Goal: Task Accomplishment & Management: Complete application form

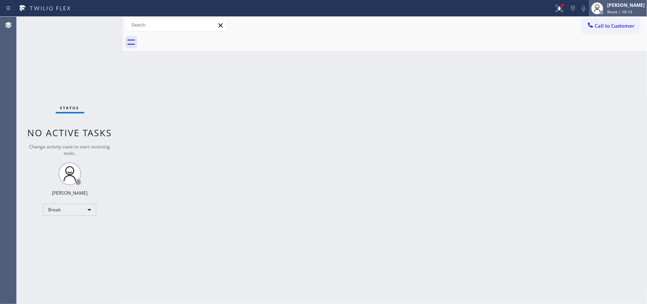
click at [614, 10] on div "[PERSON_NAME] Break | 58:10" at bounding box center [625, 8] width 41 height 13
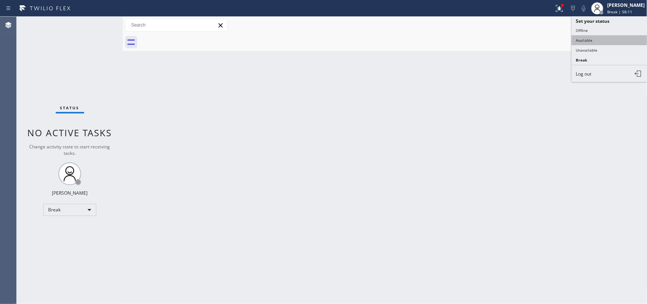
click at [600, 36] on button "Available" at bounding box center [609, 40] width 76 height 10
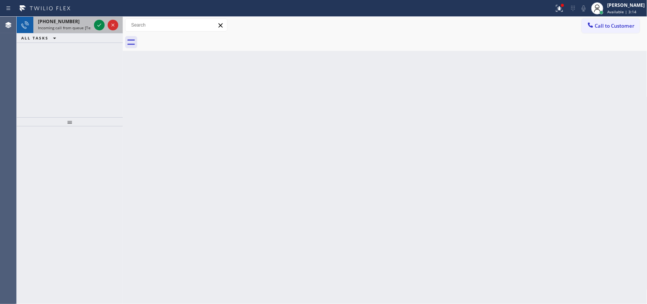
click at [70, 25] on span "Incoming call from queue [Test] All" at bounding box center [69, 27] width 63 height 5
click at [100, 25] on icon at bounding box center [99, 24] width 9 height 9
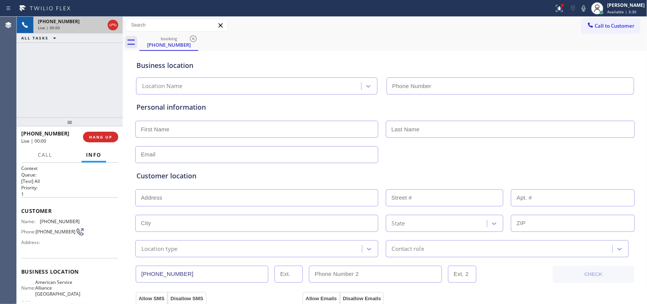
type input "[PHONE_NUMBER]"
click at [44, 151] on span "Call" at bounding box center [45, 154] width 14 height 7
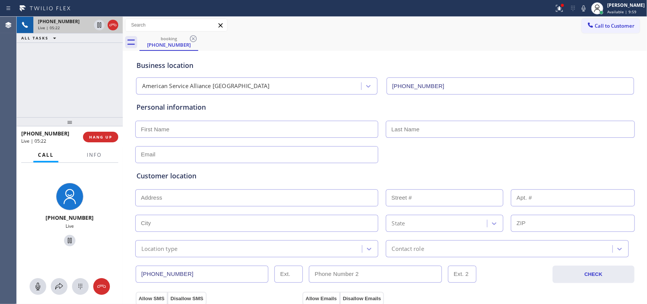
drag, startPoint x: 38, startPoint y: 282, endPoint x: 44, endPoint y: 278, distance: 7.6
click at [40, 282] on icon at bounding box center [37, 286] width 9 height 9
drag, startPoint x: 65, startPoint y: 240, endPoint x: 296, endPoint y: 211, distance: 232.9
click at [65, 239] on icon at bounding box center [69, 240] width 9 height 9
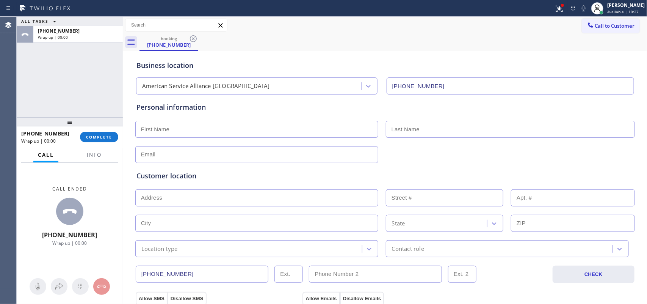
click at [46, 69] on div "ALL TASKS ALL TASKS ACTIVE TASKS TASKS IN WRAP UP [PHONE_NUMBER] Wrap up | 00:00" at bounding box center [70, 67] width 106 height 100
click at [618, 9] on span "Available | 10:28" at bounding box center [622, 11] width 31 height 5
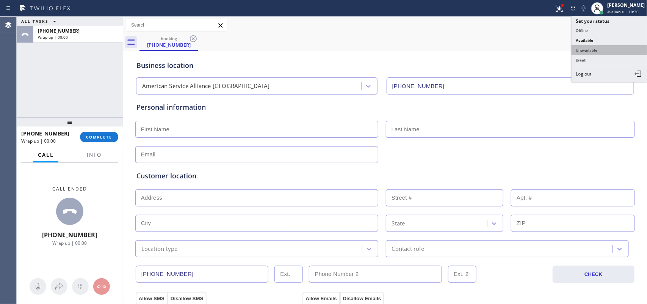
click at [597, 52] on button "Unavailable" at bounding box center [609, 50] width 76 height 10
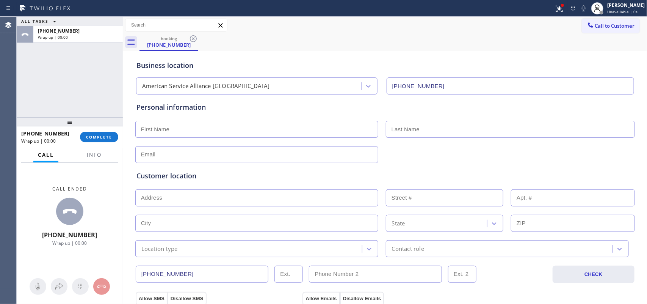
click at [93, 77] on div "ALL TASKS ALL TASKS ACTIVE TASKS TASKS IN WRAP UP [PHONE_NUMBER] Wrap up | 00:00" at bounding box center [70, 67] width 106 height 100
click at [97, 137] on span "COMPLETE" at bounding box center [99, 136] width 26 height 5
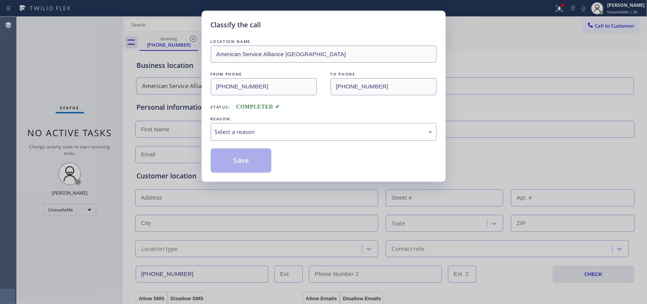
click at [197, 81] on div "Classify the call LOCATION NAME American Service Alliance Palm Desert FROM PHON…" at bounding box center [323, 152] width 647 height 304
click at [86, 91] on div "Classify the call LOCATION NAME American Service Alliance Palm Desert FROM PHON…" at bounding box center [323, 152] width 647 height 304
click at [306, 69] on div "LOCATION NAME American Service Alliance Palm Desert FROM PHONE [PHONE_NUMBER] T…" at bounding box center [324, 105] width 226 height 135
click at [78, 41] on div "Classify the call LOCATION NAME American Service Alliance Palm Desert FROM PHON…" at bounding box center [323, 152] width 647 height 304
click at [321, 133] on div "Select a reason" at bounding box center [323, 131] width 217 height 9
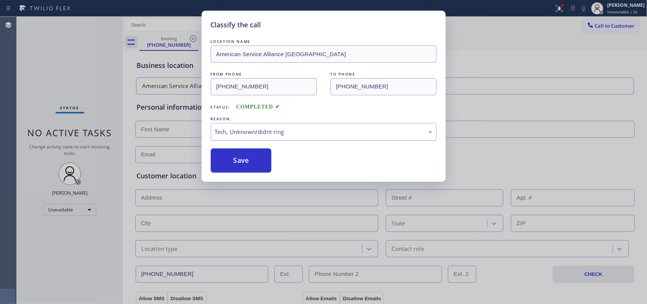
click at [280, 135] on div "Tech, Unknown/didnt ring" at bounding box center [323, 131] width 217 height 9
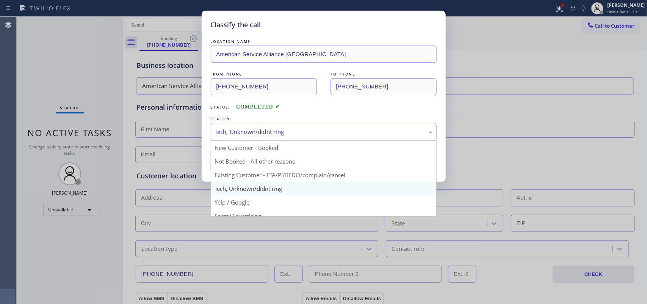
drag, startPoint x: 275, startPoint y: 160, endPoint x: 263, endPoint y: 160, distance: 12.1
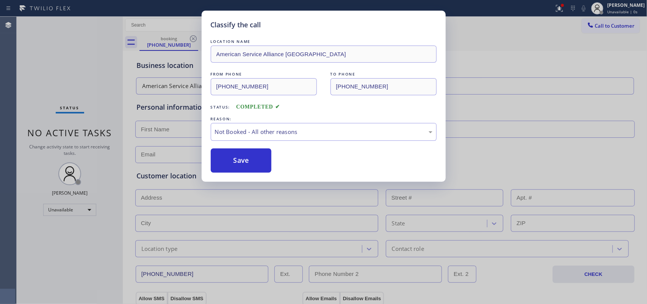
drag, startPoint x: 245, startPoint y: 158, endPoint x: 389, endPoint y: 108, distance: 152.4
click at [246, 157] on button "Save" at bounding box center [241, 160] width 61 height 24
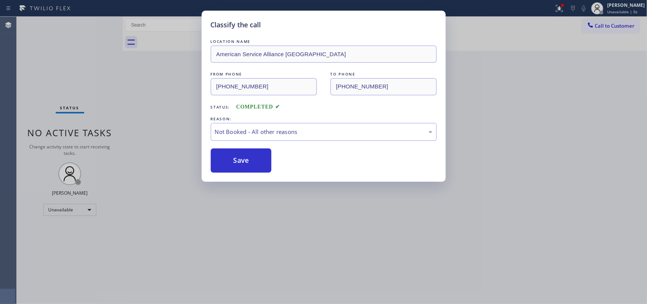
click at [607, 27] on div "Classify the call LOCATION NAME Most Honest Appliance Repair [GEOGRAPHIC_DATA] …" at bounding box center [332, 160] width 630 height 287
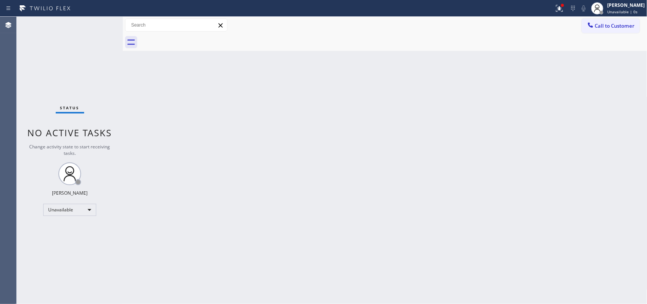
click at [607, 27] on span "Call to Customer" at bounding box center [615, 25] width 40 height 7
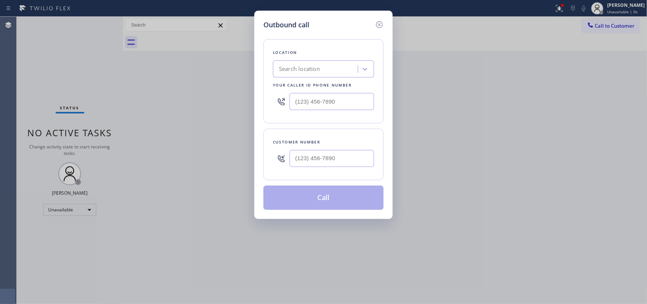
click at [135, 86] on div "Outbound call Location Search location Your caller id phone number Customer num…" at bounding box center [323, 152] width 647 height 304
drag, startPoint x: 352, startPoint y: 103, endPoint x: 257, endPoint y: 92, distance: 96.5
click at [258, 94] on div "Outbound call Location Search location Your caller id phone number (___) ___-__…" at bounding box center [323, 115] width 138 height 208
paste input "760) 452-3737"
type input "[PHONE_NUMBER]"
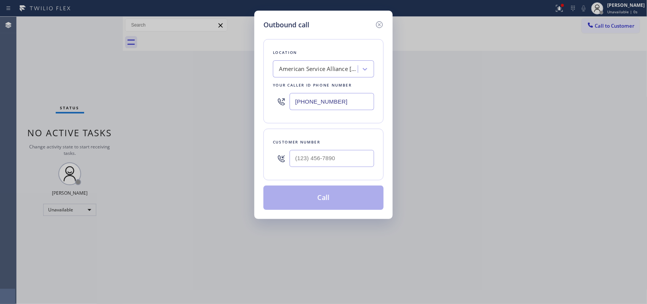
click at [118, 64] on div "Outbound call Location American Service Alliance [GEOGRAPHIC_DATA] Your caller …" at bounding box center [323, 152] width 647 height 304
drag, startPoint x: 341, startPoint y: 160, endPoint x: 272, endPoint y: 153, distance: 69.2
click at [275, 153] on div "(___) ___-____" at bounding box center [323, 158] width 101 height 25
paste input "949) 229-3071"
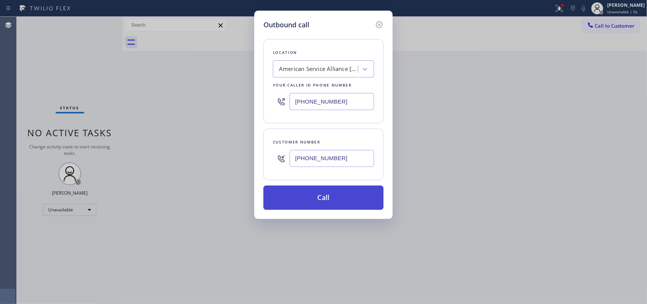
type input "[PHONE_NUMBER]"
click at [339, 197] on button "Call" at bounding box center [323, 197] width 120 height 24
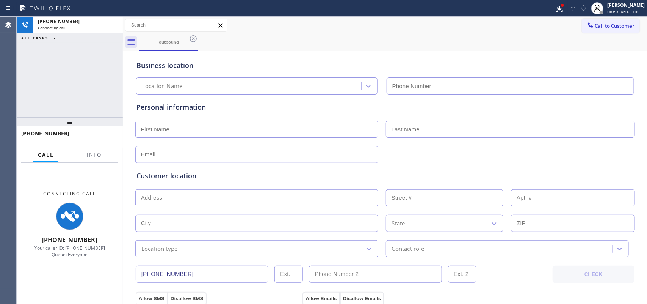
type input "[PHONE_NUMBER]"
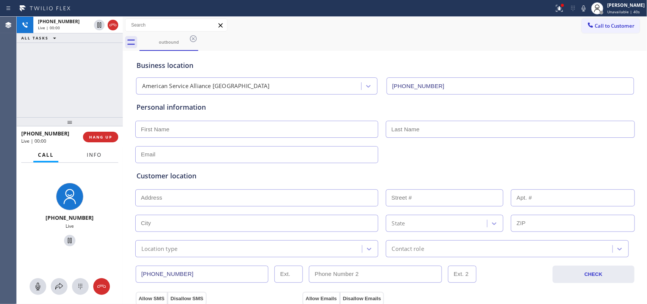
click at [95, 153] on span "Info" at bounding box center [94, 154] width 15 height 7
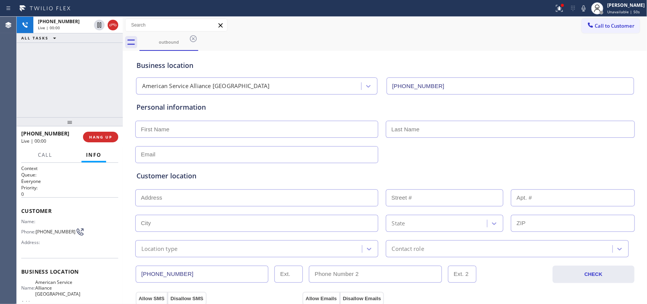
click at [73, 67] on div "[PHONE_NUMBER] Live | 00:00 ALL TASKS ALL TASKS ACTIVE TASKS TASKS IN WRAP UP" at bounding box center [70, 67] width 106 height 100
click at [228, 131] on input "text" at bounding box center [256, 128] width 243 height 17
click at [114, 139] on button "HANG UP" at bounding box center [100, 136] width 35 height 11
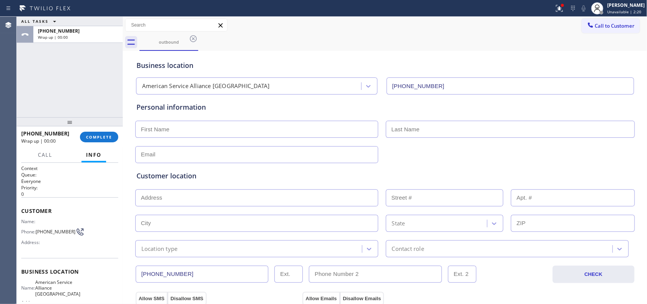
click at [228, 128] on input "text" at bounding box center [256, 128] width 243 height 17
click at [42, 83] on div "ALL TASKS ALL TASKS ACTIVE TASKS TASKS IN WRAP UP [PHONE_NUMBER] Wrap up | 00:00" at bounding box center [70, 67] width 106 height 100
click at [180, 133] on input "Bell" at bounding box center [256, 128] width 243 height 17
click at [183, 133] on input "Belle" at bounding box center [256, 128] width 243 height 17
click at [182, 132] on input "Belle" at bounding box center [256, 128] width 243 height 17
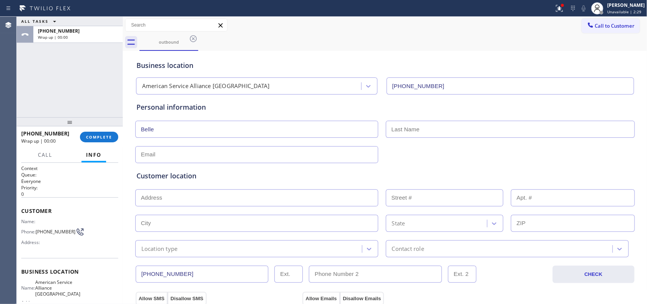
click at [182, 132] on input "Belle" at bounding box center [256, 128] width 243 height 17
type input "Belle"
click at [433, 127] on input "text" at bounding box center [510, 128] width 249 height 17
paste input "Belle"
type input "Belle"
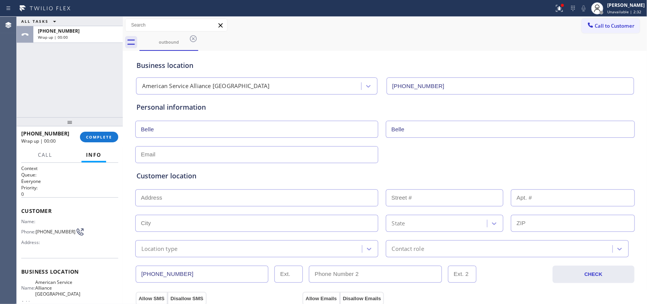
drag, startPoint x: 219, startPoint y: 127, endPoint x: 97, endPoint y: 130, distance: 122.0
click at [97, 130] on div "ALL TASKS ALL TASKS ACTIVE TASKS TASKS IN WRAP UP [PHONE_NUMBER] Wrap up | 00:0…" at bounding box center [332, 160] width 630 height 287
type input "Miss"
click at [90, 75] on div "ALL TASKS ALL TASKS ACTIVE TASKS TASKS IN WRAP UP [PHONE_NUMBER] Wrap up | 00:00" at bounding box center [70, 67] width 106 height 100
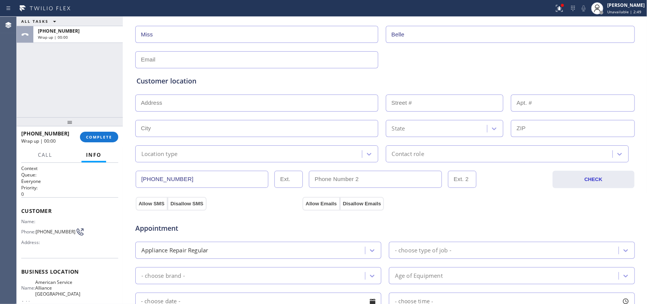
click at [55, 102] on div "ALL TASKS ALL TASKS ACTIVE TASKS TASKS IN WRAP UP [PHONE_NUMBER] Wrap up | 00:00" at bounding box center [70, 67] width 106 height 100
click at [347, 182] on input "(___) ___-____" at bounding box center [375, 179] width 133 height 17
paste input "812) 521-2777"
type input "[PHONE_NUMBER]"
drag, startPoint x: 153, startPoint y: 206, endPoint x: 233, endPoint y: 203, distance: 79.6
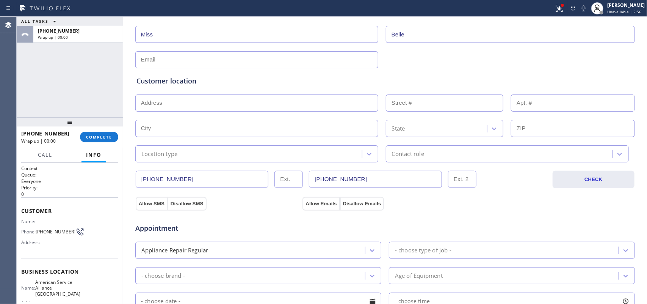
click at [153, 205] on button "Allow SMS" at bounding box center [152, 204] width 32 height 14
click at [321, 202] on button "Allow Emails" at bounding box center [320, 204] width 37 height 14
click at [216, 59] on input "text" at bounding box center [256, 59] width 243 height 17
paste input "[STREET_ADDRESS][PERSON_NAME]"
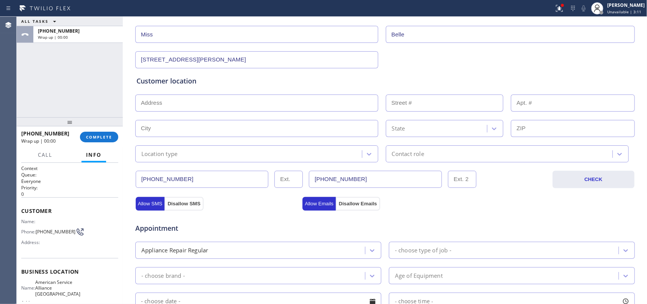
type input "[STREET_ADDRESS][PERSON_NAME]"
click at [194, 108] on input "text" at bounding box center [256, 102] width 243 height 17
paste input "[STREET_ADDRESS][PERSON_NAME]"
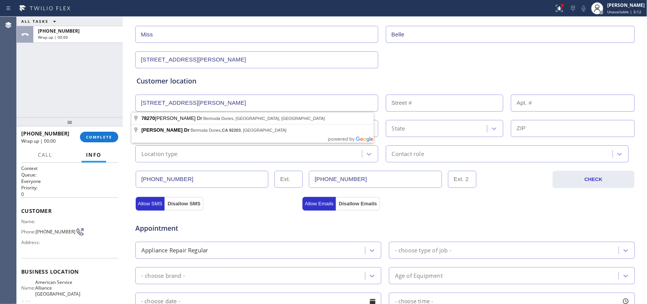
type input "[STREET_ADDRESS][PERSON_NAME]"
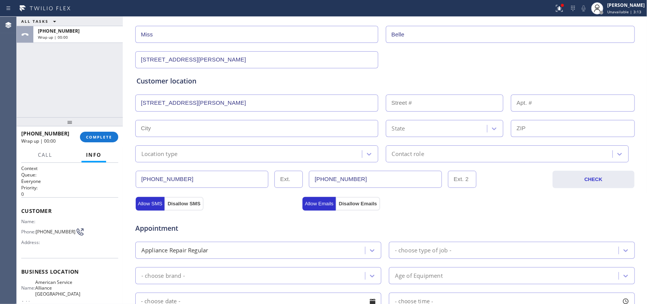
drag, startPoint x: 244, startPoint y: 57, endPoint x: 125, endPoint y: 53, distance: 119.4
click at [125, 53] on div "Business location American Service Alliance [GEOGRAPHIC_DATA] [PHONE_NUMBER] Pe…" at bounding box center [385, 217] width 521 height 518
type input "[EMAIL_ADDRESS][DOMAIN_NAME]"
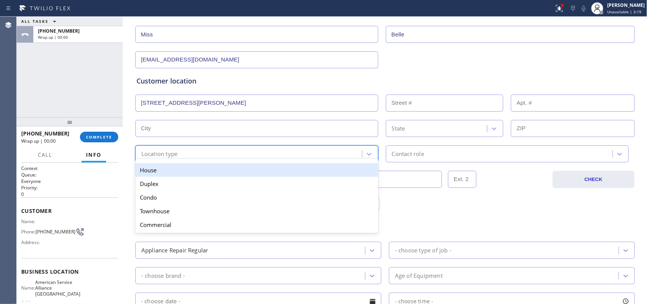
click at [281, 149] on div "Location type" at bounding box center [250, 153] width 224 height 13
click at [263, 169] on div "House" at bounding box center [256, 170] width 243 height 14
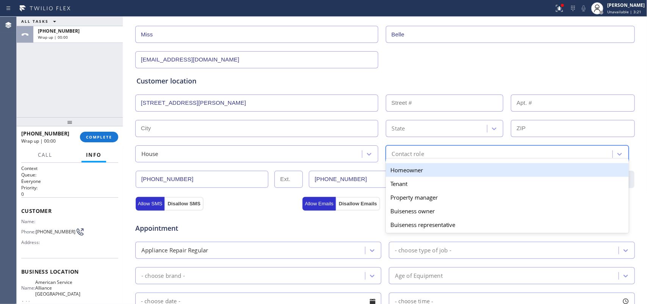
click at [410, 152] on div "Contact role" at bounding box center [408, 153] width 32 height 9
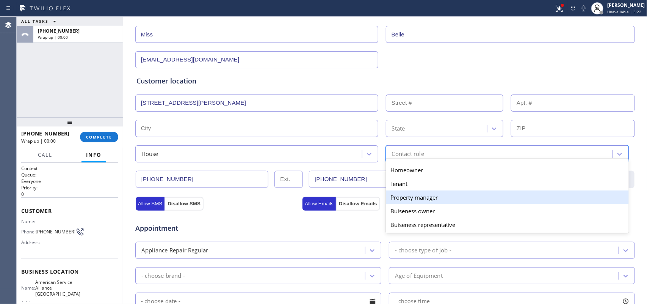
click at [415, 202] on div "Property manager" at bounding box center [507, 197] width 243 height 14
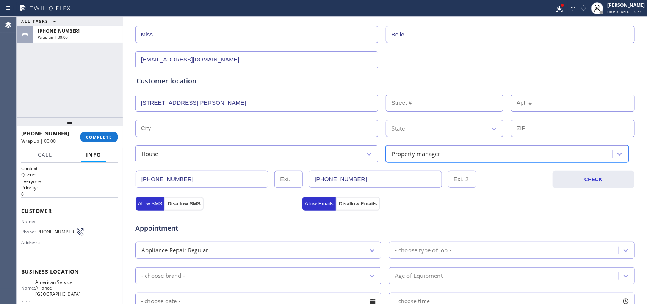
scroll to position [237, 0]
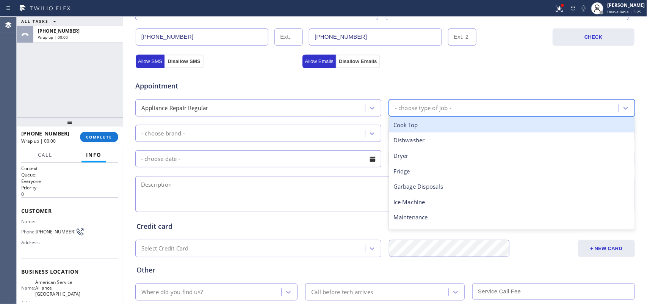
click at [434, 105] on div "- choose type of job -" at bounding box center [423, 107] width 56 height 9
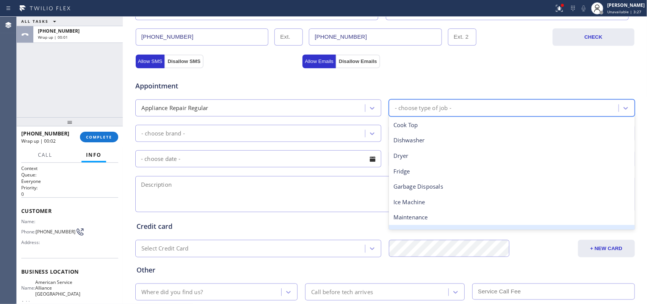
scroll to position [105, 0]
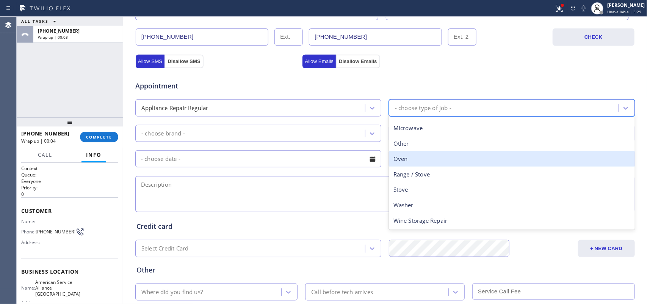
click at [411, 158] on div "Oven" at bounding box center [512, 159] width 246 height 16
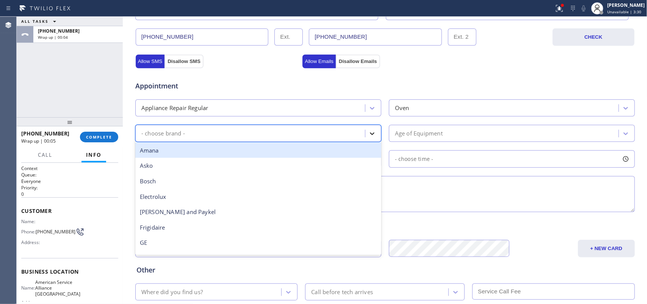
click at [370, 131] on icon at bounding box center [372, 134] width 8 height 8
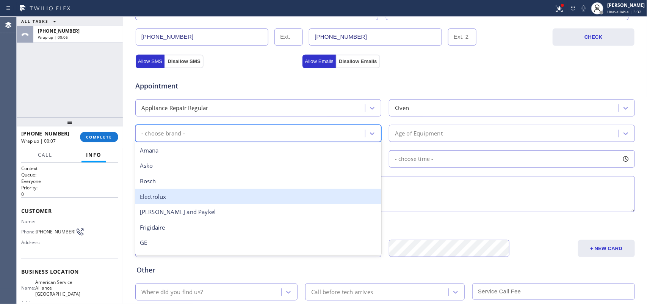
scroll to position [166, 0]
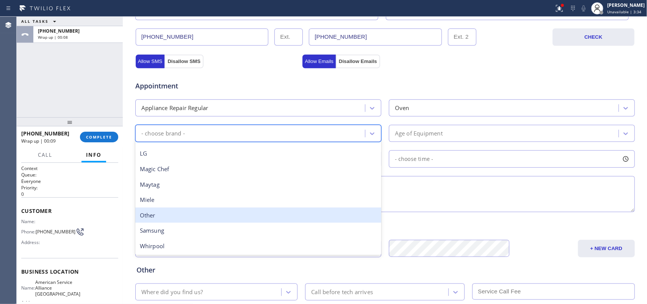
click at [312, 213] on div "Other" at bounding box center [258, 215] width 246 height 16
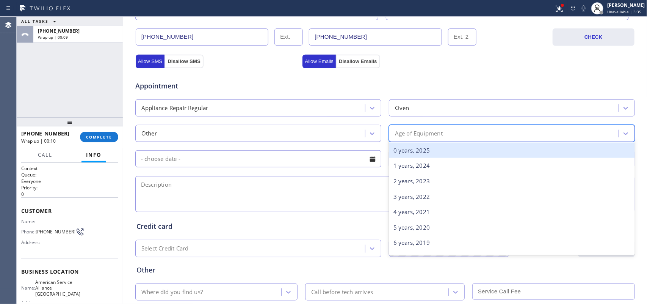
click at [446, 131] on div "Age of Equipment" at bounding box center [504, 133] width 227 height 13
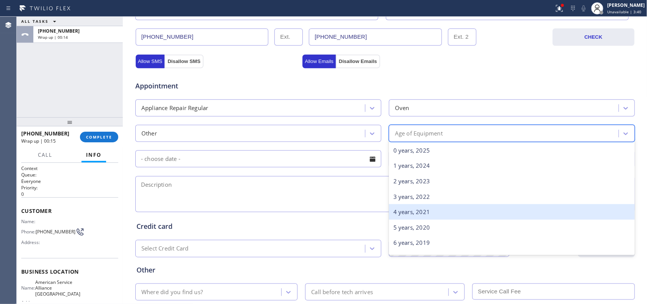
click at [448, 211] on div "4 years, 2021" at bounding box center [512, 212] width 246 height 16
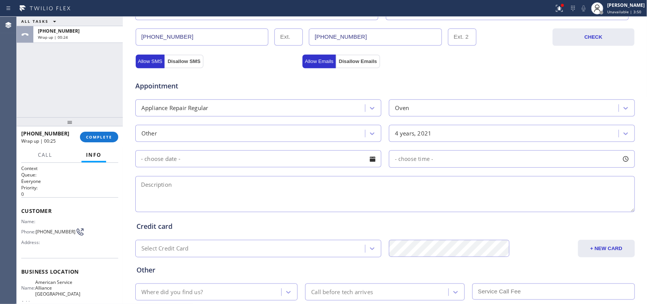
click at [143, 191] on textarea at bounding box center [384, 194] width 499 height 36
paste textarea "BI Double Oven/MN JTP48S0F1SS few years old not under warranty/ it's having a c…"
click at [426, 186] on textarea "BI Double Oven/MN JTP48S0F1SS few years old not under warranty/ it's having a c…" at bounding box center [384, 194] width 499 height 36
click at [427, 186] on textarea "BI Double Oven/MN JTP48S0F1SS few years old not under warranty/ it's having a c…" at bounding box center [384, 194] width 499 height 36
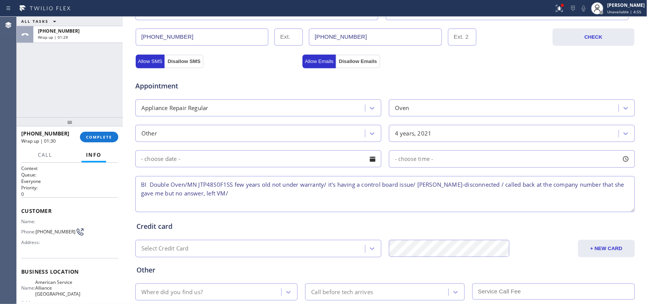
scroll to position [285, 0]
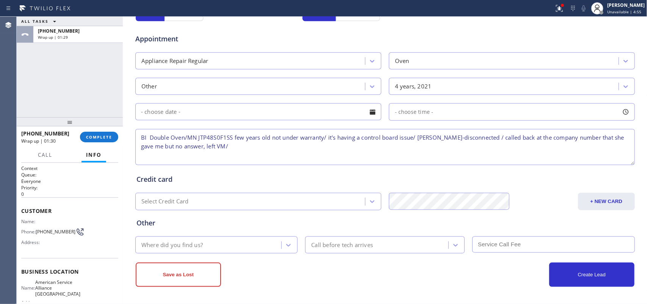
type textarea "BI Double Oven/MN JTP48S0F1SS few years old not under warranty/ it's having a c…"
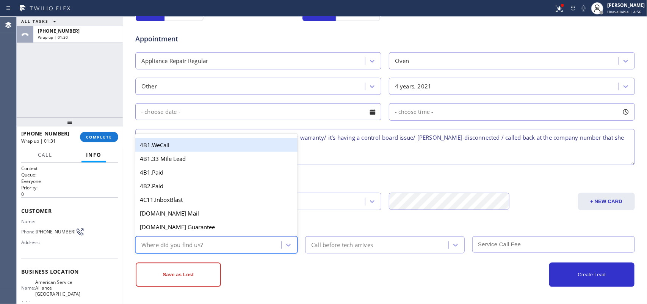
click at [208, 244] on div "Where did you find us?" at bounding box center [210, 244] width 144 height 13
type input "g"
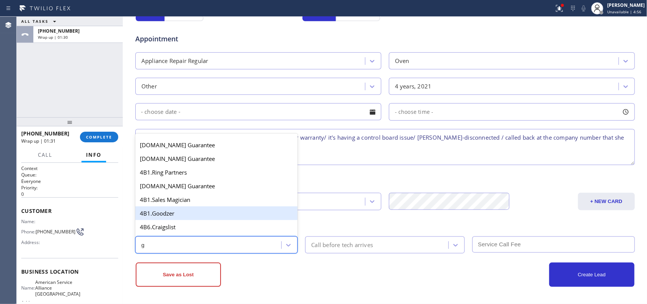
scroll to position [143, 0]
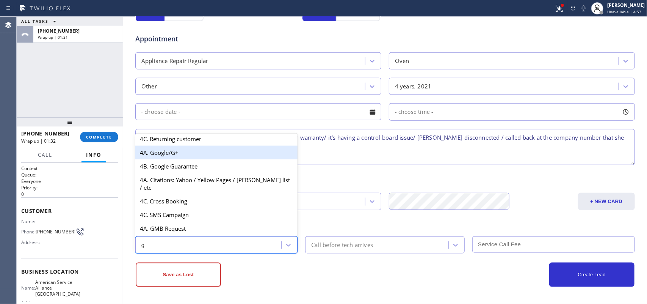
click at [172, 159] on div "4A. Google/G+" at bounding box center [216, 153] width 163 height 14
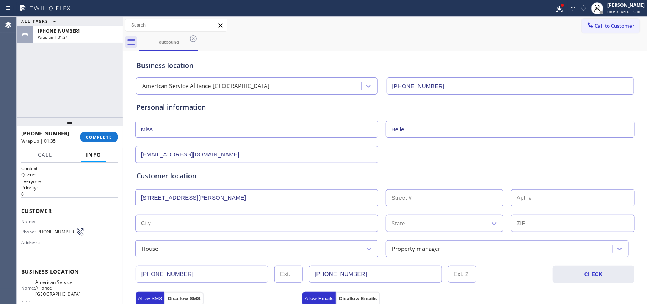
scroll to position [189, 0]
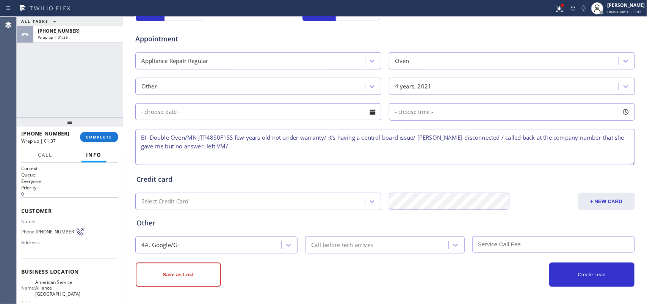
drag, startPoint x: 208, startPoint y: 277, endPoint x: 254, endPoint y: 231, distance: 64.6
click at [208, 277] on button "Save as Lost" at bounding box center [178, 274] width 85 height 24
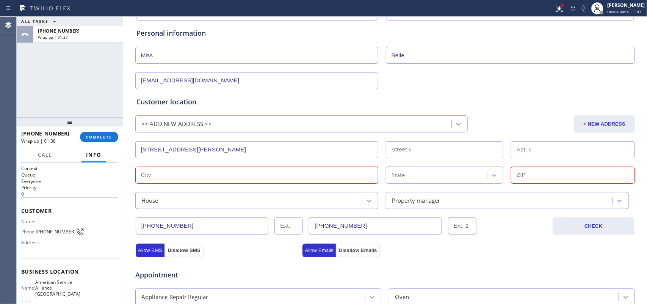
scroll to position [0, 0]
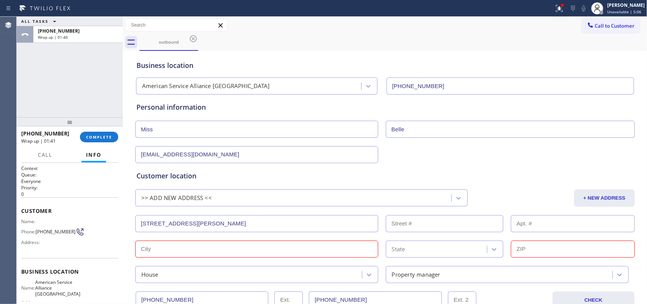
click at [265, 216] on input "[STREET_ADDRESS][PERSON_NAME]" at bounding box center [256, 223] width 243 height 17
type input "[GEOGRAPHIC_DATA][PERSON_NAME]"
type input "78270"
type input "Bermuda Dunes"
type input "92203"
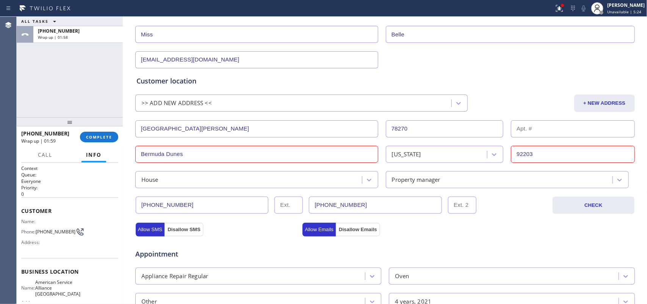
scroll to position [311, 0]
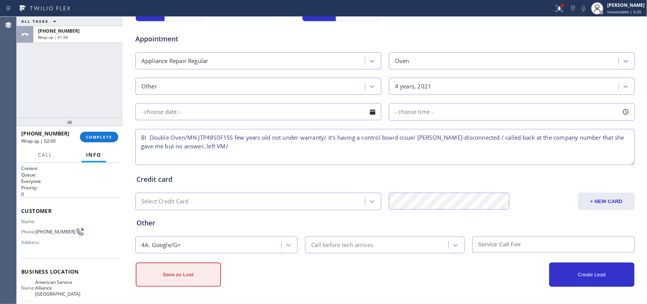
click at [181, 273] on button "Save as Lost" at bounding box center [178, 274] width 85 height 24
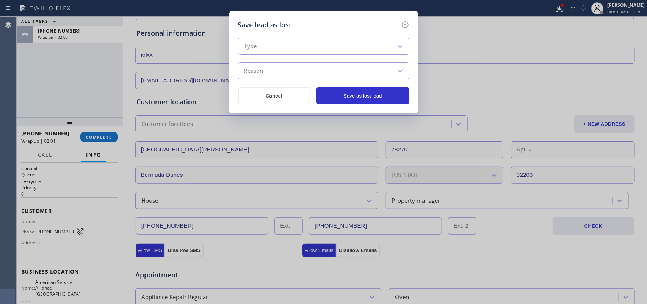
scroll to position [0, 0]
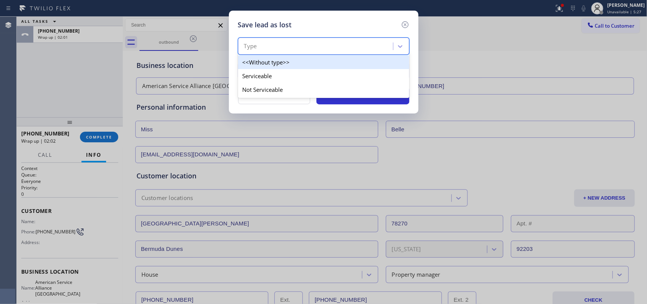
click at [353, 41] on div "Type" at bounding box center [316, 46] width 153 height 13
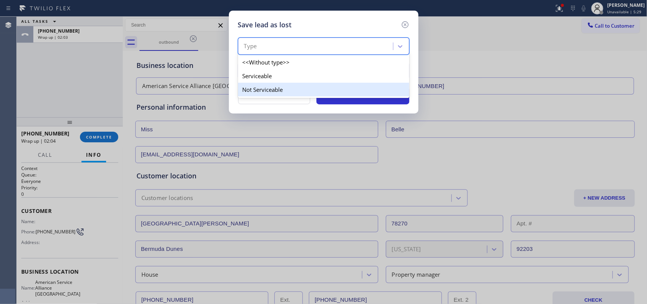
click at [329, 95] on div "Not Serviceable" at bounding box center [323, 90] width 171 height 14
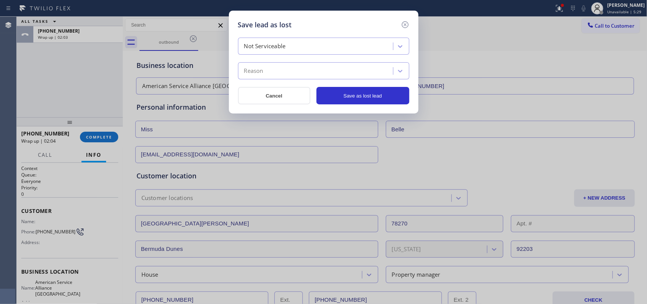
click at [338, 75] on div "Reason" at bounding box center [316, 70] width 153 height 13
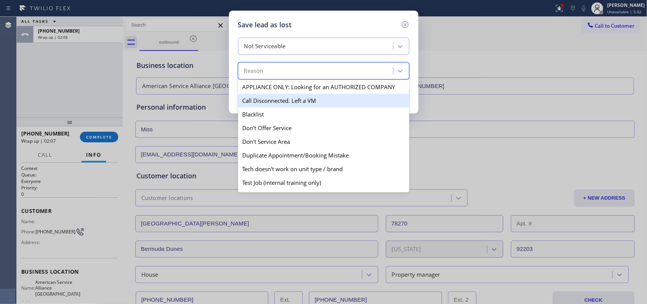
click at [322, 106] on div "Call Disconnected. Left a VM" at bounding box center [323, 101] width 171 height 14
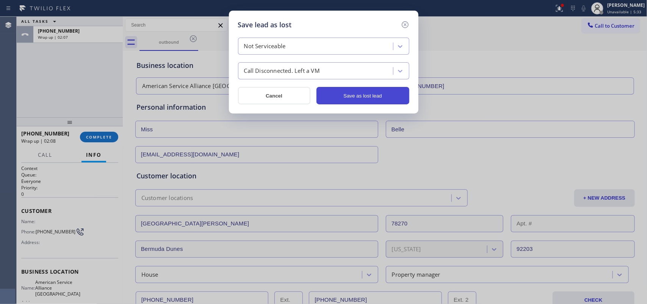
click at [366, 102] on button "Save as lost lead" at bounding box center [362, 95] width 93 height 17
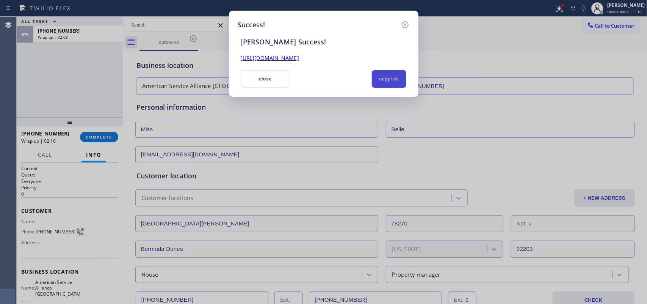
click at [403, 79] on button "copy link" at bounding box center [389, 78] width 35 height 17
click at [299, 58] on link "[URL][DOMAIN_NAME]" at bounding box center [270, 57] width 58 height 7
click at [275, 80] on button "close" at bounding box center [265, 78] width 49 height 17
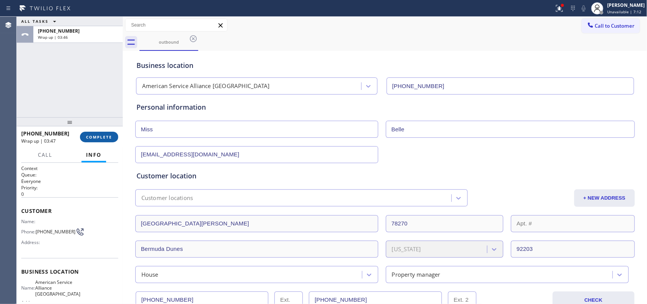
click at [102, 135] on span "COMPLETE" at bounding box center [99, 136] width 26 height 5
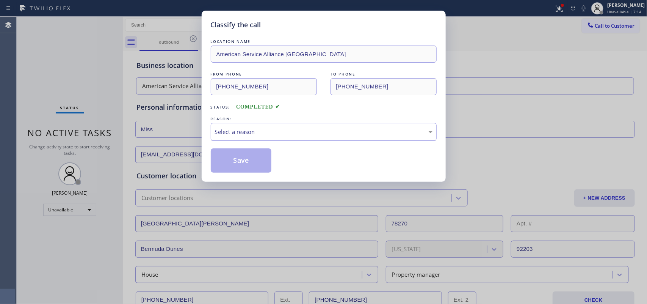
click at [327, 131] on div "Select a reason" at bounding box center [323, 131] width 217 height 9
click at [243, 164] on button "Save" at bounding box center [241, 160] width 61 height 24
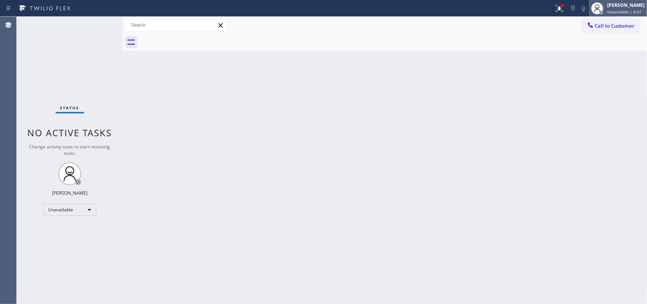
click at [616, 4] on div "[PERSON_NAME]" at bounding box center [626, 5] width 38 height 6
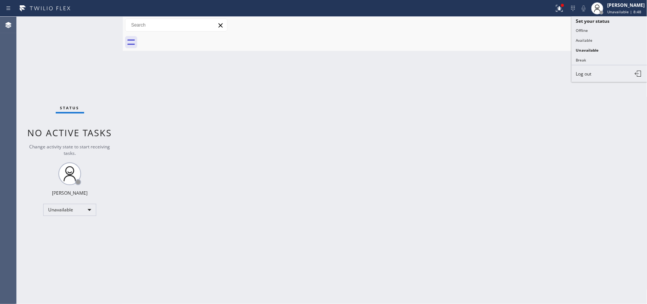
click at [590, 40] on button "Available" at bounding box center [609, 40] width 76 height 10
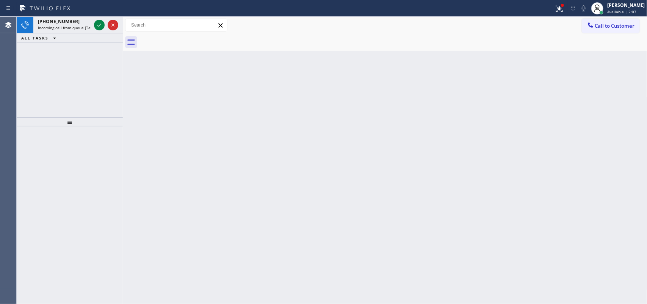
click at [74, 27] on span "Incoming call from queue [Test] All" at bounding box center [69, 27] width 63 height 5
click at [99, 24] on icon at bounding box center [99, 24] width 9 height 9
click at [78, 23] on div "[PHONE_NUMBER]" at bounding box center [64, 21] width 53 height 6
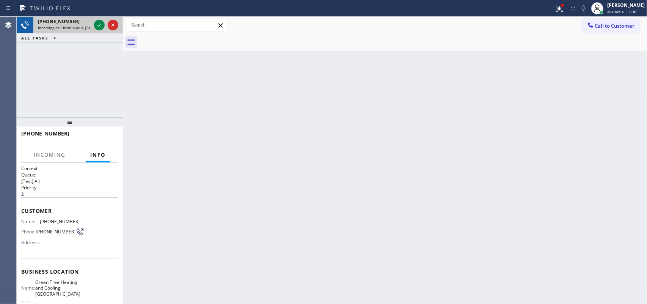
click at [92, 27] on div at bounding box center [105, 25] width 27 height 17
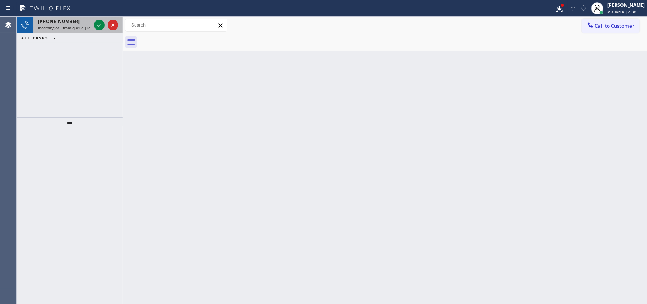
click at [73, 20] on div "[PHONE_NUMBER]" at bounding box center [64, 21] width 53 height 6
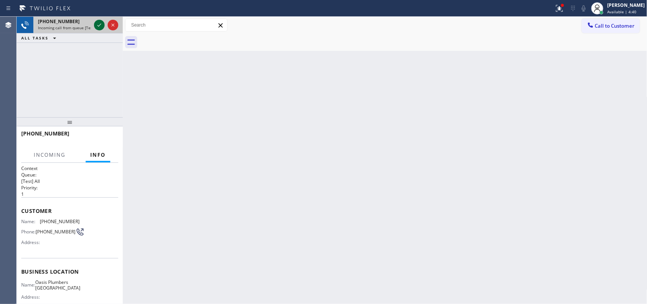
click at [96, 25] on icon at bounding box center [99, 24] width 9 height 9
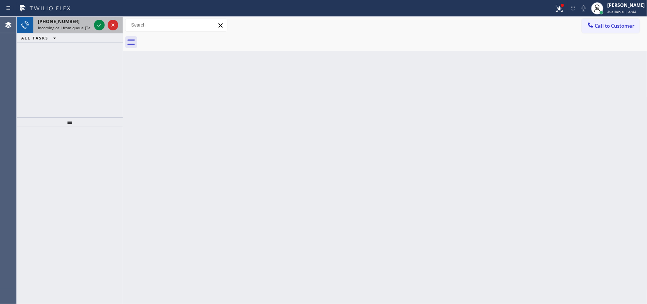
click at [80, 27] on span "Incoming call from queue [Test] All" at bounding box center [69, 27] width 63 height 5
click at [80, 25] on span "Incoming call from queue [Test] All" at bounding box center [69, 27] width 63 height 5
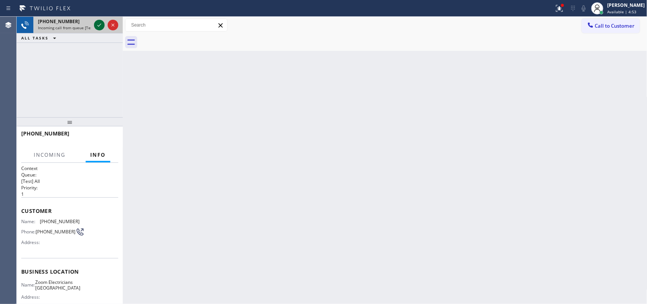
click at [98, 23] on icon at bounding box center [99, 24] width 9 height 9
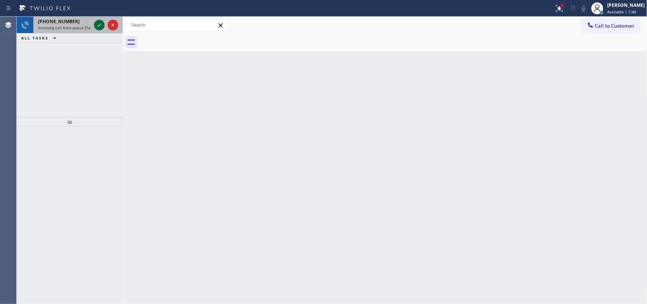
click at [99, 27] on icon at bounding box center [99, 24] width 9 height 9
click at [76, 23] on div "[PHONE_NUMBER]" at bounding box center [64, 21] width 53 height 6
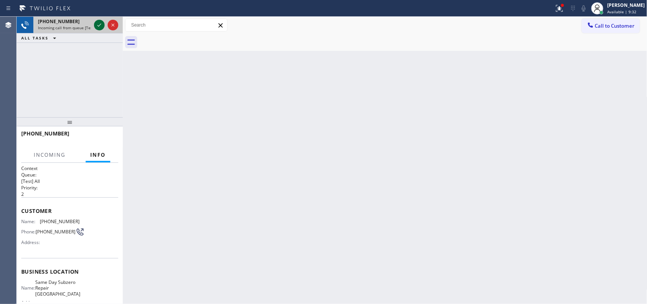
click at [97, 23] on icon at bounding box center [99, 24] width 9 height 9
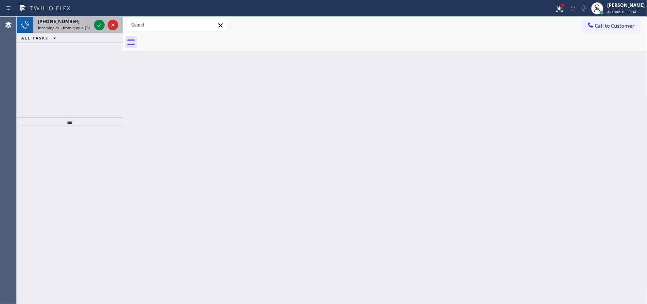
click at [69, 22] on div "[PHONE_NUMBER]" at bounding box center [64, 21] width 53 height 6
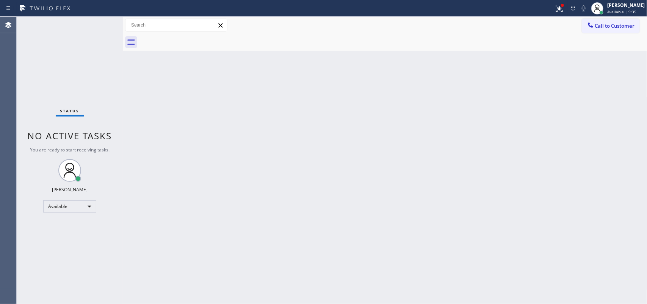
click at [95, 24] on div "Status No active tasks You are ready to start receiving tasks. [PERSON_NAME] Av…" at bounding box center [70, 160] width 106 height 287
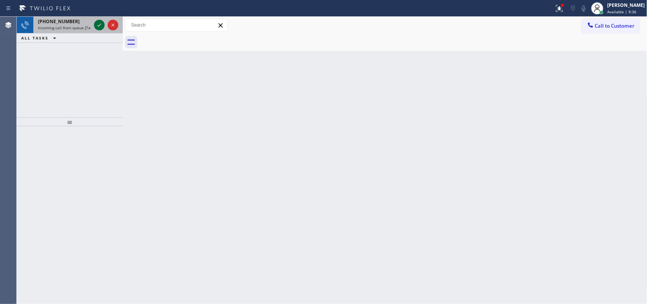
click at [95, 24] on icon at bounding box center [99, 24] width 9 height 9
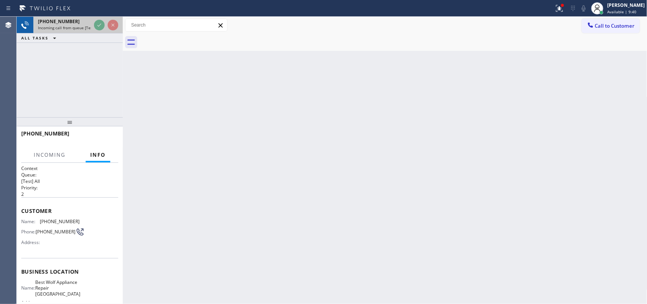
click at [80, 25] on span "Incoming call from queue [Test] All" at bounding box center [69, 27] width 63 height 5
click at [72, 23] on div "[PHONE_NUMBER]" at bounding box center [64, 21] width 53 height 6
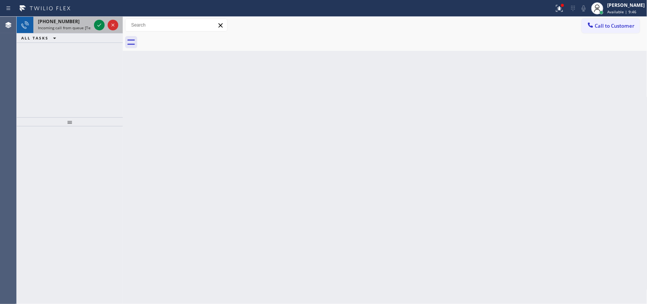
click at [73, 25] on span "Incoming call from queue [Test] All" at bounding box center [69, 27] width 63 height 5
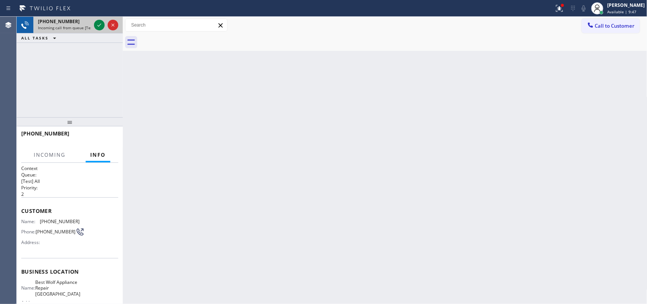
click at [106, 27] on div at bounding box center [105, 25] width 27 height 17
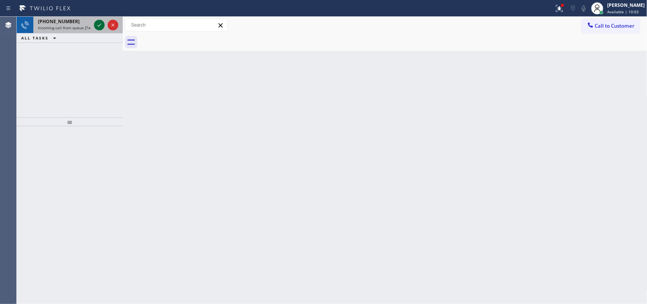
click at [97, 23] on icon at bounding box center [99, 24] width 9 height 9
click at [98, 25] on icon at bounding box center [99, 24] width 9 height 9
click at [78, 24] on div "[PHONE_NUMBER]" at bounding box center [64, 21] width 53 height 6
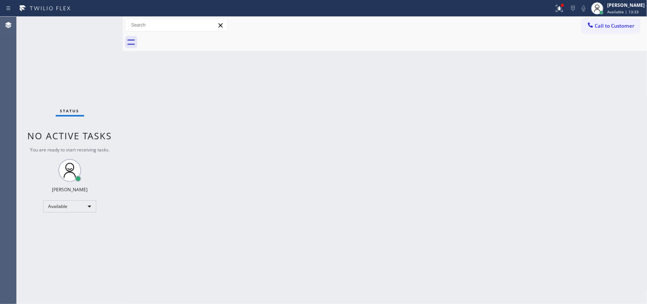
click at [77, 23] on div "Status No active tasks You are ready to start receiving tasks. [PERSON_NAME] Av…" at bounding box center [70, 160] width 106 height 287
click at [83, 30] on div "Status No active tasks You are ready to start receiving tasks. [PERSON_NAME] Av…" at bounding box center [70, 160] width 106 height 287
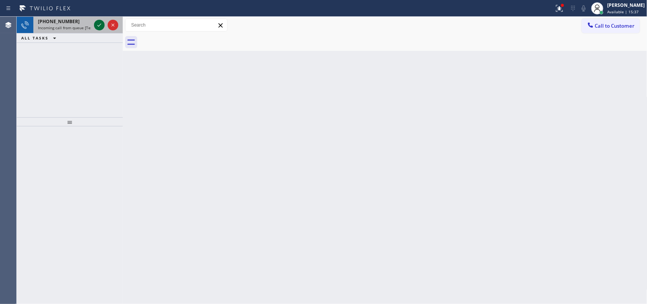
click at [102, 25] on icon at bounding box center [99, 24] width 9 height 9
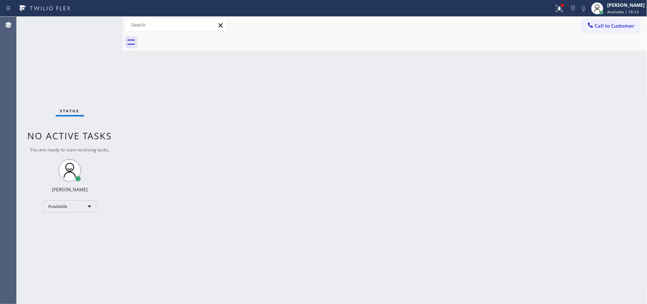
click at [98, 27] on div "Status No active tasks You are ready to start receiving tasks. [PERSON_NAME] Av…" at bounding box center [70, 160] width 106 height 287
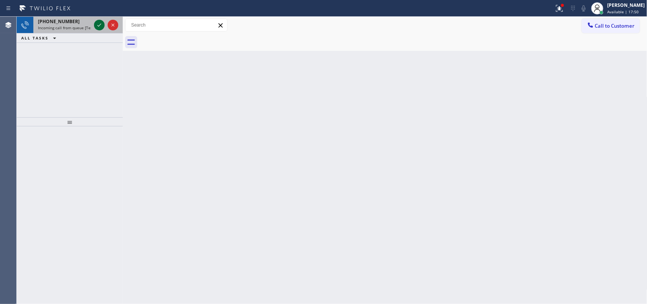
click at [97, 22] on icon at bounding box center [99, 24] width 9 height 9
click at [63, 21] on span "[PHONE_NUMBER]" at bounding box center [59, 21] width 42 height 6
click at [84, 24] on div "[PHONE_NUMBER]" at bounding box center [64, 21] width 53 height 6
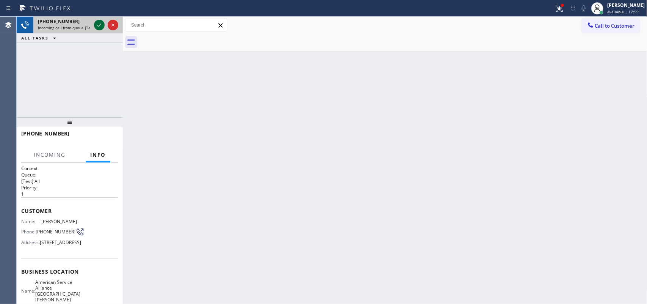
click at [96, 25] on icon at bounding box center [99, 24] width 9 height 9
click at [76, 19] on div "[PHONE_NUMBER]" at bounding box center [64, 21] width 53 height 6
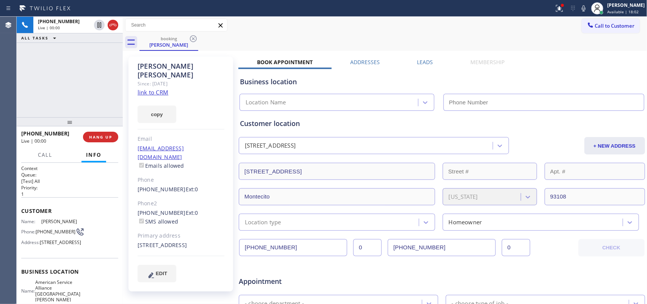
type input "[PHONE_NUMBER]"
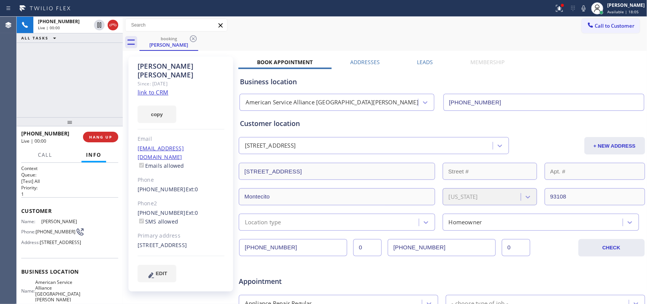
click at [147, 88] on link "link to CRM" at bounding box center [153, 92] width 31 height 8
click at [50, 153] on span "Call" at bounding box center [45, 154] width 14 height 7
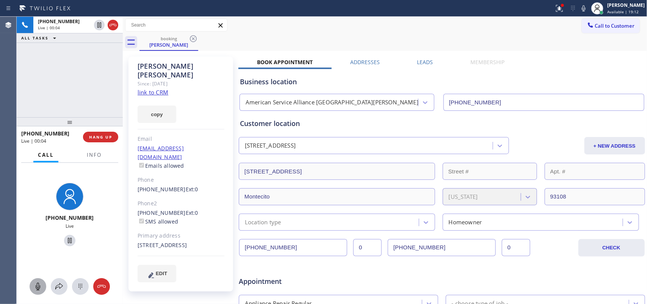
click at [39, 286] on icon at bounding box center [37, 286] width 9 height 9
drag, startPoint x: 65, startPoint y: 238, endPoint x: 169, endPoint y: 89, distance: 181.7
click at [65, 239] on icon at bounding box center [69, 240] width 9 height 9
drag, startPoint x: 38, startPoint y: 285, endPoint x: 44, endPoint y: 277, distance: 10.8
click at [39, 283] on g at bounding box center [38, 286] width 6 height 8
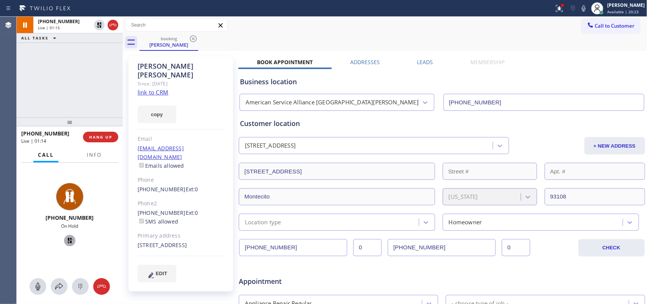
drag, startPoint x: 65, startPoint y: 241, endPoint x: 122, endPoint y: 212, distance: 63.5
click at [65, 240] on icon at bounding box center [69, 240] width 9 height 9
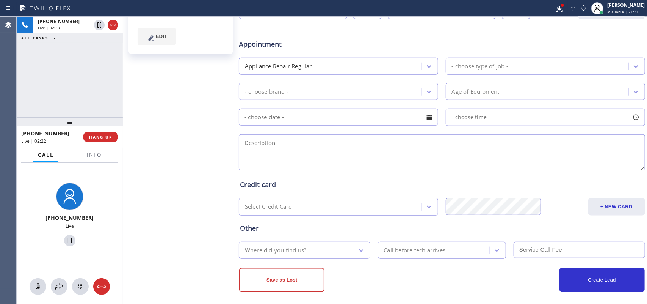
scroll to position [243, 0]
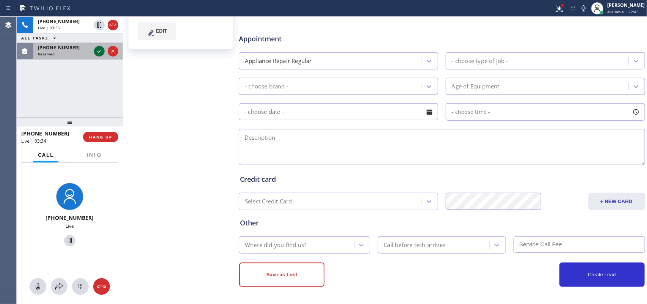
click at [98, 52] on icon at bounding box center [99, 51] width 4 height 3
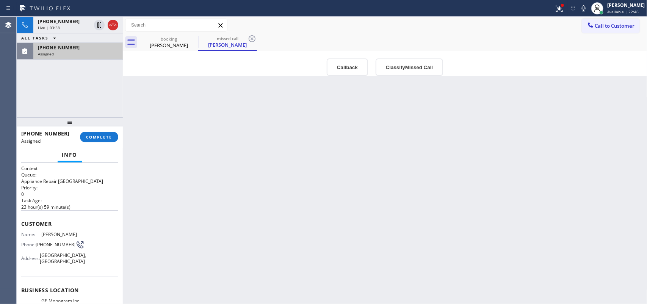
scroll to position [108, 0]
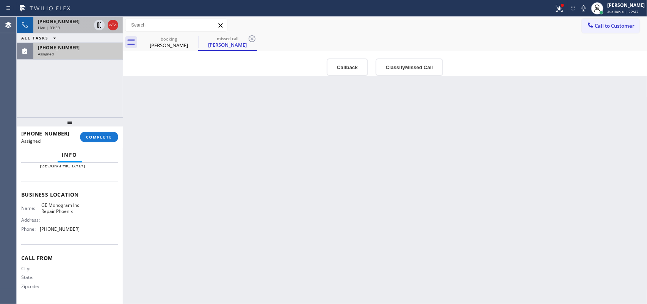
click at [60, 27] on div "Live | 03:39" at bounding box center [64, 27] width 53 height 5
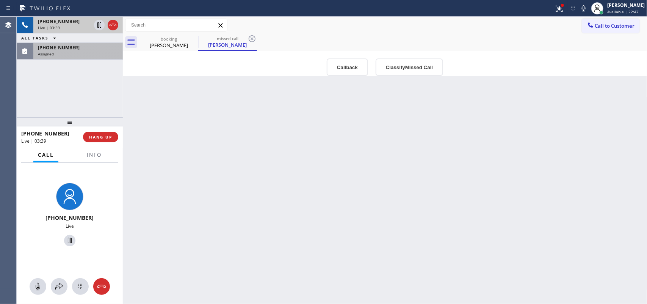
scroll to position [95, 0]
click at [39, 283] on icon at bounding box center [37, 286] width 9 height 9
click at [86, 53] on div "Assigned" at bounding box center [78, 53] width 80 height 5
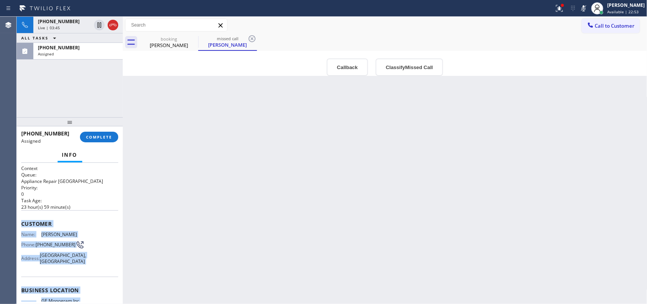
drag, startPoint x: 83, startPoint y: 230, endPoint x: 21, endPoint y: 218, distance: 63.3
click at [20, 218] on div "Context Queue: Appliance Repair High End Priority: 0 Task Age: [DEMOGRAPHIC_DAT…" at bounding box center [70, 233] width 106 height 141
copy div "Customer Name: [PERSON_NAME] Phone: [PHONE_NUMBER] Address: [STREET_ADDRESS] Bu…"
click at [63, 25] on div "Live | 04:04" at bounding box center [64, 27] width 53 height 5
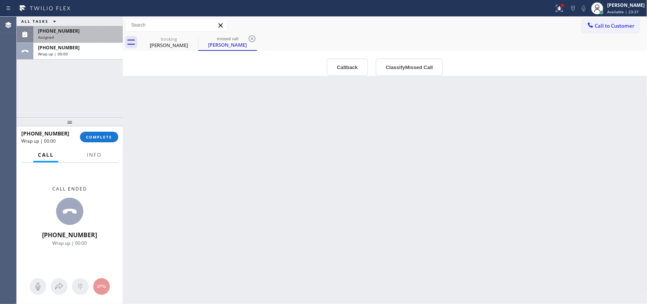
click at [81, 37] on div "Assigned" at bounding box center [78, 36] width 80 height 5
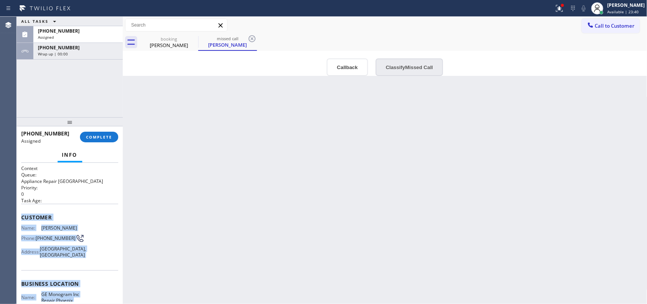
click at [412, 67] on button "Classify Missed Call" at bounding box center [408, 66] width 67 height 17
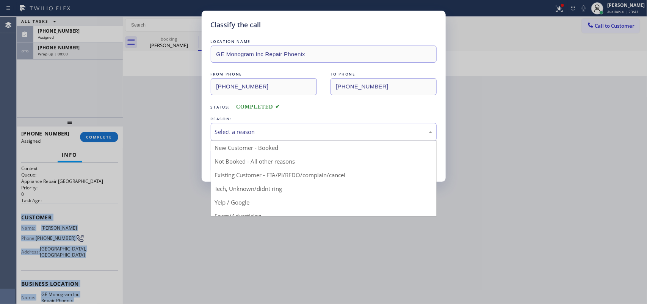
click at [362, 135] on div "Select a reason" at bounding box center [323, 131] width 217 height 9
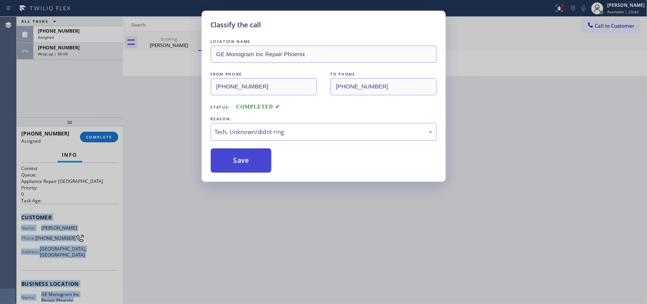
click at [245, 160] on button "Save" at bounding box center [241, 160] width 61 height 24
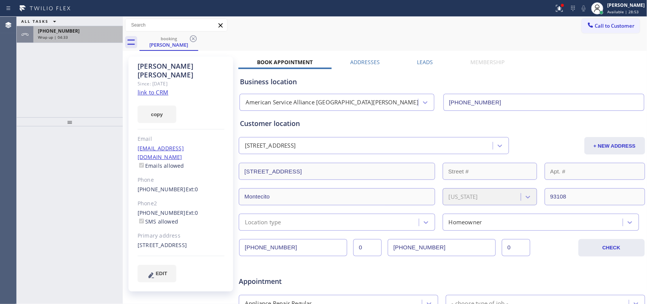
click at [80, 37] on div "Wrap up | 04:33" at bounding box center [78, 36] width 80 height 5
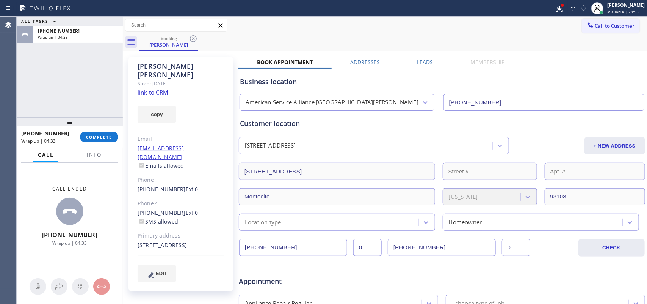
drag, startPoint x: 99, startPoint y: 131, endPoint x: 154, endPoint y: 146, distance: 57.2
click at [99, 133] on button "COMPLETE" at bounding box center [99, 136] width 38 height 11
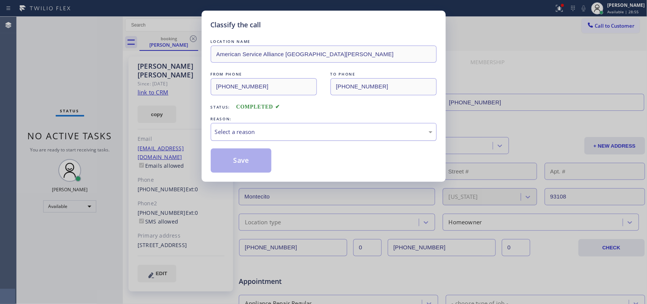
click at [250, 129] on div "Select a reason" at bounding box center [323, 131] width 217 height 9
click at [260, 154] on button "Save" at bounding box center [241, 160] width 61 height 24
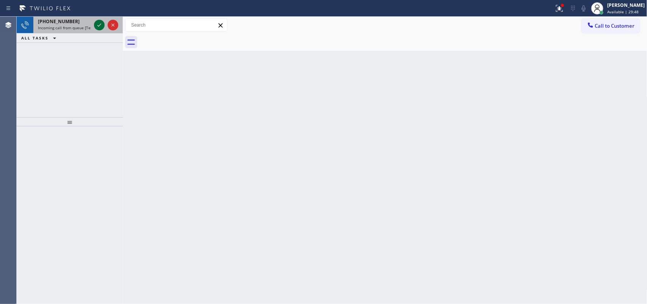
click at [98, 25] on icon at bounding box center [99, 24] width 9 height 9
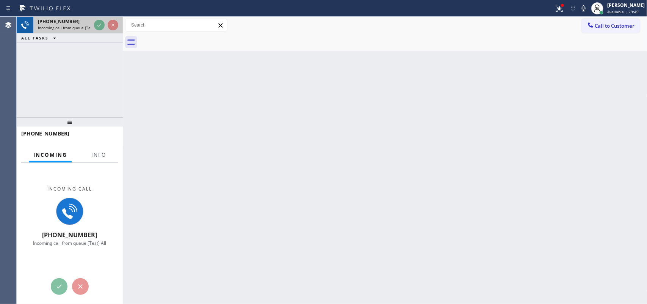
click at [80, 25] on span "Incoming call from queue [Test] All" at bounding box center [69, 27] width 63 height 5
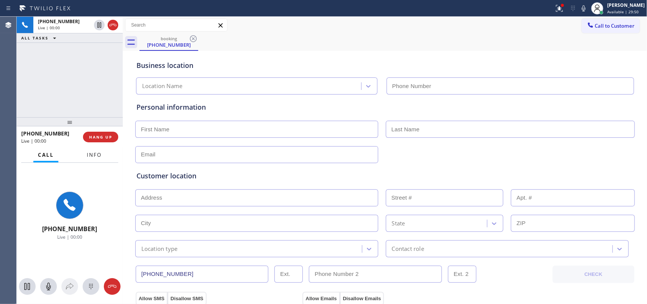
type input "[PHONE_NUMBER]"
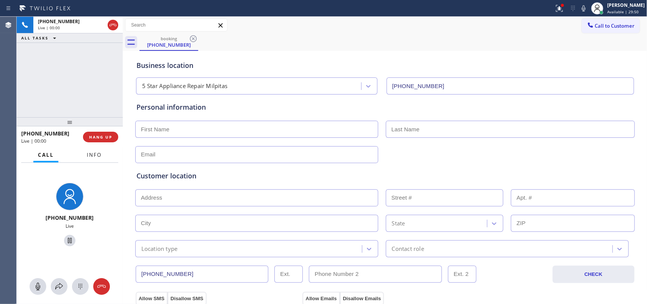
click at [97, 158] on button "Info" at bounding box center [94, 154] width 24 height 15
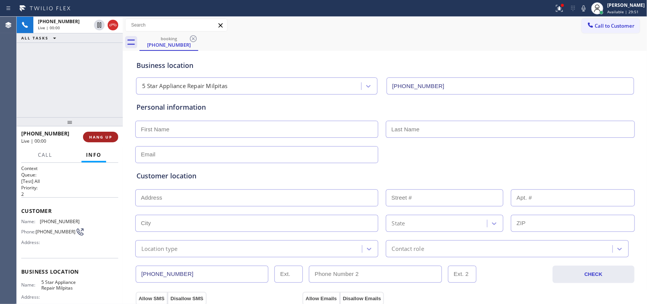
click at [108, 136] on span "HANG UP" at bounding box center [100, 136] width 23 height 5
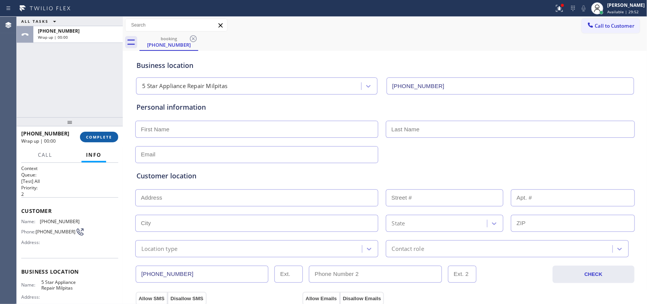
click at [108, 136] on span "COMPLETE" at bounding box center [99, 136] width 26 height 5
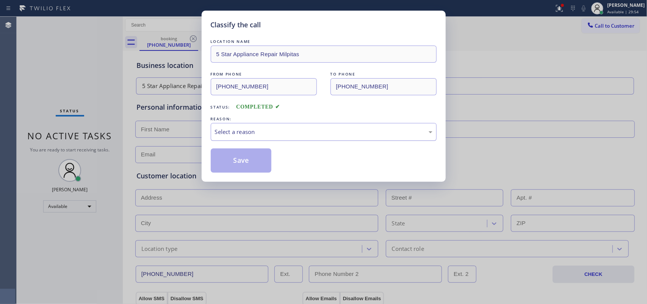
click at [262, 135] on div "Select a reason" at bounding box center [323, 131] width 217 height 9
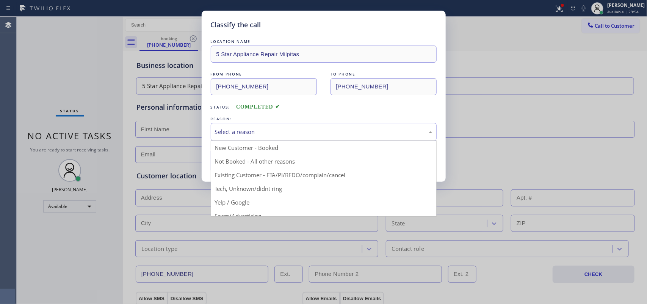
scroll to position [52, 0]
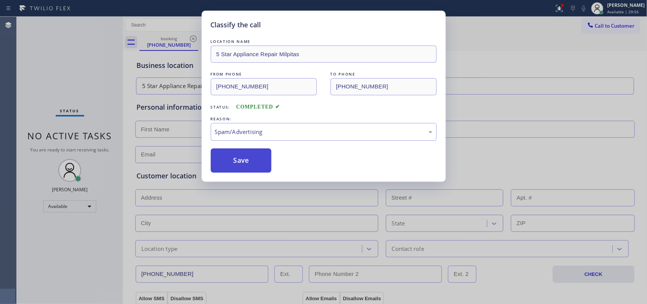
click at [253, 160] on button "Save" at bounding box center [241, 160] width 61 height 24
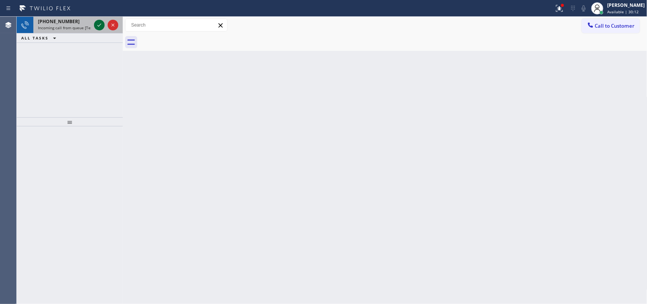
click at [100, 25] on icon at bounding box center [99, 24] width 4 height 3
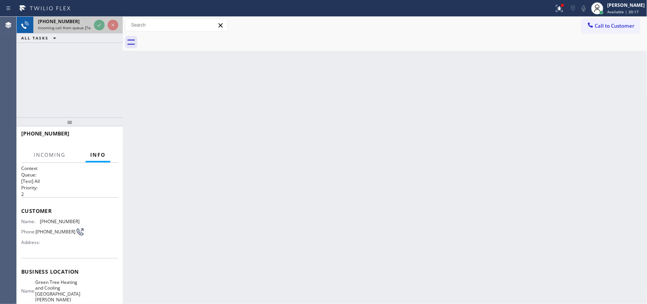
click at [70, 23] on div "[PHONE_NUMBER]" at bounding box center [64, 21] width 53 height 6
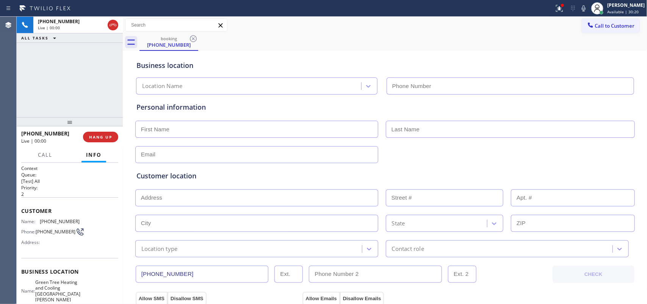
type input "[PHONE_NUMBER]"
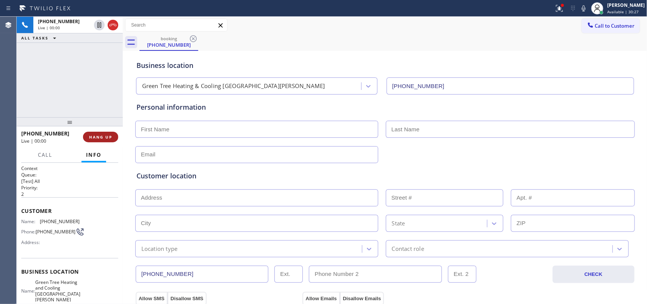
click at [114, 135] on button "HANG UP" at bounding box center [100, 136] width 35 height 11
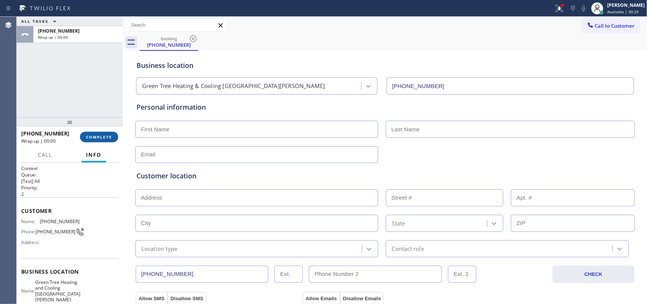
click at [113, 135] on button "COMPLETE" at bounding box center [99, 136] width 38 height 11
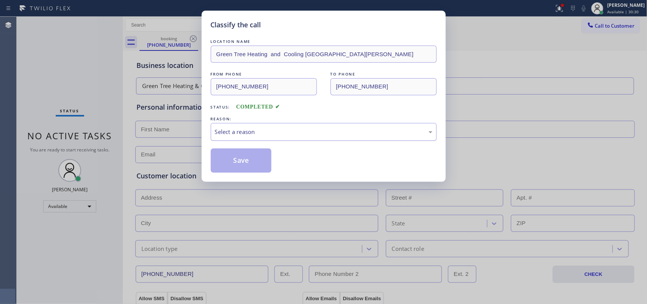
click at [226, 139] on div "Select a reason" at bounding box center [324, 132] width 226 height 18
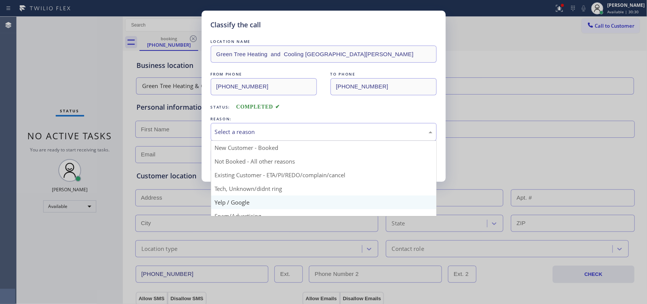
scroll to position [52, 0]
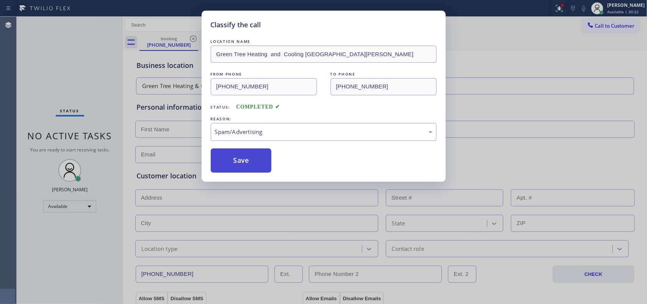
click at [239, 158] on button "Save" at bounding box center [241, 160] width 61 height 24
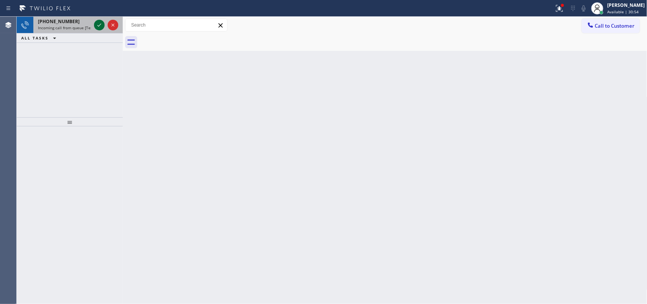
click at [99, 25] on icon at bounding box center [99, 24] width 9 height 9
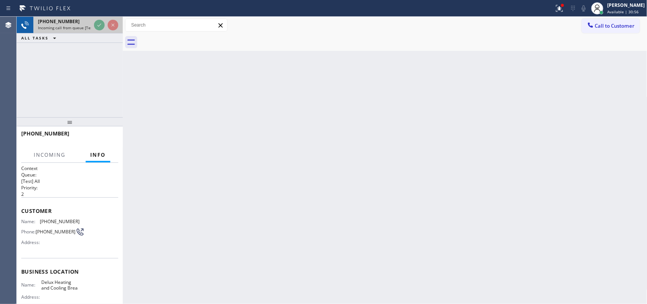
drag, startPoint x: 78, startPoint y: 27, endPoint x: 89, endPoint y: 27, distance: 11.7
click at [80, 27] on span "Incoming call from queue [Test] All" at bounding box center [69, 27] width 63 height 5
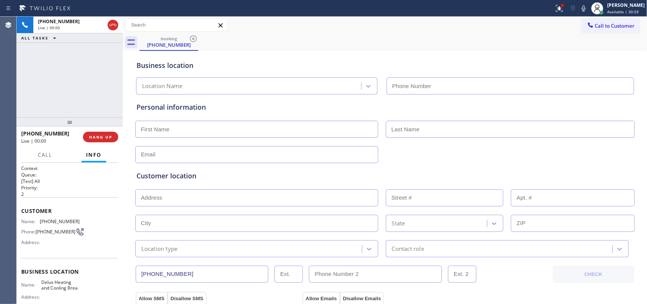
type input "[PHONE_NUMBER]"
click at [109, 136] on span "HANG UP" at bounding box center [100, 136] width 23 height 5
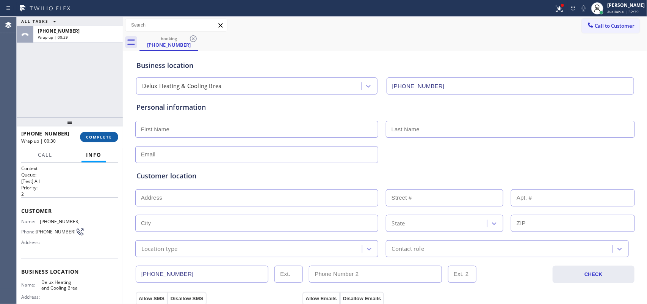
click at [105, 134] on span "COMPLETE" at bounding box center [99, 136] width 26 height 5
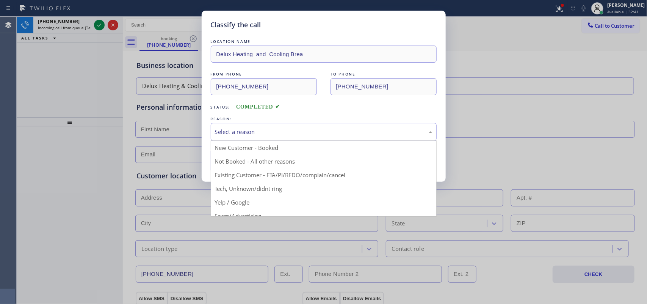
click at [285, 133] on div "Select a reason" at bounding box center [323, 131] width 217 height 9
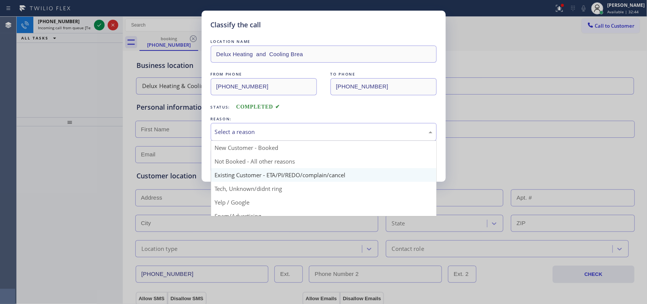
scroll to position [52, 0]
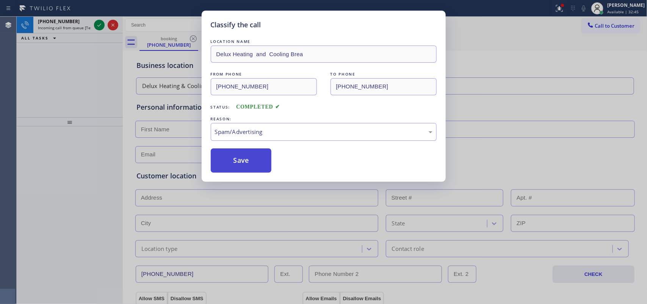
click at [250, 167] on button "Save" at bounding box center [241, 160] width 61 height 24
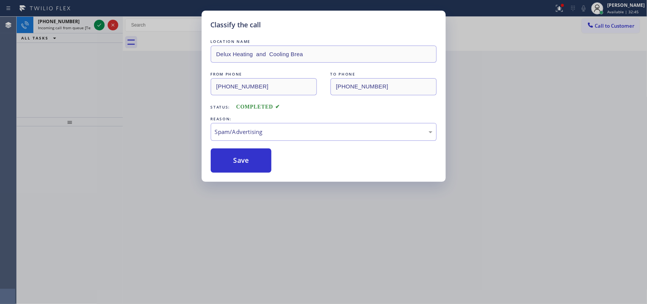
click at [79, 20] on div "Classify the call LOCATION NAME Delux Heating and Cooling Brea FROM PHONE [PHON…" at bounding box center [323, 152] width 647 height 304
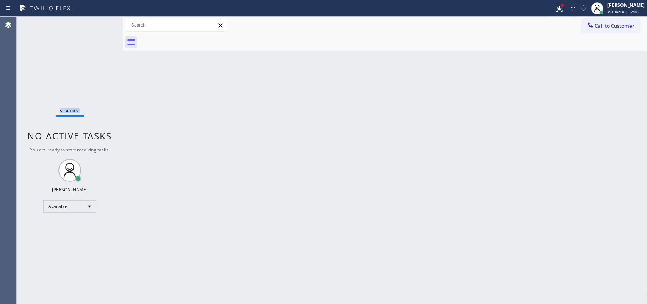
click at [79, 20] on div "Status No active tasks You are ready to start receiving tasks. [PERSON_NAME] Av…" at bounding box center [70, 160] width 106 height 287
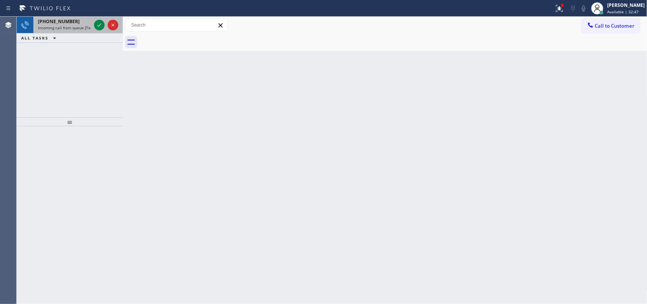
click at [79, 20] on div "[PHONE_NUMBER]" at bounding box center [64, 21] width 53 height 6
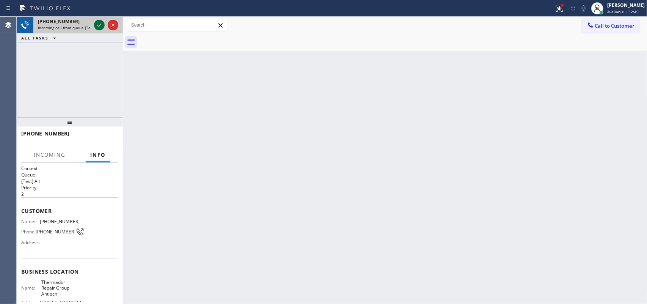
click at [99, 24] on icon at bounding box center [99, 24] width 9 height 9
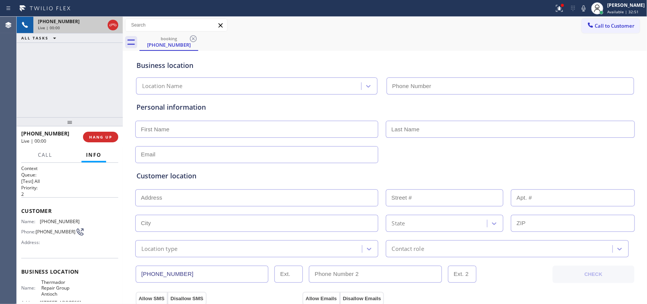
type input "[PHONE_NUMBER]"
click at [99, 135] on span "HANG UP" at bounding box center [100, 136] width 23 height 5
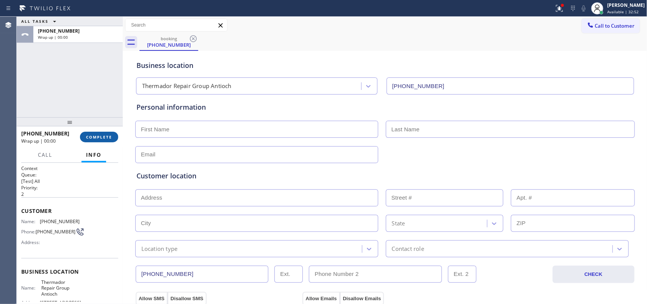
click at [99, 135] on span "COMPLETE" at bounding box center [99, 136] width 26 height 5
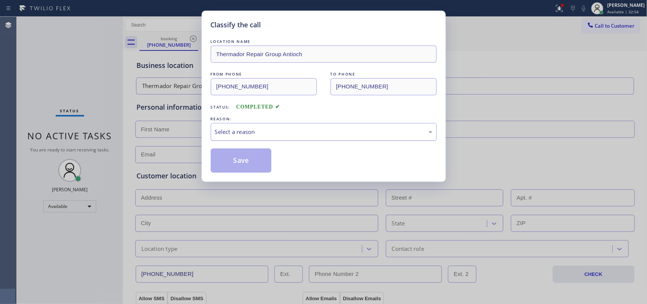
click at [266, 130] on div "Select a reason" at bounding box center [323, 131] width 217 height 9
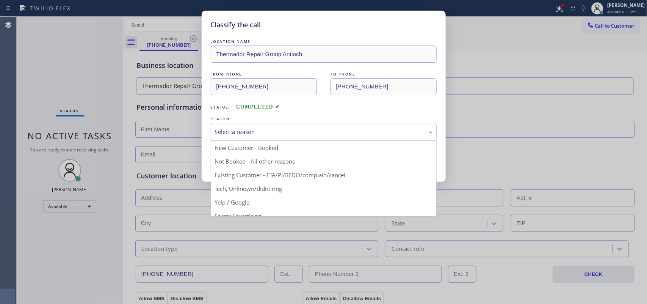
scroll to position [52, 0]
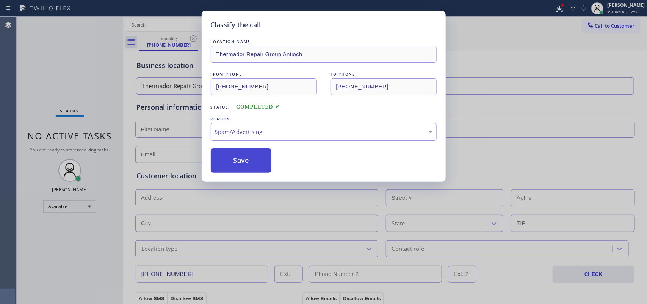
click at [253, 164] on button "Save" at bounding box center [241, 160] width 61 height 24
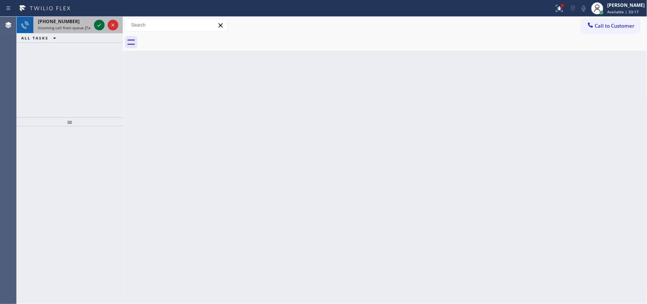
click at [99, 25] on icon at bounding box center [99, 24] width 9 height 9
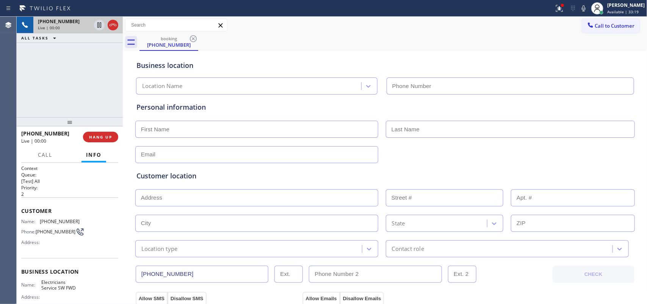
type input "[PHONE_NUMBER]"
click at [103, 142] on div "[PHONE_NUMBER] Live | 00:00 HANG UP" at bounding box center [69, 137] width 97 height 20
click at [106, 136] on span "HANG UP" at bounding box center [100, 136] width 23 height 5
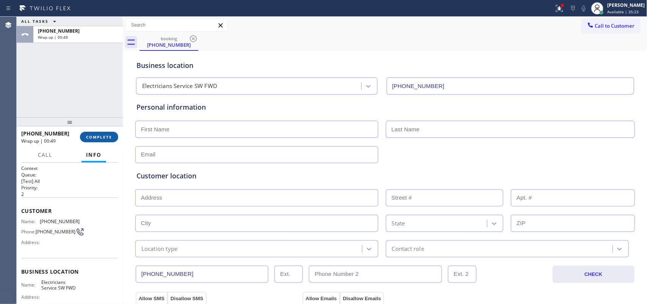
click at [103, 140] on button "COMPLETE" at bounding box center [99, 136] width 38 height 11
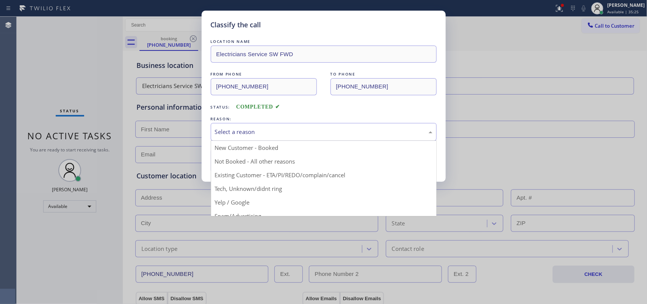
click at [239, 129] on div "Select a reason" at bounding box center [323, 131] width 217 height 9
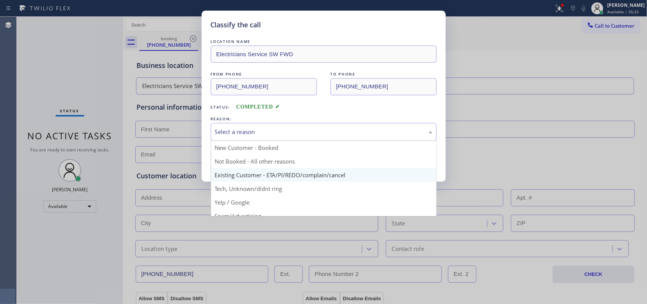
scroll to position [52, 0]
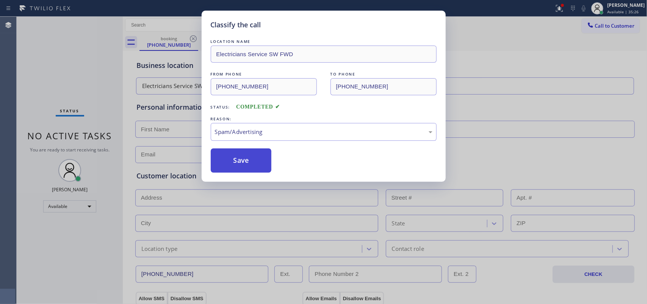
click at [241, 162] on button "Save" at bounding box center [241, 160] width 61 height 24
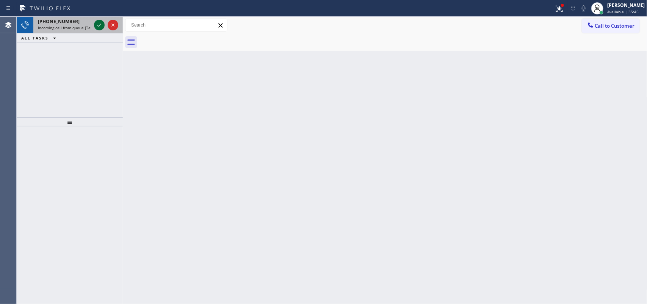
click at [98, 26] on icon at bounding box center [99, 24] width 4 height 3
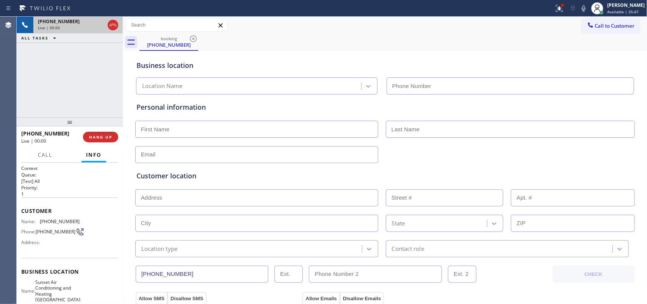
type input "[PHONE_NUMBER]"
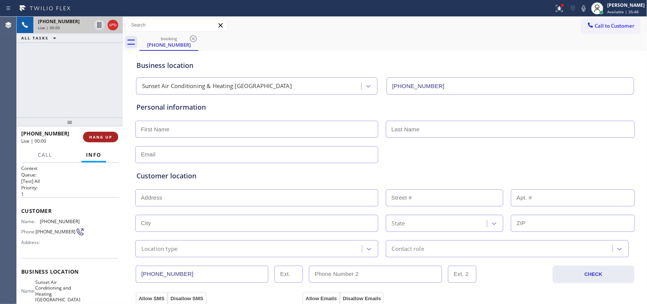
click at [99, 133] on button "HANG UP" at bounding box center [100, 136] width 35 height 11
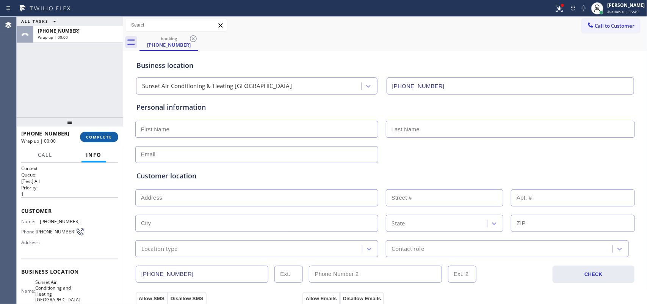
click at [98, 131] on button "COMPLETE" at bounding box center [99, 136] width 38 height 11
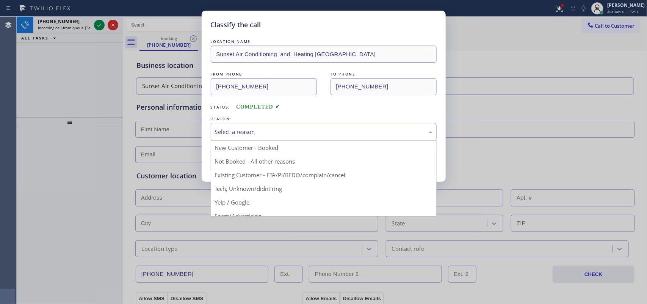
click at [275, 133] on div "Select a reason" at bounding box center [323, 131] width 217 height 9
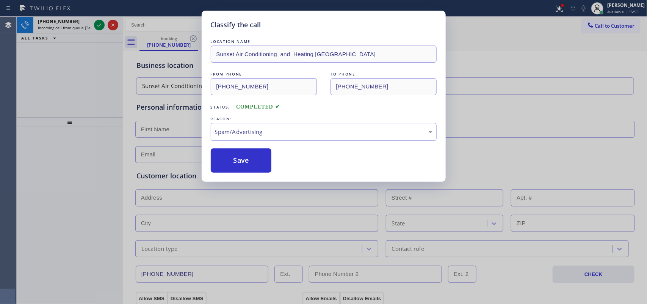
click at [246, 168] on button "Save" at bounding box center [241, 160] width 61 height 24
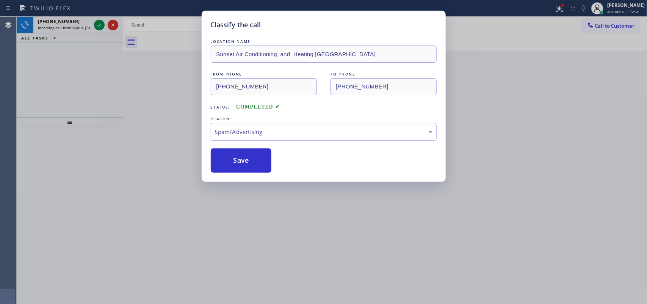
click at [69, 23] on div "Classify the call LOCATION NAME Most Honest Appliance Repair [GEOGRAPHIC_DATA] …" at bounding box center [332, 160] width 630 height 287
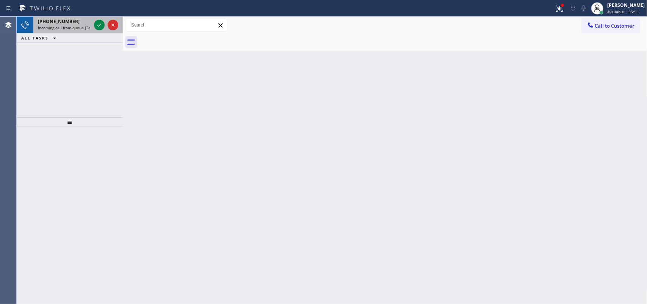
click at [76, 22] on div "[PHONE_NUMBER]" at bounding box center [64, 21] width 53 height 6
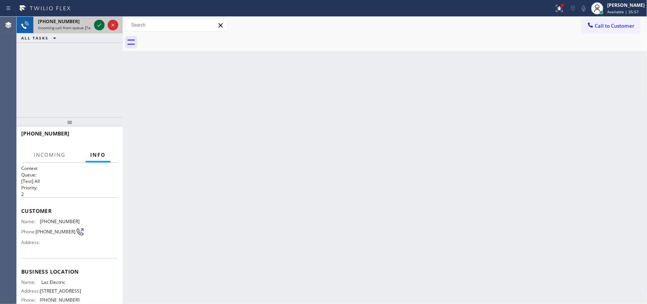
click at [97, 26] on icon at bounding box center [99, 24] width 9 height 9
click at [56, 21] on span "[PHONE_NUMBER]" at bounding box center [59, 21] width 42 height 6
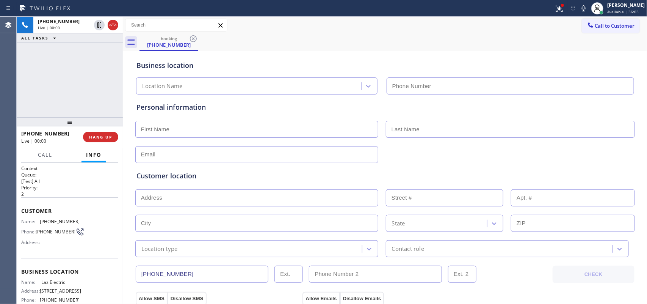
type input "[PHONE_NUMBER]"
click at [106, 131] on button "HANG UP" at bounding box center [100, 136] width 35 height 11
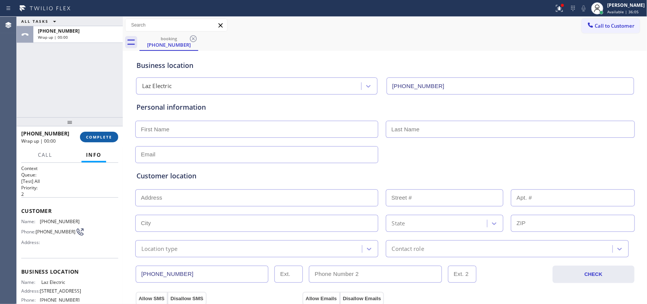
click at [106, 131] on button "COMPLETE" at bounding box center [99, 136] width 38 height 11
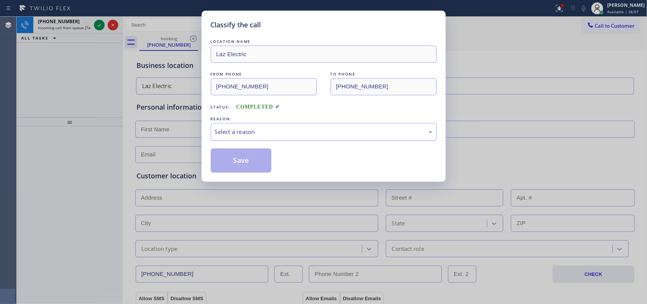
click at [248, 131] on div "Select a reason" at bounding box center [323, 131] width 217 height 9
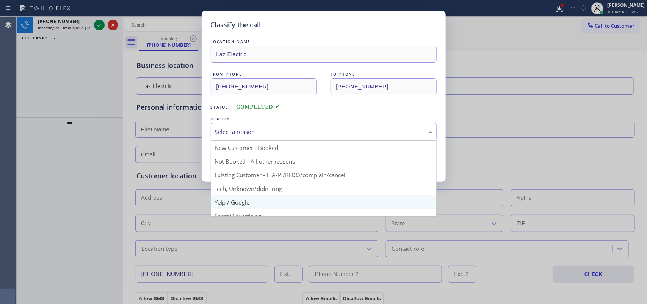
scroll to position [52, 0]
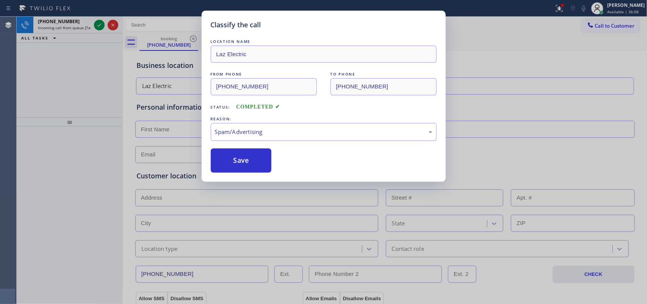
drag, startPoint x: 232, startPoint y: 162, endPoint x: 209, endPoint y: 141, distance: 31.2
click at [231, 161] on button "Save" at bounding box center [241, 160] width 61 height 24
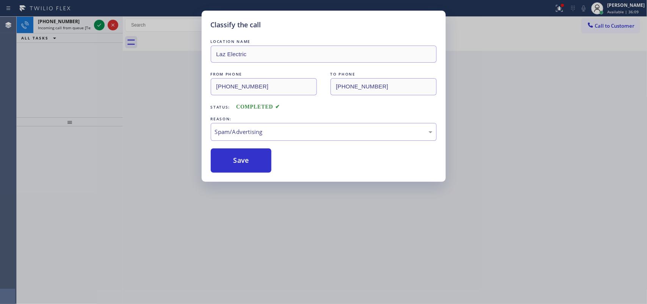
click at [67, 22] on div "Classify the call LOCATION NAME Laz Electric FROM PHONE [PHONE_NUMBER] TO PHONE…" at bounding box center [323, 152] width 647 height 304
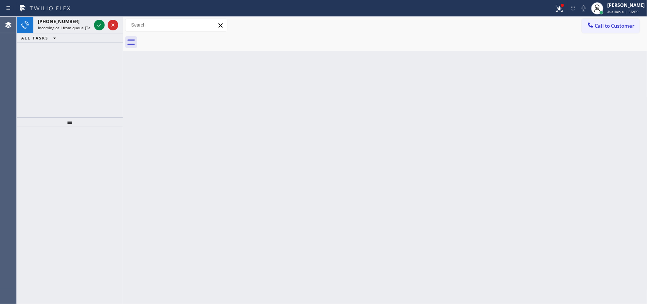
click at [67, 22] on span "[PHONE_NUMBER]" at bounding box center [59, 21] width 42 height 6
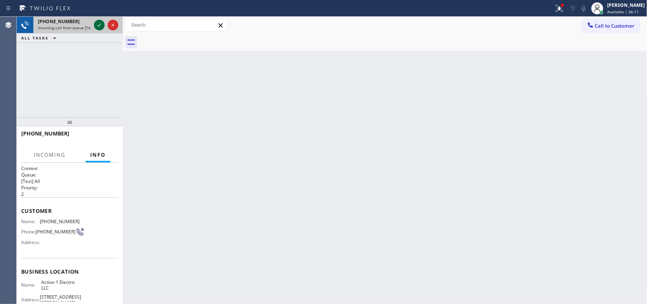
click at [95, 23] on div at bounding box center [99, 24] width 11 height 9
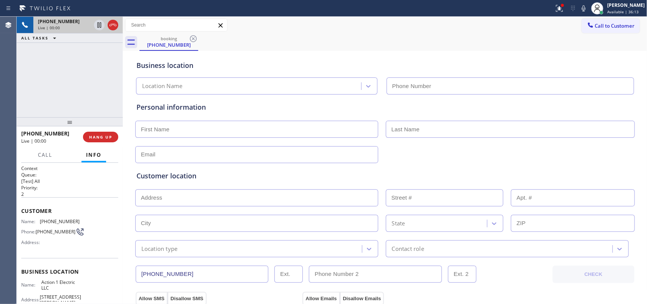
type input "[PHONE_NUMBER]"
click at [114, 139] on button "HANG UP" at bounding box center [100, 136] width 35 height 11
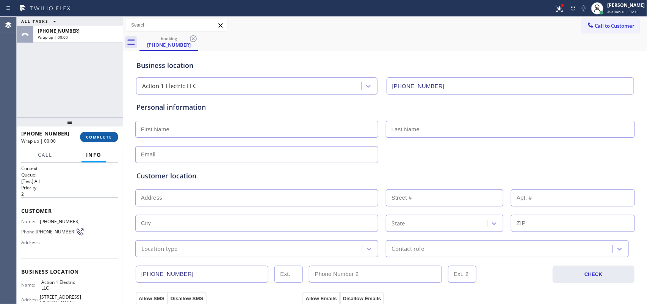
click at [114, 139] on button "COMPLETE" at bounding box center [99, 136] width 38 height 11
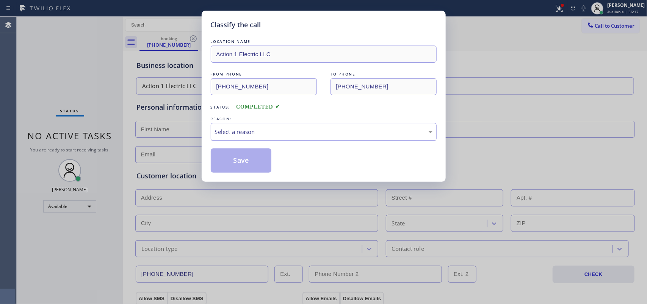
click at [272, 131] on div "Select a reason" at bounding box center [323, 131] width 217 height 9
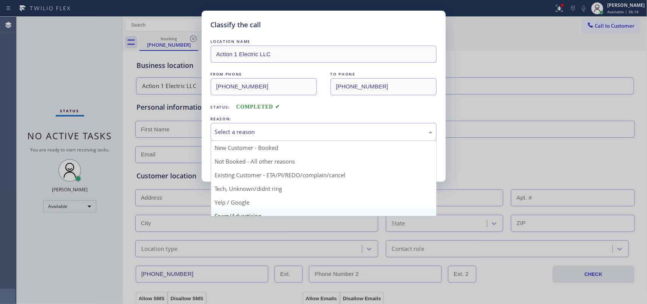
scroll to position [52, 0]
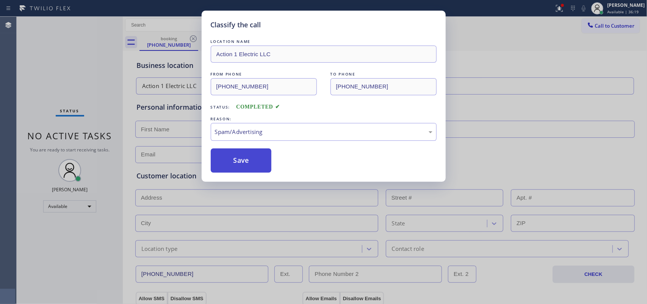
click at [239, 165] on button "Save" at bounding box center [241, 160] width 61 height 24
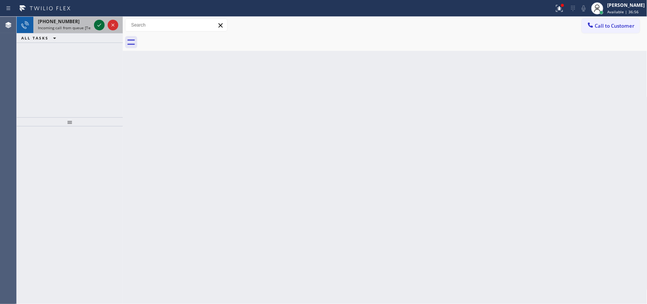
click at [98, 25] on icon at bounding box center [99, 24] width 9 height 9
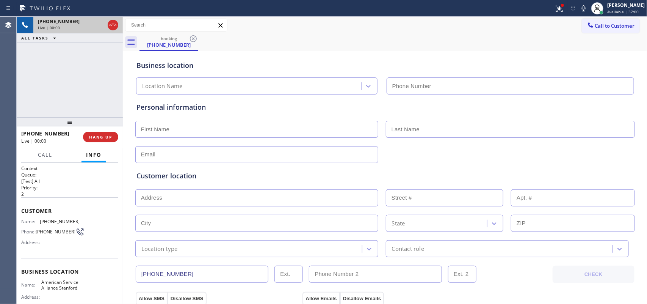
type input "[PHONE_NUMBER]"
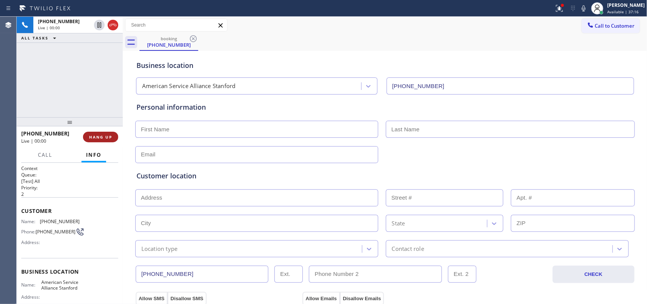
click at [114, 135] on button "HANG UP" at bounding box center [100, 136] width 35 height 11
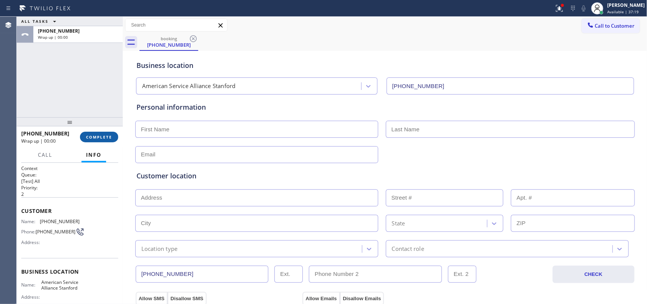
click at [109, 138] on span "COMPLETE" at bounding box center [99, 136] width 26 height 5
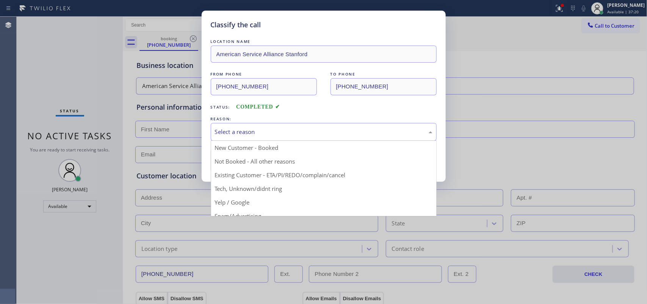
click at [267, 130] on div "Select a reason" at bounding box center [323, 131] width 217 height 9
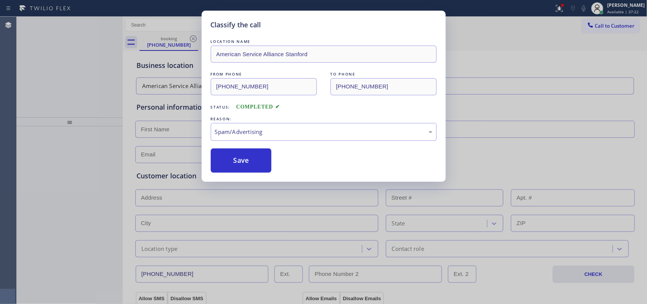
click at [257, 167] on button "Save" at bounding box center [241, 160] width 61 height 24
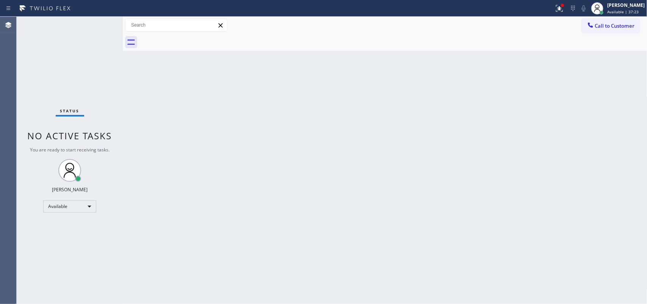
click at [69, 21] on div "Classify the call LOCATION NAME Most Honest Appliance Repair [GEOGRAPHIC_DATA] …" at bounding box center [332, 160] width 630 height 287
click at [69, 21] on div "Status No active tasks You are ready to start receiving tasks. [PERSON_NAME] Av…" at bounding box center [70, 160] width 106 height 287
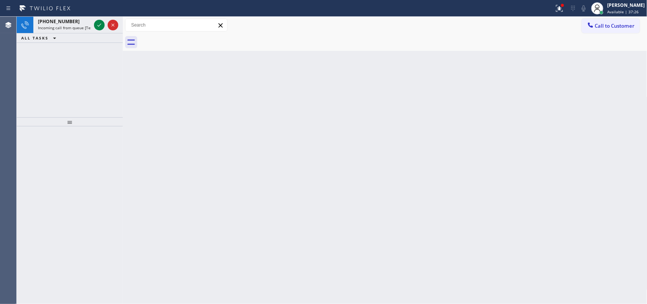
click at [70, 23] on div "[PHONE_NUMBER]" at bounding box center [64, 21] width 53 height 6
click at [66, 27] on span "Incoming call from queue [Test] All" at bounding box center [69, 27] width 63 height 5
click at [53, 30] on div "[PHONE_NUMBER] Incoming call from queue [Test] All" at bounding box center [62, 25] width 59 height 17
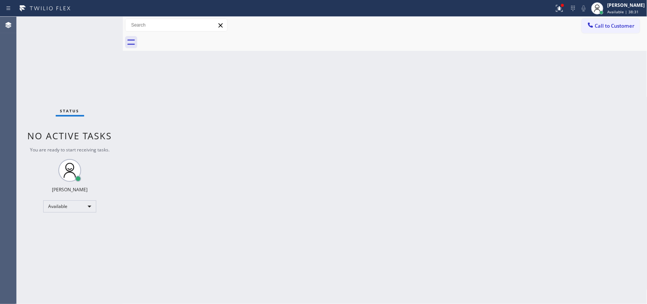
click at [75, 25] on div "Status No active tasks You are ready to start receiving tasks. [PERSON_NAME] Av…" at bounding box center [70, 160] width 106 height 287
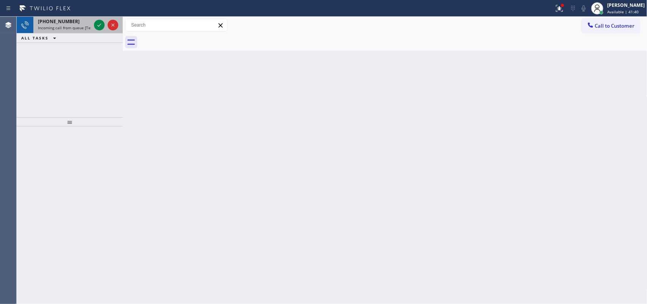
click at [84, 21] on div "[PHONE_NUMBER]" at bounding box center [64, 21] width 53 height 6
click at [100, 23] on icon at bounding box center [99, 24] width 9 height 9
click at [77, 20] on div "[PHONE_NUMBER]" at bounding box center [64, 21] width 53 height 6
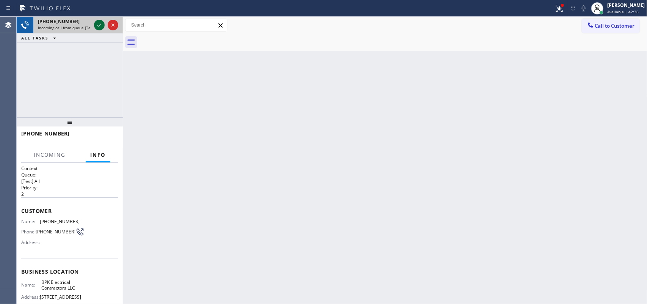
click at [99, 24] on icon at bounding box center [99, 24] width 9 height 9
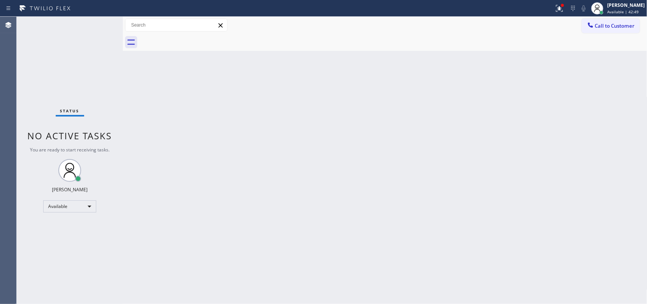
click at [73, 17] on div "Status No active tasks You are ready to start receiving tasks. [PERSON_NAME] Av…" at bounding box center [70, 160] width 106 height 287
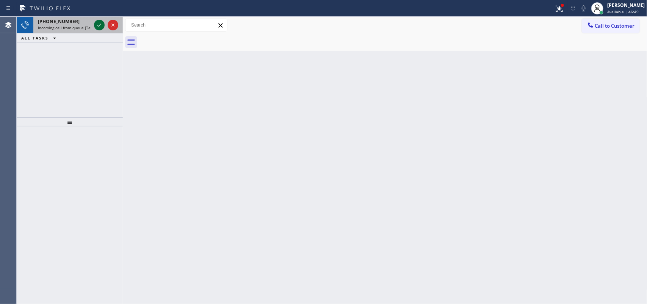
click at [99, 27] on icon at bounding box center [99, 24] width 9 height 9
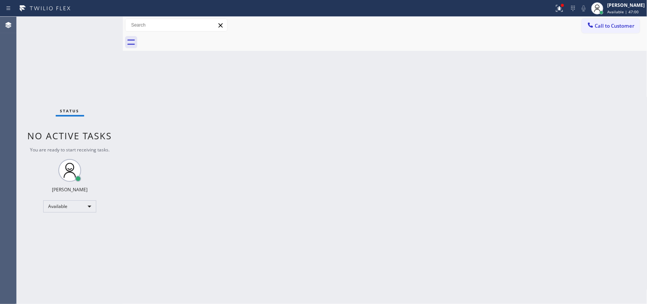
click at [95, 24] on div "Status No active tasks You are ready to start receiving tasks. [PERSON_NAME] Av…" at bounding box center [70, 160] width 106 height 287
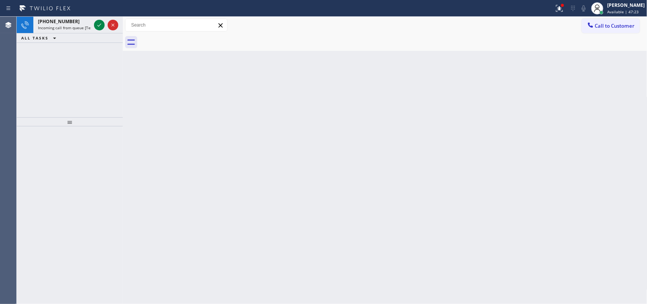
click at [86, 23] on div "[PHONE_NUMBER]" at bounding box center [64, 21] width 53 height 6
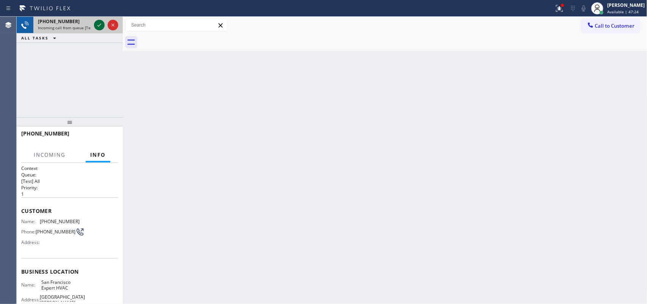
click at [100, 23] on icon at bounding box center [99, 24] width 9 height 9
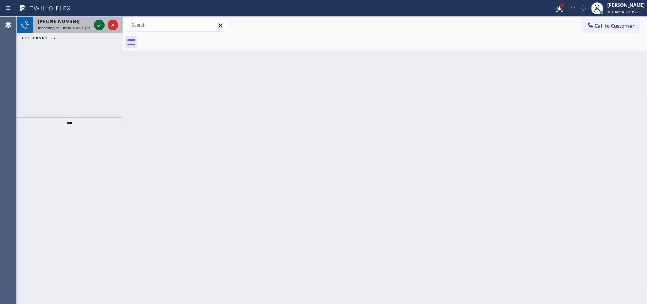
click at [100, 23] on icon at bounding box center [99, 24] width 9 height 9
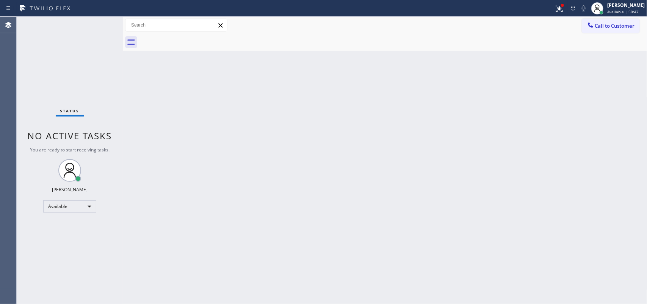
click at [99, 23] on div "Status No active tasks You are ready to start receiving tasks. [PERSON_NAME] Av…" at bounding box center [70, 160] width 106 height 287
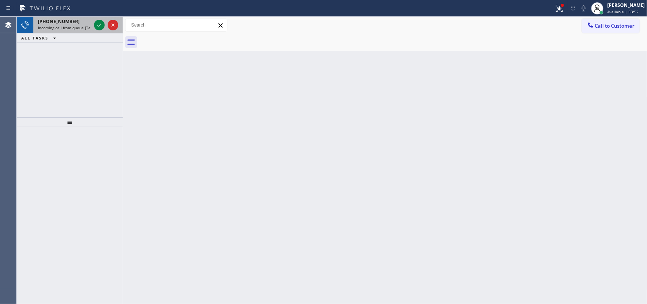
click at [80, 23] on div "[PHONE_NUMBER]" at bounding box center [64, 21] width 53 height 6
click at [82, 25] on span "Incoming call from queue [Test] All" at bounding box center [69, 27] width 63 height 5
click at [97, 23] on icon at bounding box center [99, 24] width 9 height 9
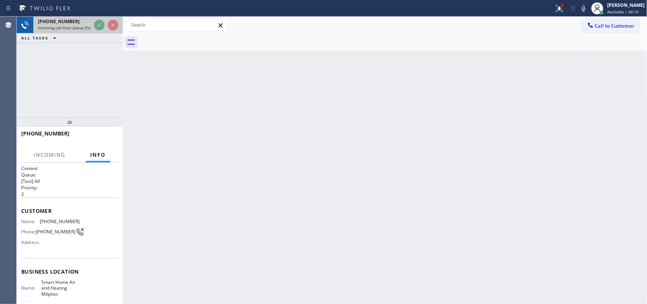
click at [80, 23] on div "[PHONE_NUMBER]" at bounding box center [64, 21] width 53 height 6
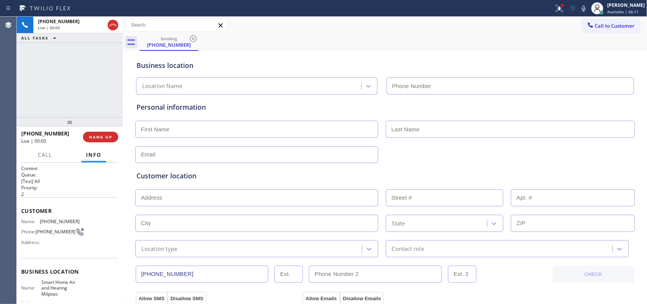
type input "[PHONE_NUMBER]"
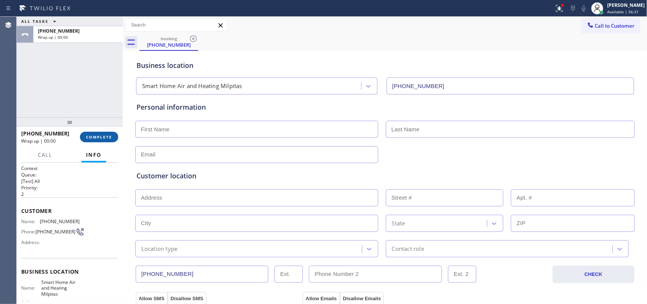
click at [109, 133] on button "COMPLETE" at bounding box center [99, 136] width 38 height 11
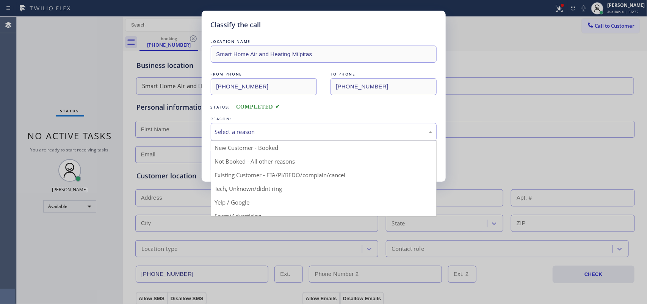
click at [239, 134] on div "Select a reason" at bounding box center [323, 131] width 217 height 9
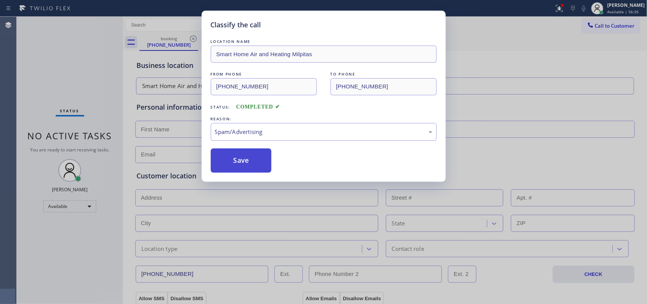
click at [255, 161] on button "Save" at bounding box center [241, 160] width 61 height 24
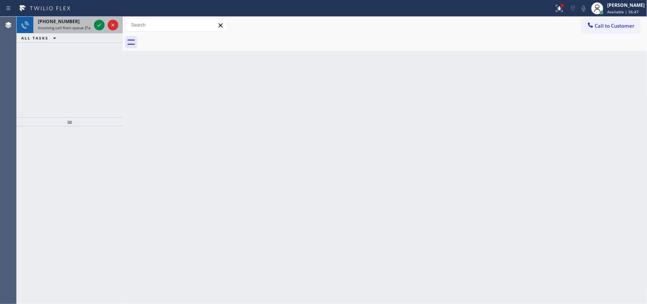
click at [73, 28] on span "Incoming call from queue [Test] All" at bounding box center [69, 27] width 63 height 5
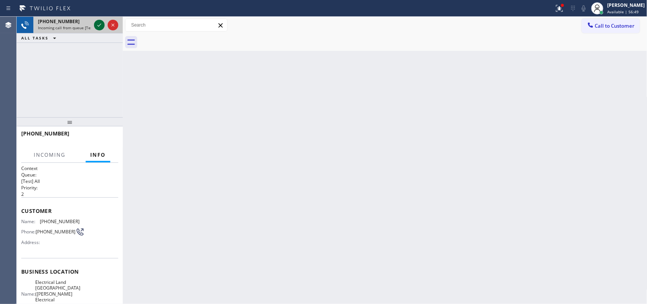
drag, startPoint x: 102, startPoint y: 25, endPoint x: 97, endPoint y: 24, distance: 4.3
click at [99, 25] on icon at bounding box center [99, 24] width 9 height 9
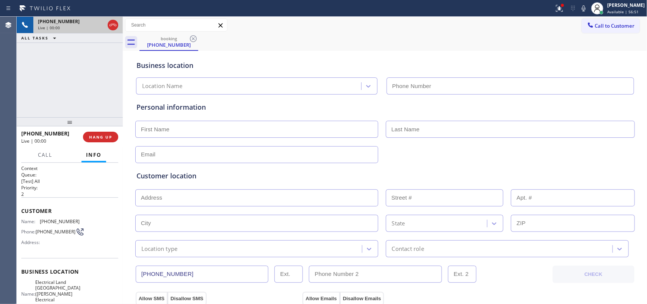
type input "[PHONE_NUMBER]"
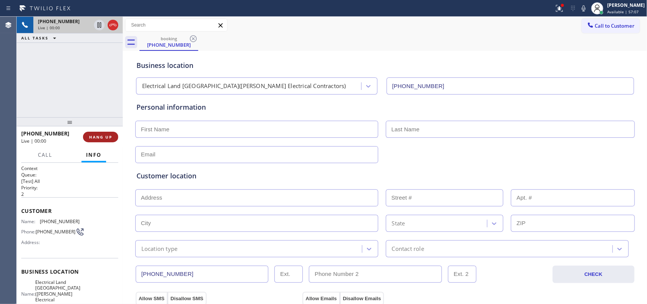
click at [104, 135] on span "HANG UP" at bounding box center [100, 136] width 23 height 5
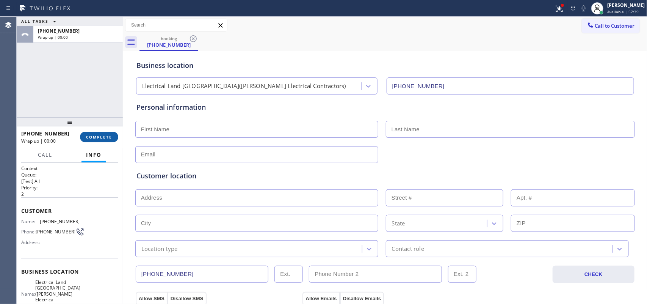
click at [102, 137] on span "COMPLETE" at bounding box center [99, 136] width 26 height 5
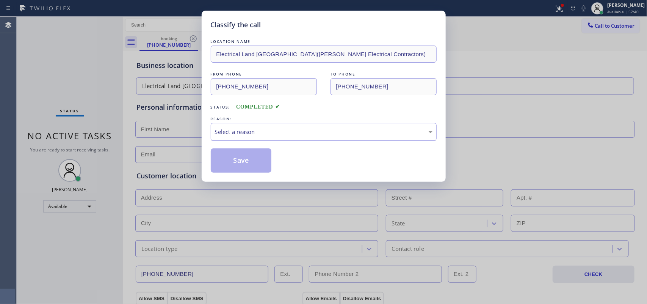
click at [256, 129] on div "Select a reason" at bounding box center [323, 131] width 217 height 9
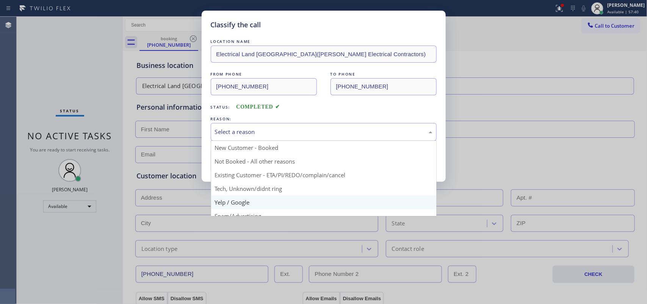
scroll to position [52, 0]
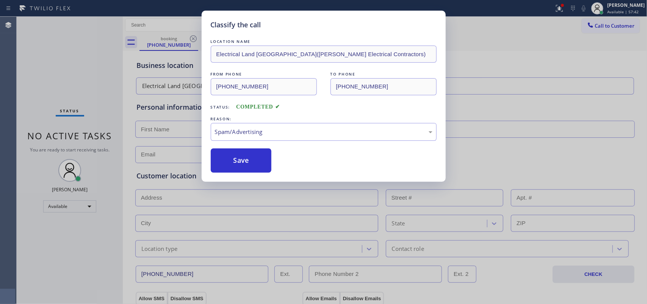
drag, startPoint x: 245, startPoint y: 159, endPoint x: 256, endPoint y: 79, distance: 81.1
click at [245, 158] on button "Save" at bounding box center [241, 160] width 61 height 24
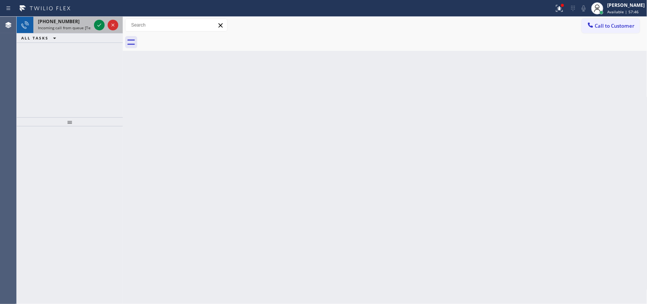
click at [79, 26] on span "Incoming call from queue [Test] All" at bounding box center [69, 27] width 63 height 5
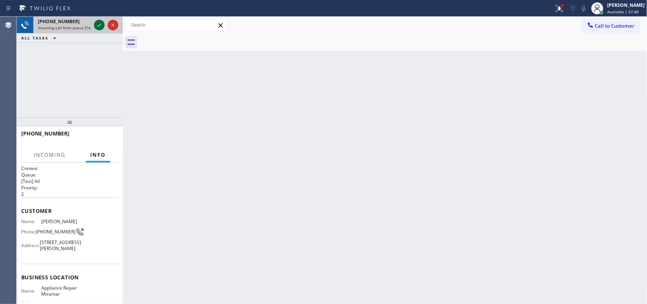
click at [100, 23] on icon at bounding box center [99, 24] width 9 height 9
click at [106, 23] on div at bounding box center [105, 25] width 27 height 17
click at [107, 23] on div at bounding box center [105, 25] width 27 height 17
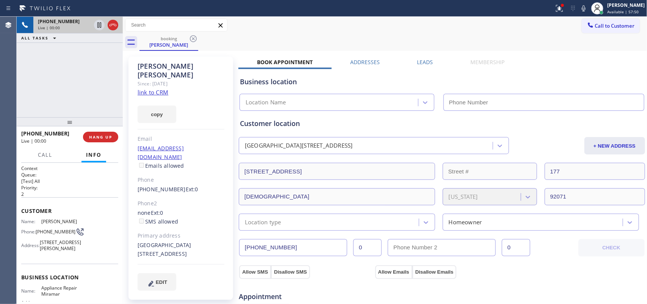
type input "[PHONE_NUMBER]"
click at [155, 88] on link "link to CRM" at bounding box center [153, 92] width 31 height 8
click at [75, 81] on div "[PHONE_NUMBER] Live | 02:03 ALL TASKS ALL TASKS ACTIVE TASKS TASKS IN WRAP UP" at bounding box center [70, 67] width 106 height 100
click at [597, 148] on button "+ NEW ADDRESS" at bounding box center [614, 145] width 61 height 17
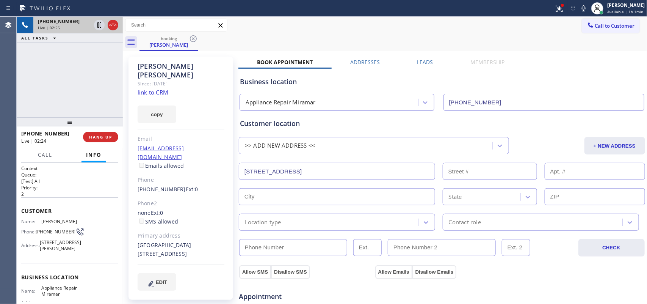
click at [78, 80] on div "[PHONE_NUMBER] Live | 02:25 ALL TASKS ALL TASKS ACTIVE TASKS TASKS IN WRAP UP" at bounding box center [70, 67] width 106 height 100
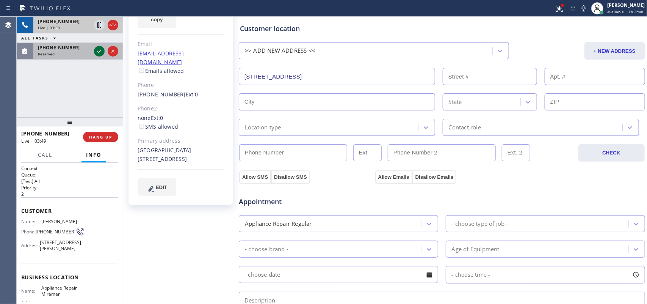
click at [98, 52] on icon at bounding box center [99, 51] width 9 height 9
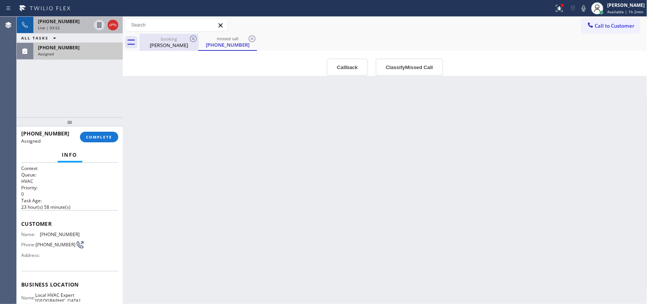
click at [166, 43] on div "[PERSON_NAME]" at bounding box center [168, 45] width 57 height 7
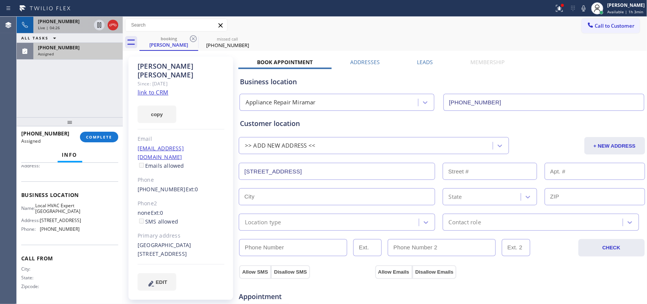
scroll to position [96, 0]
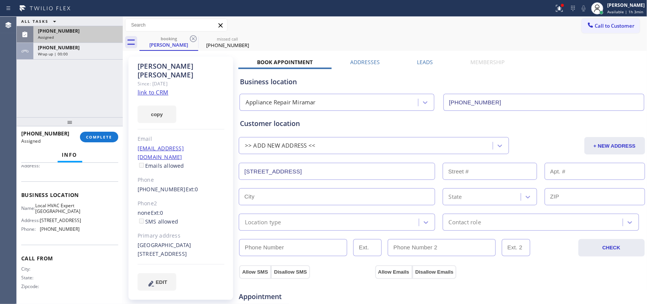
click at [88, 224] on div "Name: Local HVAC Expert Alhambra Address: [STREET_ADDRESS] Phone: [PHONE_NUMBER]" at bounding box center [69, 218] width 97 height 33
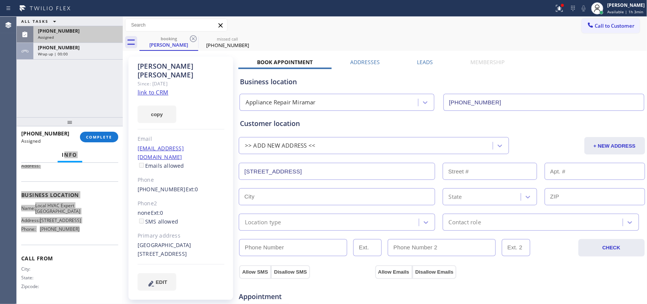
drag, startPoint x: 85, startPoint y: 233, endPoint x: 63, endPoint y: 154, distance: 82.2
click at [63, 154] on div "Info Context Queue: HVAC Priority: 0 Task Age: [DEMOGRAPHIC_DATA] hour(s) 59 mi…" at bounding box center [70, 225] width 106 height 156
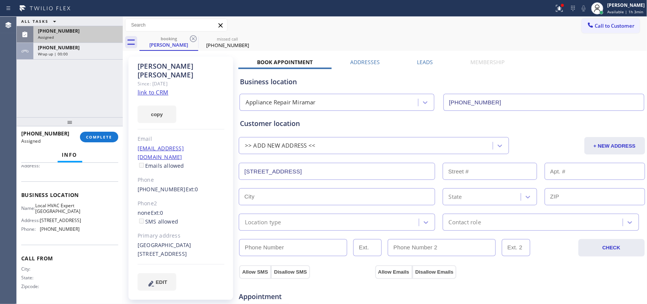
click at [46, 102] on div "ALL TASKS ALL TASKS ACTIVE TASKS TASKS IN WRAP UP [PHONE_NUMBER] Assigned [PHON…" at bounding box center [70, 67] width 106 height 100
click at [77, 220] on div "Name: Local HVAC Expert Alhambra Address: [STREET_ADDRESS] Phone: [PHONE_NUMBER]" at bounding box center [69, 218] width 97 height 33
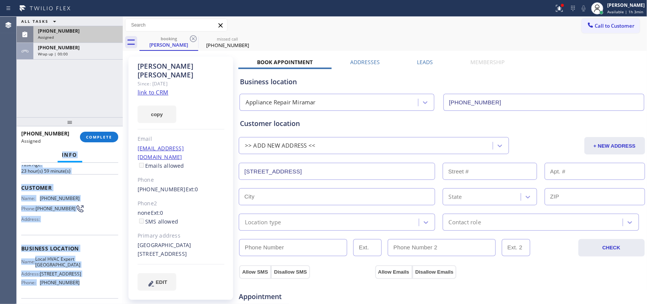
scroll to position [0, 0]
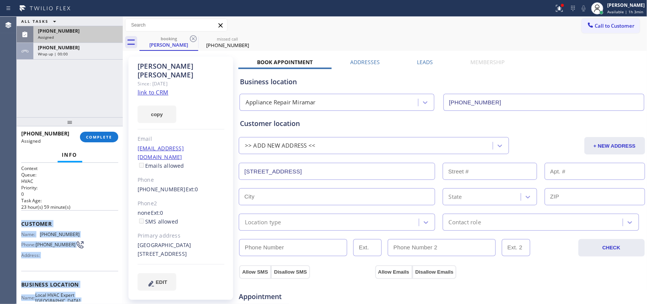
drag, startPoint x: 78, startPoint y: 229, endPoint x: 21, endPoint y: 216, distance: 58.6
click at [21, 216] on div "Context Queue: HVAC Priority: 0 Task Age: [DEMOGRAPHIC_DATA] hour(s) 59 minute(…" at bounding box center [69, 278] width 97 height 226
copy div "Customer Name: [PHONE_NUMBER] Phone: [PHONE_NUMBER] Address: Business location …"
click at [94, 135] on span "COMPLETE" at bounding box center [99, 136] width 26 height 5
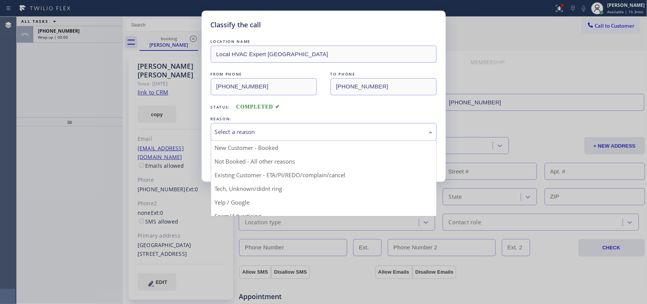
click at [343, 129] on div "Select a reason" at bounding box center [323, 131] width 217 height 9
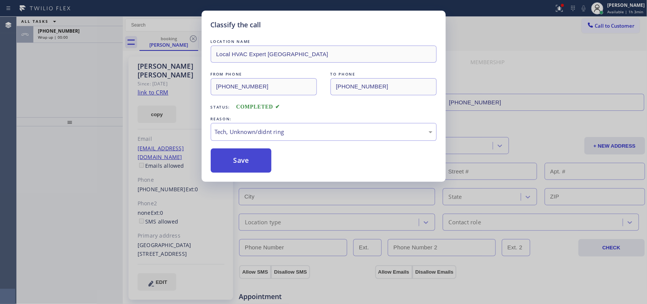
click at [257, 167] on button "Save" at bounding box center [241, 160] width 61 height 24
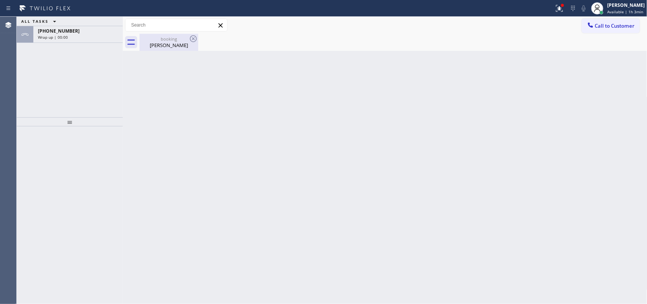
click at [166, 46] on div "[PERSON_NAME]" at bounding box center [168, 45] width 57 height 7
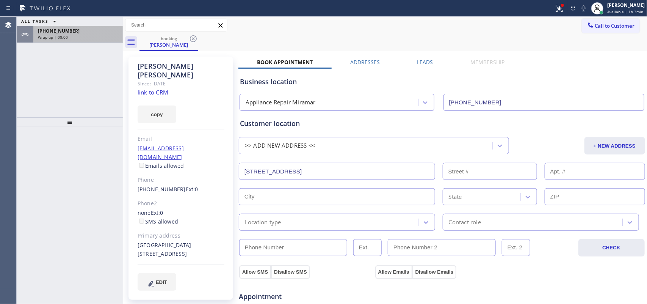
click at [96, 33] on div "[PHONE_NUMBER]" at bounding box center [78, 31] width 80 height 6
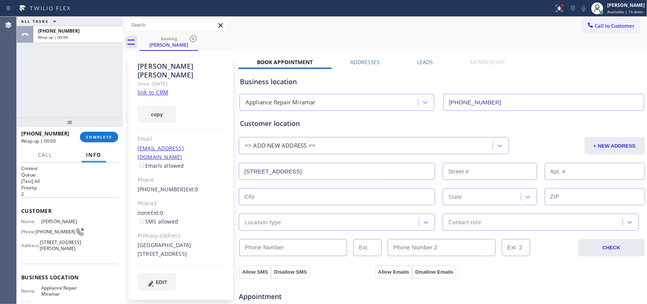
drag, startPoint x: 277, startPoint y: 172, endPoint x: 236, endPoint y: 171, distance: 41.0
click at [236, 172] on div "[PERSON_NAME] Since: [DATE] link to CRM copy Email [EMAIL_ADDRESS][DOMAIN_NAME]…" at bounding box center [385, 306] width 521 height 506
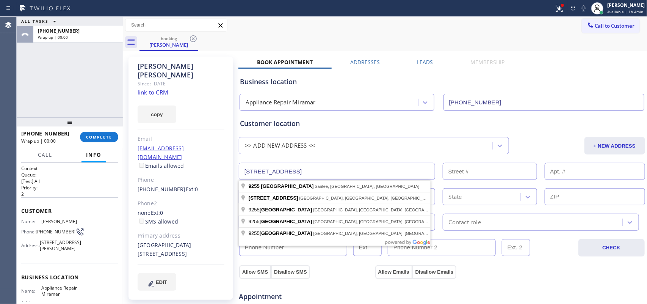
paste input "[STREET_ADDRESS],"
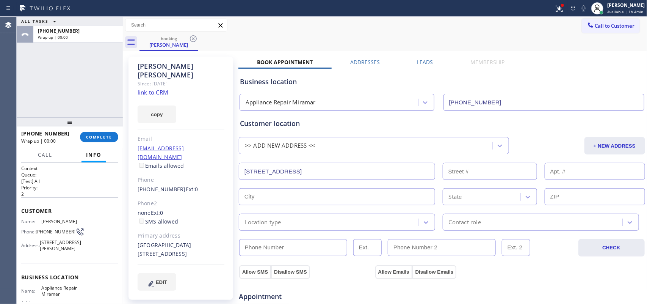
type input "[STREET_ADDRESS]"
type input "15420"
type input "El Cajon"
type input "92021"
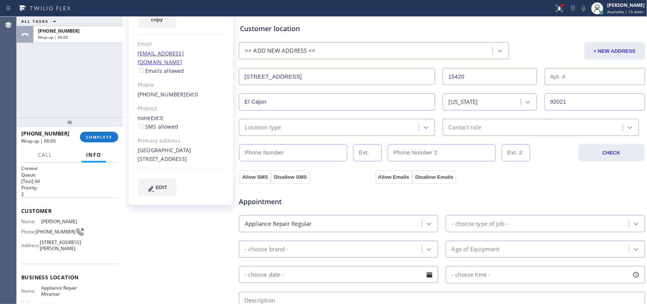
click at [408, 128] on div "Location type" at bounding box center [330, 126] width 178 height 13
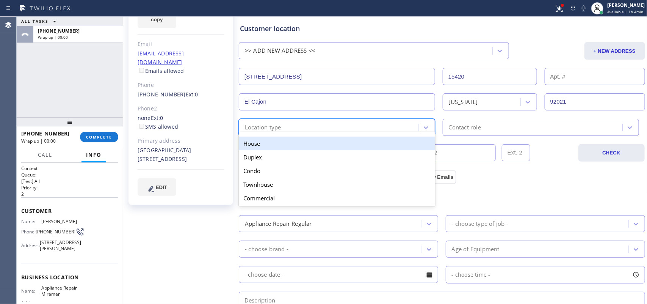
click at [395, 148] on div "House" at bounding box center [337, 143] width 196 height 14
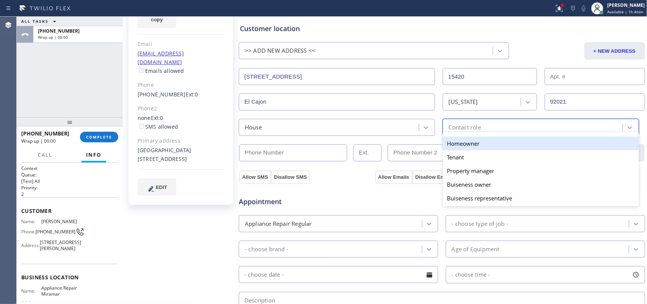
click at [460, 133] on div "option Homeowner focused, 1 of 5. 5 results available. Use Up and Down to choos…" at bounding box center [541, 127] width 196 height 17
click at [462, 143] on div "Homeowner" at bounding box center [541, 143] width 196 height 14
click at [462, 143] on div "CHECK" at bounding box center [441, 151] width 407 height 19
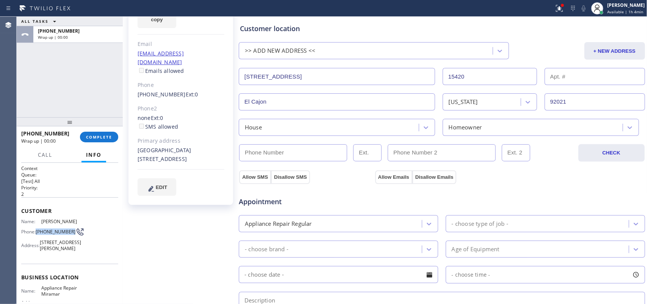
drag, startPoint x: 50, startPoint y: 234, endPoint x: 36, endPoint y: 227, distance: 16.1
click at [36, 227] on div "Phone: [PHONE_NUMBER]" at bounding box center [50, 231] width 58 height 9
copy span "[PHONE_NUMBER]"
click at [305, 152] on input "(___) ___-____" at bounding box center [293, 152] width 108 height 17
paste input "619) 820-6928"
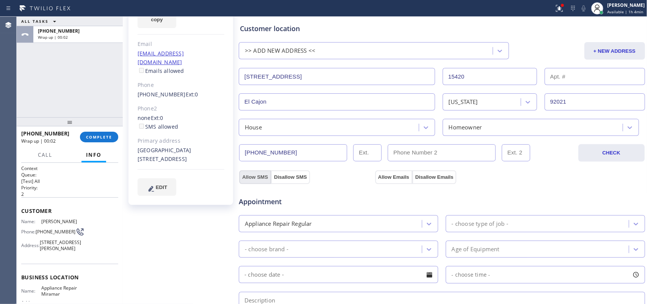
type input "[PHONE_NUMBER]"
click at [260, 177] on button "Allow SMS" at bounding box center [255, 177] width 32 height 14
click at [390, 174] on button "Allow Emails" at bounding box center [393, 177] width 37 height 14
checkbox input "true"
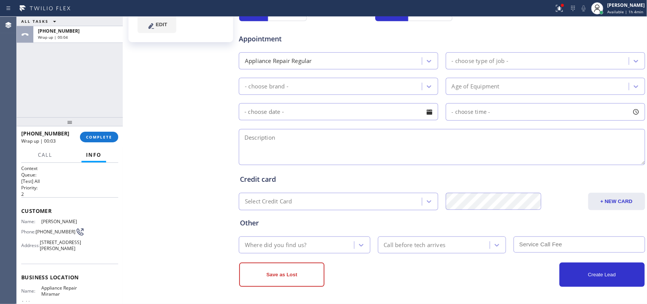
scroll to position [163, 0]
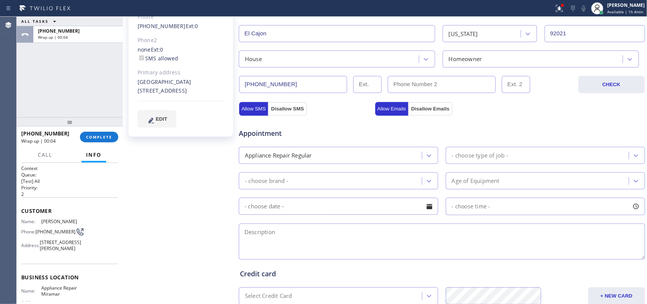
click at [485, 155] on div "- choose type of job -" at bounding box center [480, 155] width 56 height 9
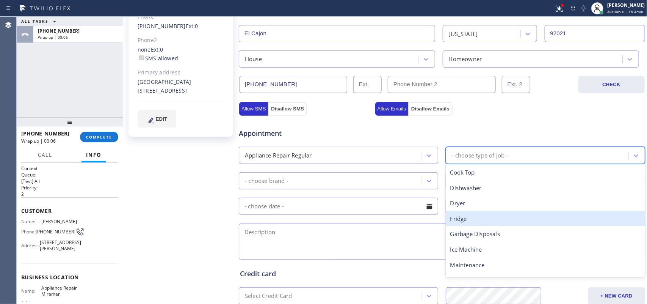
click at [476, 215] on div "Fridge" at bounding box center [545, 219] width 199 height 16
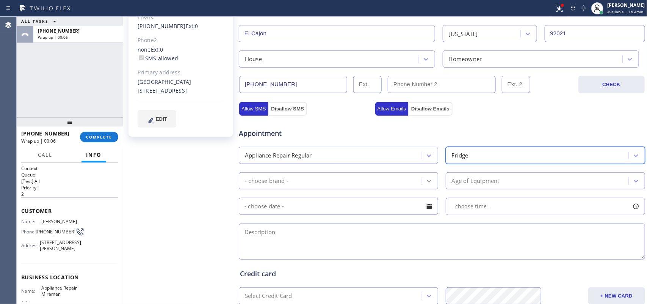
click at [425, 185] on icon at bounding box center [429, 181] width 8 height 8
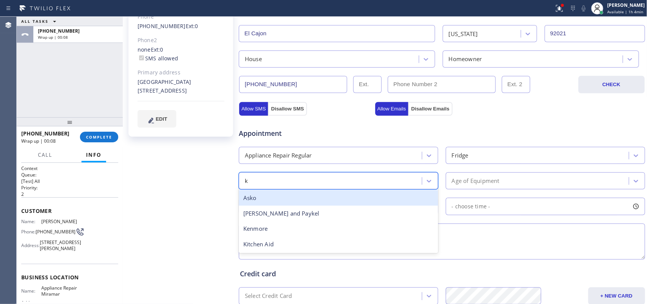
scroll to position [0, 0]
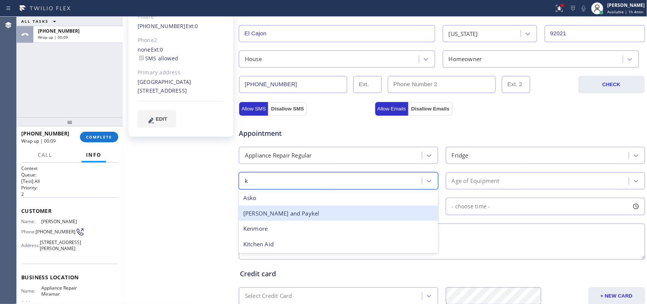
type input "ke"
click at [353, 212] on div "Kenmore" at bounding box center [338, 213] width 199 height 16
click at [353, 212] on input "text" at bounding box center [338, 205] width 199 height 17
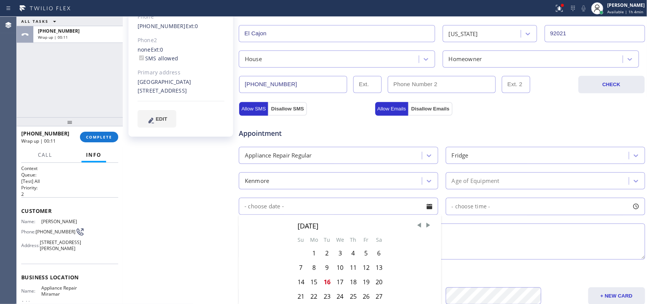
click at [471, 182] on div "Age of Equipment" at bounding box center [476, 180] width 48 height 9
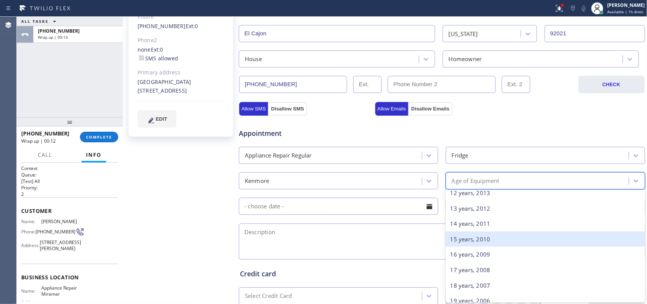
scroll to position [142, 0]
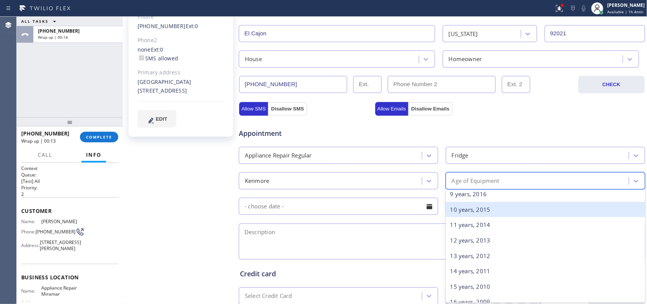
click at [489, 213] on div "10 years, 2015" at bounding box center [545, 210] width 199 height 16
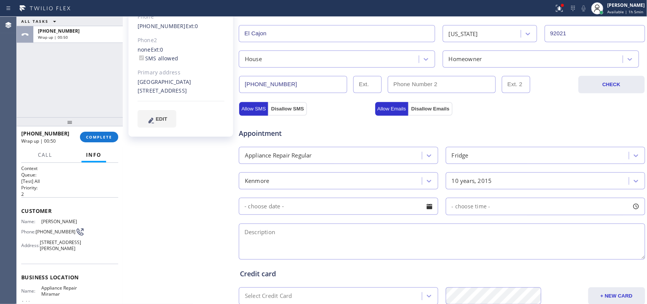
click at [49, 88] on div "ALL TASKS ALL TASKS ACTIVE TASKS TASKS IN WRAP UP [PHONE_NUMBER] Wrap up | 00:50" at bounding box center [70, 67] width 106 height 100
click at [73, 117] on div at bounding box center [70, 121] width 106 height 9
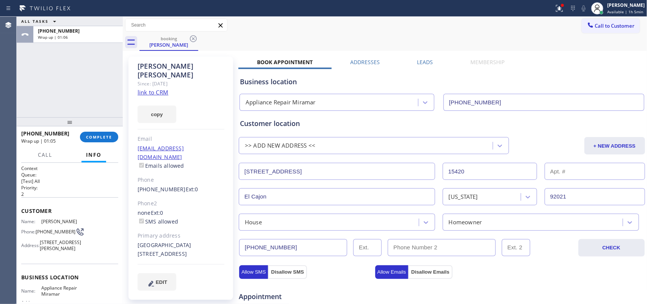
click at [549, 164] on input "text" at bounding box center [594, 171] width 100 height 17
click at [552, 173] on input "SP79" at bounding box center [594, 171] width 100 height 17
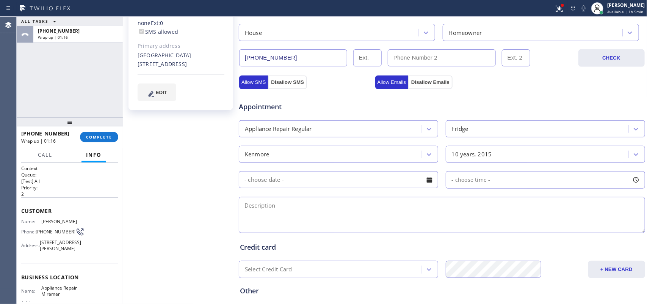
scroll to position [237, 0]
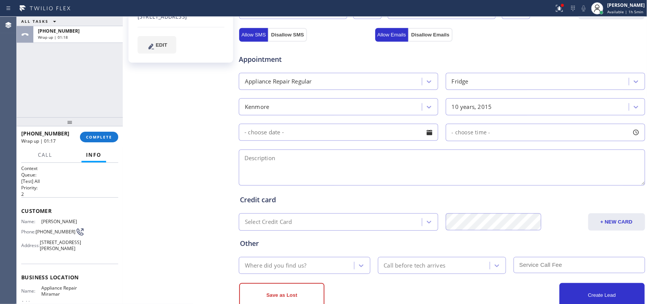
type input "SP#79"
click at [427, 133] on div at bounding box center [429, 132] width 13 height 13
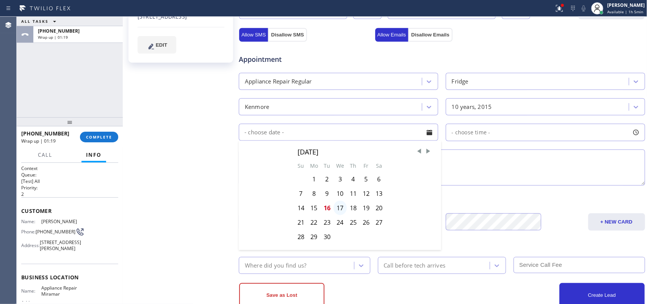
click at [339, 210] on div "17" at bounding box center [339, 207] width 13 height 14
type input "[DATE]"
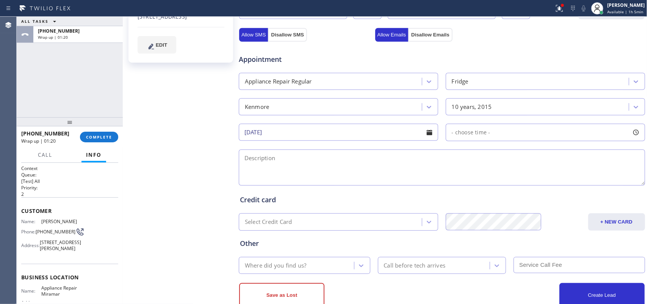
click at [629, 131] on div at bounding box center [635, 132] width 13 height 13
drag, startPoint x: 626, startPoint y: 131, endPoint x: 599, endPoint y: 138, distance: 27.2
click at [629, 131] on div at bounding box center [635, 132] width 13 height 13
drag, startPoint x: 449, startPoint y: 180, endPoint x: 589, endPoint y: 179, distance: 139.8
click at [591, 179] on div at bounding box center [595, 179] width 9 height 16
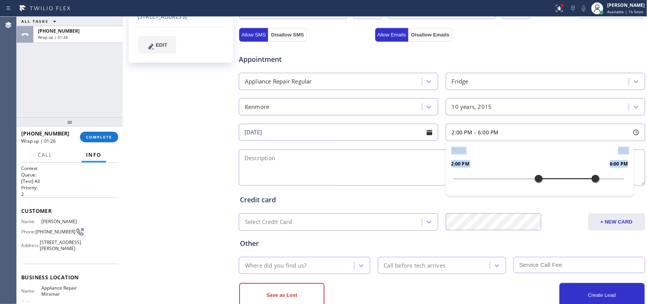
drag, startPoint x: 449, startPoint y: 183, endPoint x: 535, endPoint y: 184, distance: 86.0
click at [535, 184] on div at bounding box center [538, 179] width 9 height 16
click at [393, 165] on textarea at bounding box center [442, 167] width 406 height 36
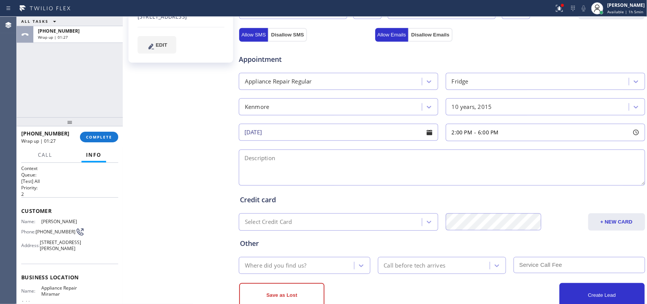
click at [393, 165] on textarea at bounding box center [442, 167] width 406 height 36
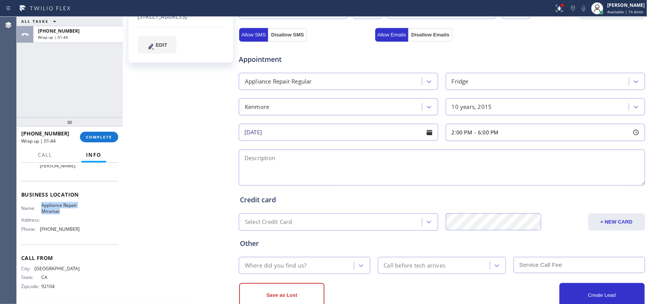
drag, startPoint x: 61, startPoint y: 207, endPoint x: 38, endPoint y: 200, distance: 23.5
click at [38, 200] on div "Business location Name: Appliance Repair Miramar Address: Phone: [PHONE_NUMBER]" at bounding box center [69, 212] width 97 height 63
copy span "Appliance Repair Miramar"
click at [147, 73] on div "[PERSON_NAME] Since: [DATE] link to CRM copy Email [EMAIL_ADDRESS][DOMAIN_NAME]…" at bounding box center [182, 69] width 114 height 506
click at [388, 171] on textarea at bounding box center [442, 167] width 406 height 36
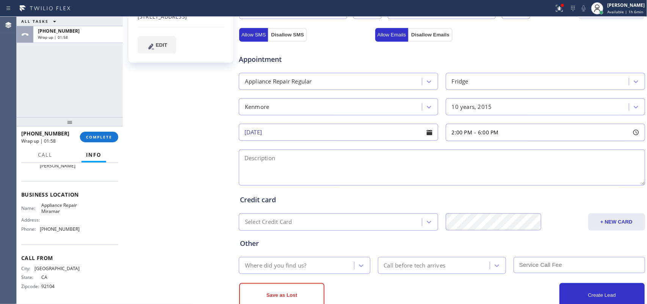
paste textarea "3-6/ $75/ Kenmore Elite FS SBS Fridge/ [DEMOGRAPHIC_DATA]/ it leaks water out a…"
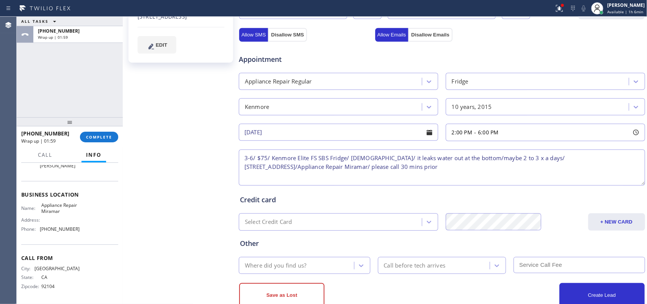
scroll to position [258, 0]
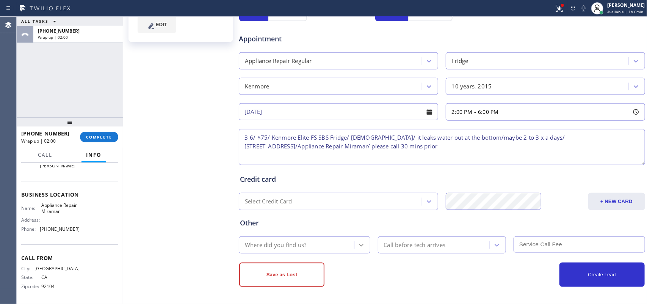
type textarea "3-6/ $75/ Kenmore Elite FS SBS Fridge/ [DEMOGRAPHIC_DATA]/ it leaks water out a…"
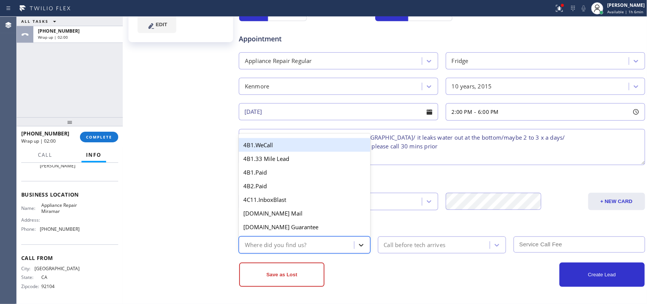
click at [362, 245] on icon at bounding box center [361, 245] width 8 height 8
type input "g"
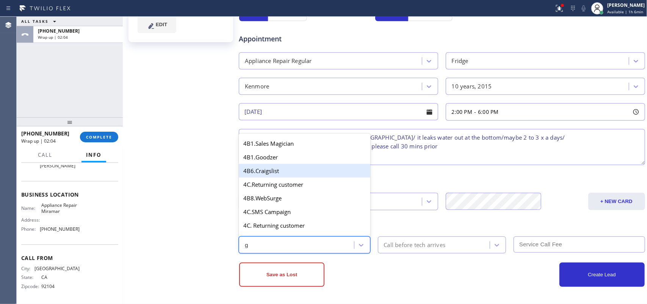
scroll to position [151, 0]
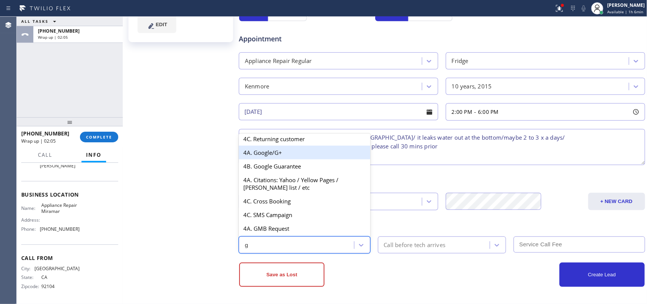
click at [292, 147] on div "4A. Google/G+" at bounding box center [304, 153] width 131 height 14
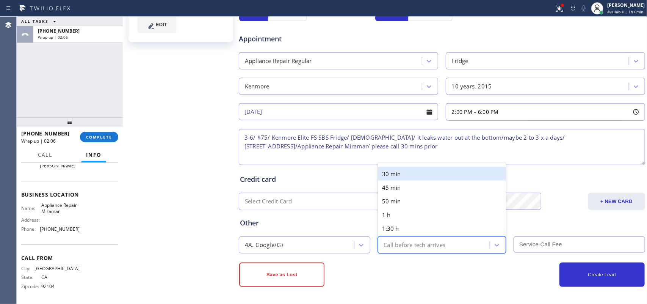
click at [414, 243] on div "Call before tech arrives" at bounding box center [415, 244] width 62 height 9
click at [401, 171] on div "30 min" at bounding box center [442, 174] width 128 height 14
click at [401, 171] on div "Credit card Select Credit Card + NEW CARD CANCEL SAVE" at bounding box center [441, 188] width 407 height 44
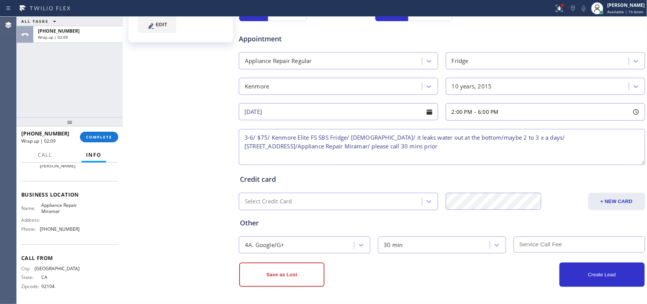
click at [534, 246] on input "text" at bounding box center [578, 244] width 131 height 16
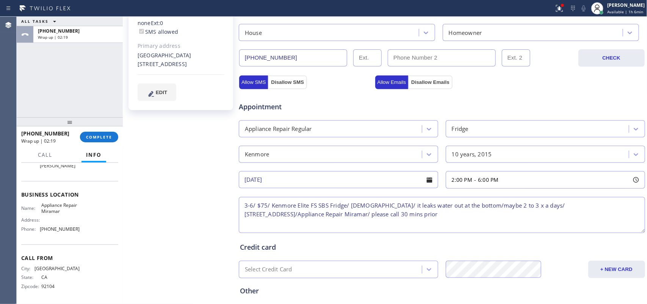
scroll to position [258, 0]
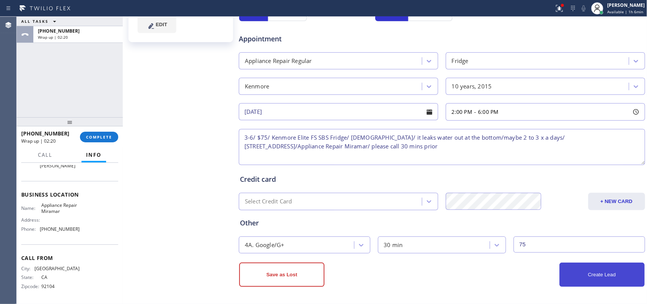
type input "75"
click at [591, 270] on button "Create Lead" at bounding box center [601, 274] width 85 height 24
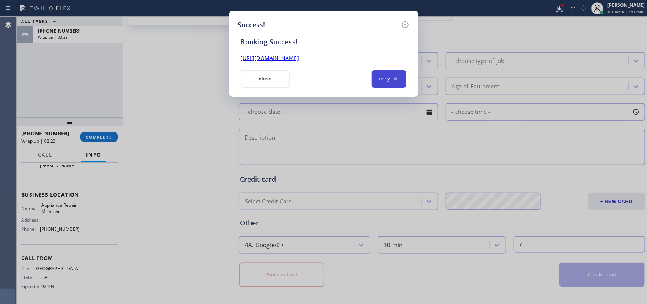
click at [391, 80] on button "copy link" at bounding box center [389, 78] width 35 height 17
click at [299, 57] on link "[URL][DOMAIN_NAME]" at bounding box center [270, 57] width 58 height 7
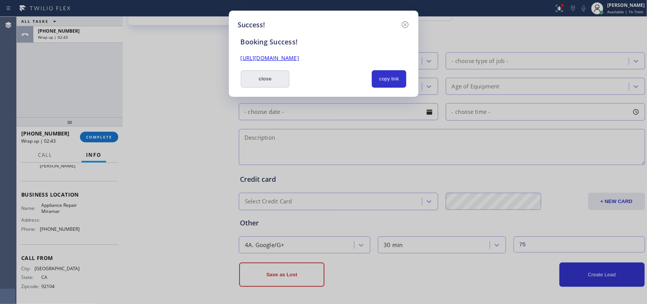
click at [251, 77] on button "close" at bounding box center [265, 78] width 49 height 17
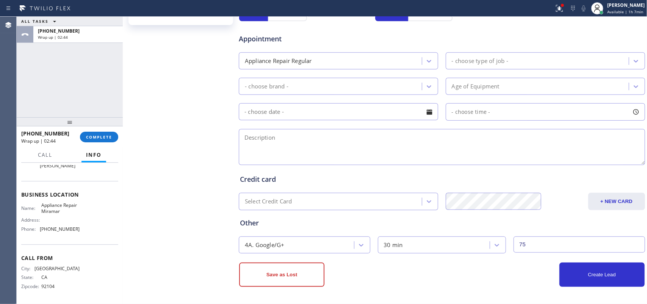
scroll to position [0, 0]
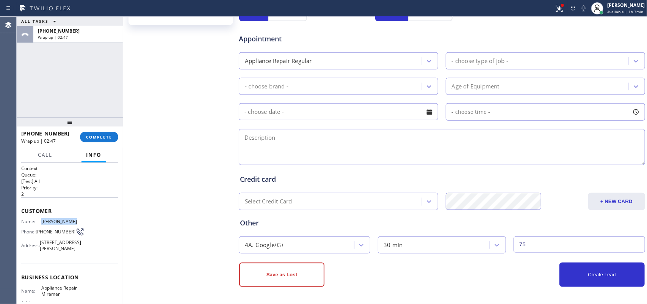
drag, startPoint x: 75, startPoint y: 219, endPoint x: 37, endPoint y: 219, distance: 37.5
click at [37, 219] on div "Name: [PERSON_NAME]" at bounding box center [50, 221] width 58 height 6
copy div "[PERSON_NAME]"
click at [208, 104] on div "[PERSON_NAME] Since: [DATE] link to CRM copy Email none Emails allowed Phone [P…" at bounding box center [182, 48] width 114 height 506
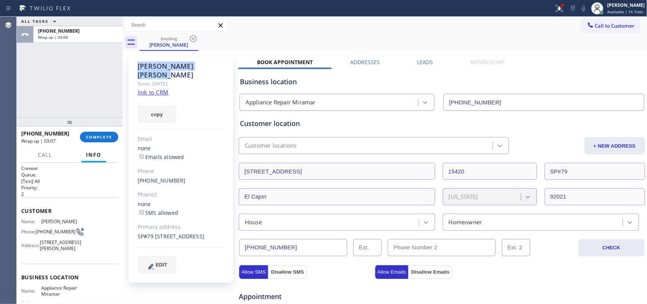
drag, startPoint x: 186, startPoint y: 64, endPoint x: 137, endPoint y: 62, distance: 49.3
click at [137, 62] on div "[PERSON_NAME] Since: [DATE] link to CRM copy Email none Emails allowed Phone [P…" at bounding box center [180, 169] width 105 height 226
copy div "[PERSON_NAME]"
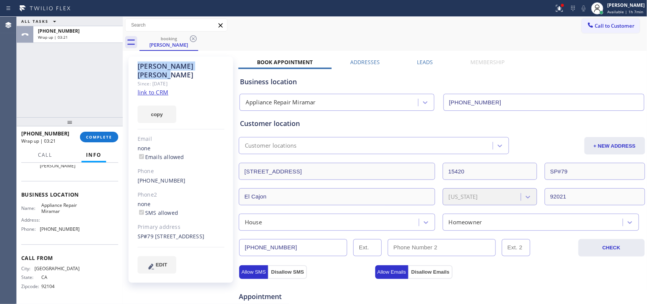
scroll to position [42, 0]
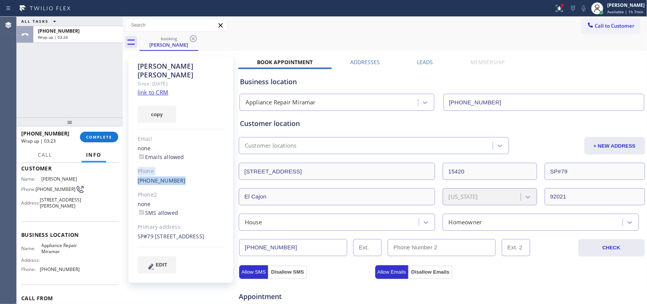
drag, startPoint x: 181, startPoint y: 170, endPoint x: 137, endPoint y: 166, distance: 44.1
click at [137, 166] on div "[PERSON_NAME] Since: [DATE] link to CRM copy Email none Emails allowed Phone [P…" at bounding box center [180, 169] width 105 height 226
copy div "Phone [PHONE_NUMBER]"
click at [194, 180] on div "[PERSON_NAME] Since: [DATE] link to CRM copy Email none Emails allowed Phone [P…" at bounding box center [180, 169] width 105 height 226
drag, startPoint x: 178, startPoint y: 172, endPoint x: 140, endPoint y: 171, distance: 37.9
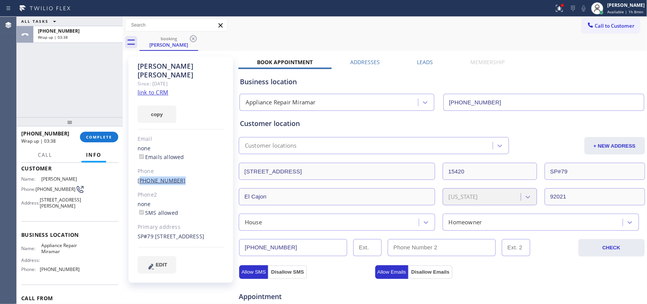
click at [139, 176] on div "[PHONE_NUMBER]" at bounding box center [181, 180] width 87 height 9
copy link "619) 820-6928"
click at [105, 133] on button "COMPLETE" at bounding box center [99, 136] width 38 height 11
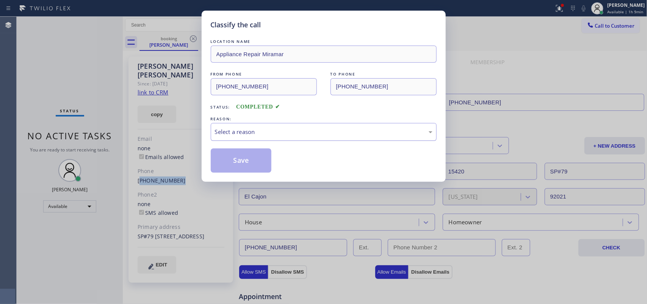
click at [244, 125] on div "Select a reason" at bounding box center [324, 132] width 226 height 18
click at [246, 160] on button "Save" at bounding box center [241, 160] width 61 height 24
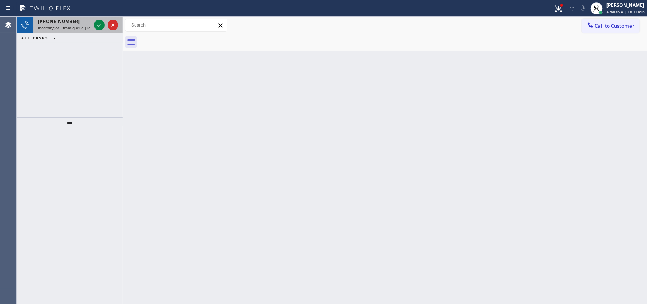
click at [67, 27] on span "Incoming call from queue [Test] All" at bounding box center [69, 27] width 63 height 5
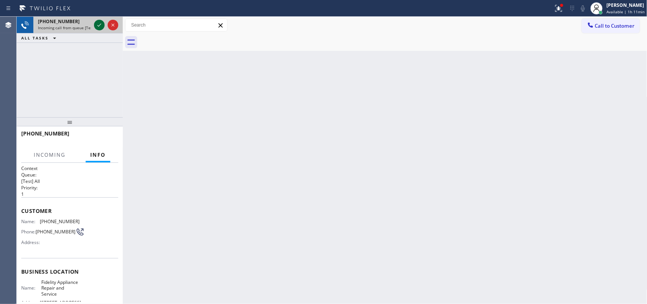
drag, startPoint x: 99, startPoint y: 25, endPoint x: 99, endPoint y: 30, distance: 4.2
click at [99, 27] on icon at bounding box center [99, 24] width 9 height 9
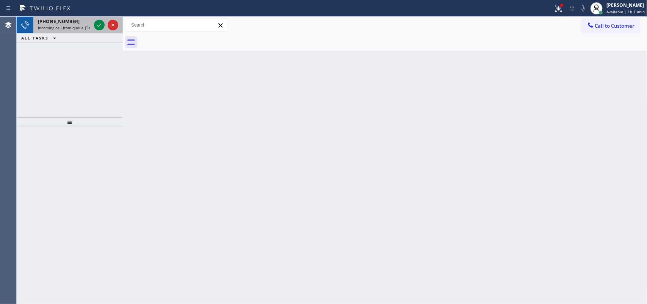
click at [72, 24] on div "[PHONE_NUMBER]" at bounding box center [64, 21] width 53 height 6
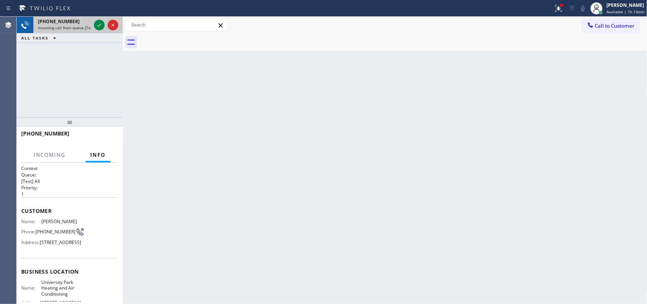
drag, startPoint x: 74, startPoint y: 23, endPoint x: 79, endPoint y: 21, distance: 5.4
click at [74, 23] on div "[PHONE_NUMBER]" at bounding box center [64, 21] width 53 height 6
click at [75, 23] on div "[PHONE_NUMBER]" at bounding box center [64, 21] width 53 height 6
click at [75, 22] on div "[PHONE_NUMBER]" at bounding box center [64, 21] width 53 height 6
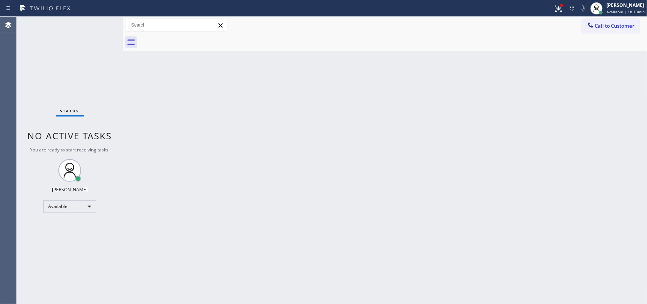
click at [96, 22] on div "Status No active tasks You are ready to start receiving tasks. [PERSON_NAME] Av…" at bounding box center [70, 160] width 106 height 287
click at [221, 88] on div "Back to Dashboard Change Sender ID Customers Technicians Select a contact Outbo…" at bounding box center [385, 160] width 524 height 287
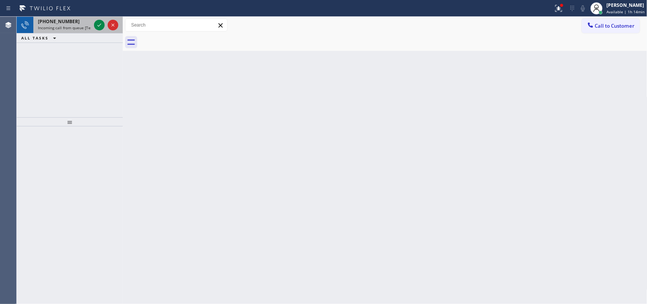
click at [72, 27] on span "Incoming call from queue [Test] All" at bounding box center [69, 27] width 63 height 5
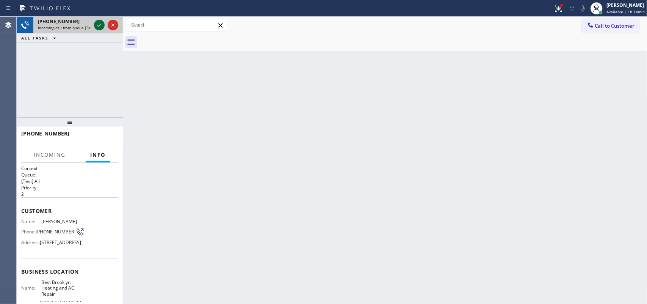
click at [97, 28] on icon at bounding box center [99, 24] width 9 height 9
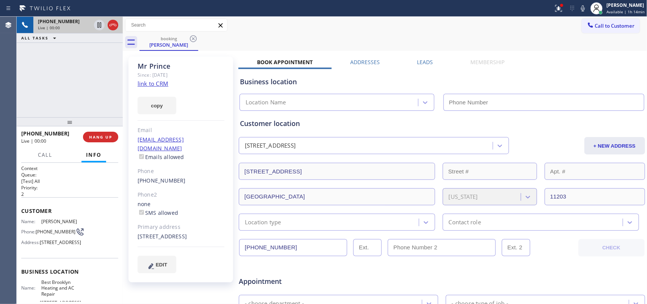
type input "[PHONE_NUMBER]"
click at [157, 81] on link "link to CRM" at bounding box center [153, 84] width 31 height 8
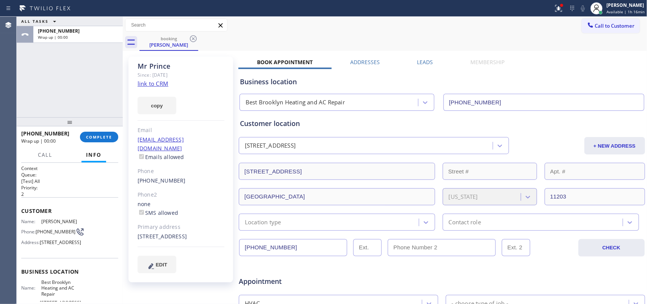
click at [52, 73] on div "ALL TASKS ALL TASKS ACTIVE TASKS TASKS IN WRAP UP [PHONE_NUMBER] Wrap up | 00:00" at bounding box center [70, 67] width 106 height 100
click at [366, 36] on div "booking [PERSON_NAME]" at bounding box center [393, 42] width 508 height 17
click at [105, 138] on span "COMPLETE" at bounding box center [99, 136] width 26 height 5
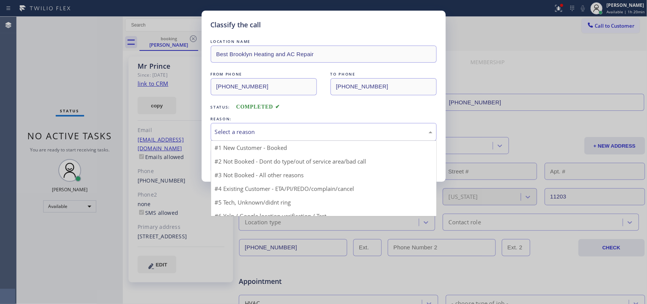
click at [311, 136] on div "Select a reason" at bounding box center [323, 131] width 217 height 9
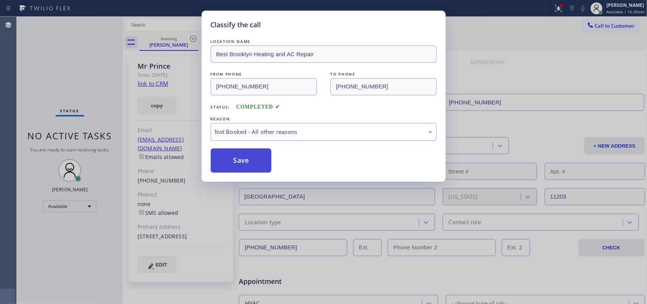
click at [264, 163] on button "Save" at bounding box center [241, 160] width 61 height 24
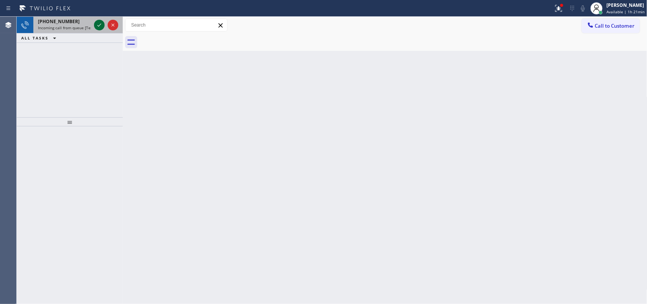
click at [99, 27] on icon at bounding box center [99, 24] width 9 height 9
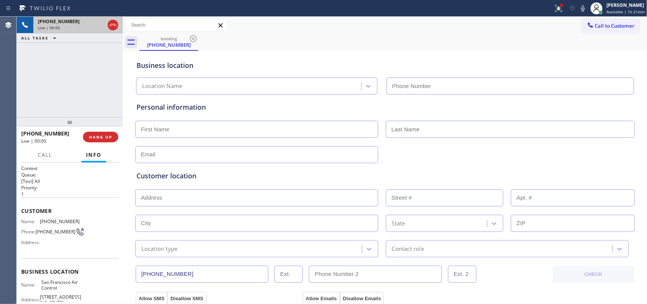
type input "[PHONE_NUMBER]"
click at [99, 133] on button "HANG UP" at bounding box center [100, 136] width 35 height 11
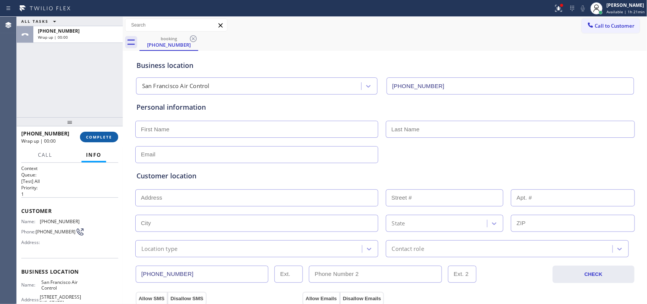
click at [97, 133] on button "COMPLETE" at bounding box center [99, 136] width 38 height 11
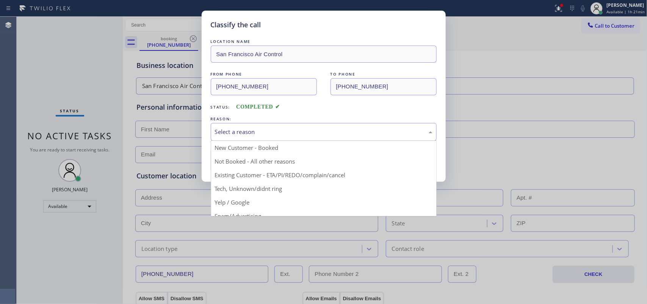
click at [266, 135] on div "Select a reason" at bounding box center [323, 131] width 217 height 9
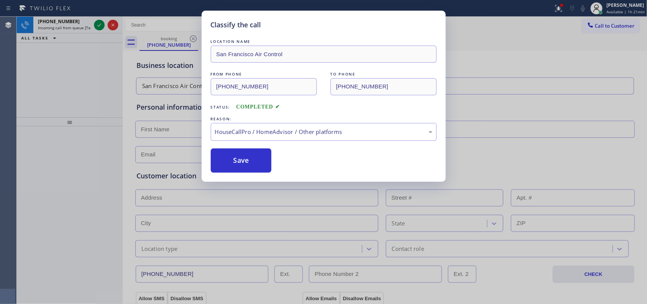
click at [40, 84] on div "Classify the call LOCATION NAME San Francisco Air Control FROM PHONE [PHONE_NUM…" at bounding box center [323, 152] width 647 height 304
click at [224, 161] on button "Save" at bounding box center [241, 160] width 61 height 24
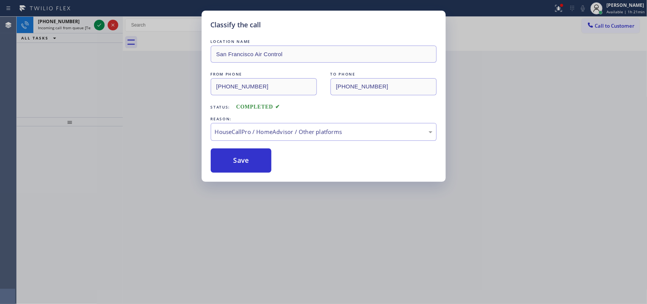
click at [70, 25] on div "Classify the call LOCATION NAME San Francisco Air Control FROM PHONE [PHONE_NUM…" at bounding box center [323, 152] width 647 height 304
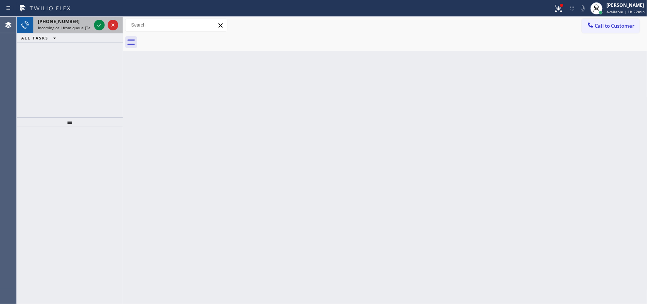
click at [81, 27] on span "Incoming call from queue [Test] All" at bounding box center [69, 27] width 63 height 5
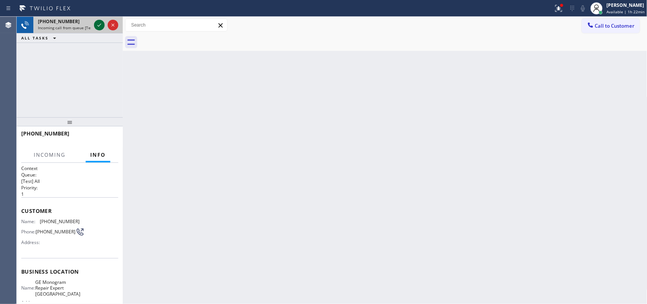
click at [97, 23] on icon at bounding box center [99, 24] width 9 height 9
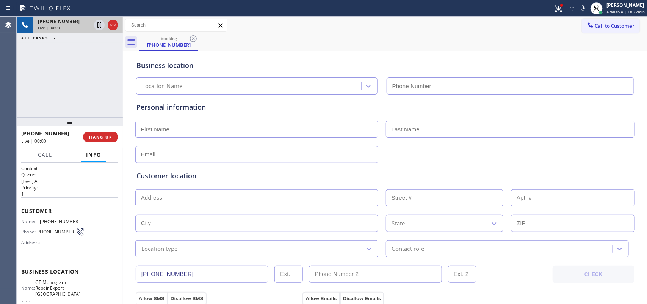
type input "[PHONE_NUMBER]"
click at [147, 154] on input "text" at bounding box center [256, 154] width 243 height 17
paste input "[EMAIL_ADDRESS][DOMAIN_NAME]"
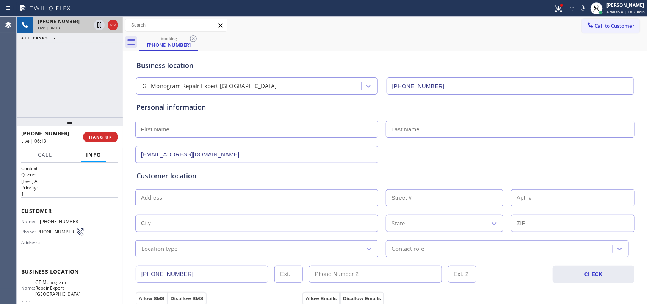
scroll to position [95, 0]
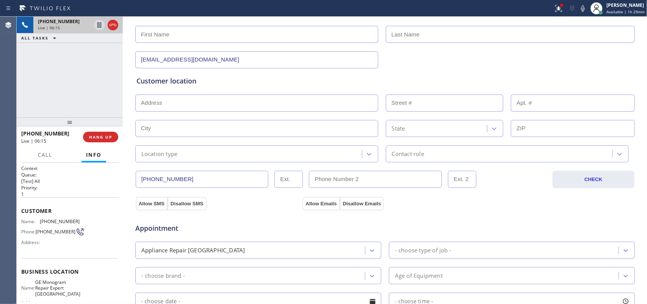
type input "[EMAIL_ADDRESS][DOMAIN_NAME]"
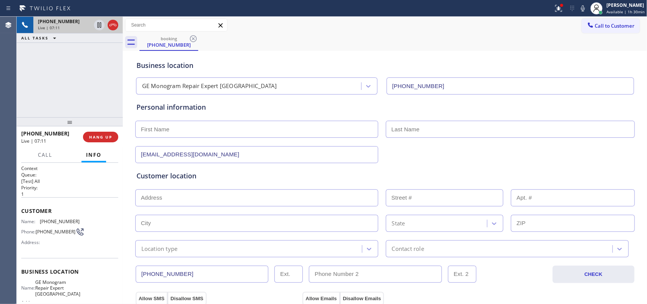
click at [86, 72] on div "[PHONE_NUMBER] Live | 07:11 ALL TASKS ALL TASKS ACTIVE TASKS TASKS IN WRAP UP" at bounding box center [70, 67] width 106 height 100
click at [106, 96] on div "[PHONE_NUMBER] Live | 08:33 ALL TASKS ALL TASKS ACTIVE TASKS TASKS IN WRAP UP" at bounding box center [70, 67] width 106 height 100
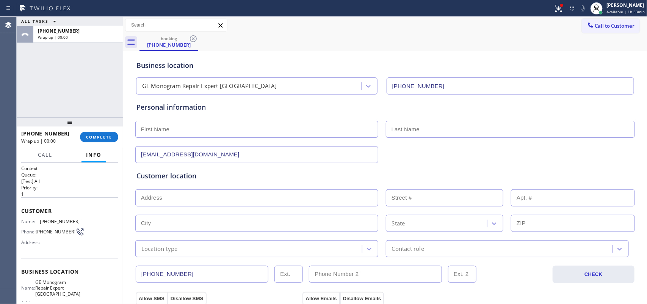
click at [38, 79] on div "ALL TASKS ALL TASKS ACTIVE TASKS TASKS IN WRAP UP [PHONE_NUMBER] Wrap up | 00:00" at bounding box center [70, 67] width 106 height 100
click at [203, 128] on input "text" at bounding box center [256, 128] width 243 height 17
type input "[PERSON_NAME]"
click at [107, 86] on div "ALL TASKS ALL TASKS ACTIVE TASKS TASKS IN WRAP UP [PHONE_NUMBER] Wrap up | 00:00" at bounding box center [70, 67] width 106 height 100
click at [424, 136] on input "text" at bounding box center [510, 128] width 249 height 17
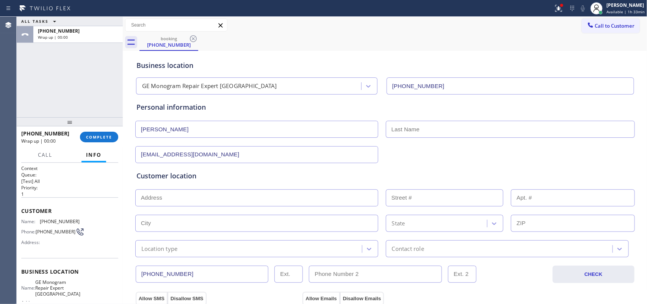
paste input "[PERSON_NAME]"
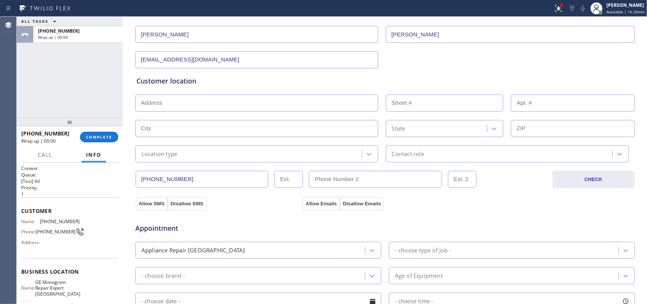
type input "[PERSON_NAME]"
click at [144, 105] on input "text" at bounding box center [256, 102] width 243 height 17
paste input "[STREET_ADDRESS]"
type input "[STREET_ADDRESS]"
type input "8218"
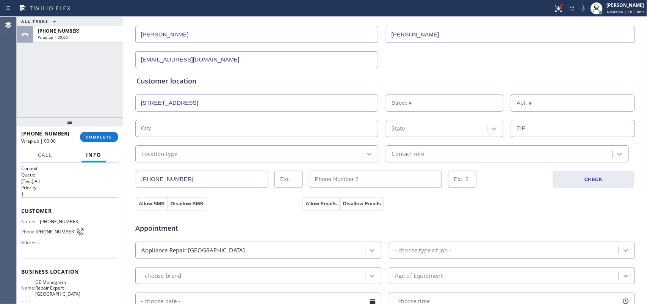
type input "[PERSON_NAME]"
type input "98033"
click at [78, 99] on div "ALL TASKS ALL TASKS ACTIVE TASKS TASKS IN WRAP UP [PHONE_NUMBER] Wrap up | 00:00" at bounding box center [70, 67] width 106 height 100
click at [535, 107] on input "text" at bounding box center [573, 102] width 124 height 17
type input "E34"
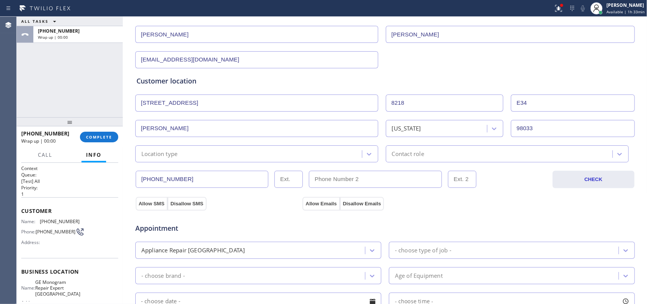
click at [349, 155] on div "Location type" at bounding box center [250, 153] width 224 height 13
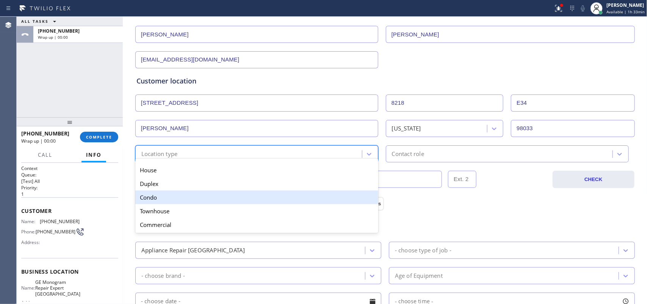
click at [300, 197] on div "Condo" at bounding box center [256, 197] width 243 height 14
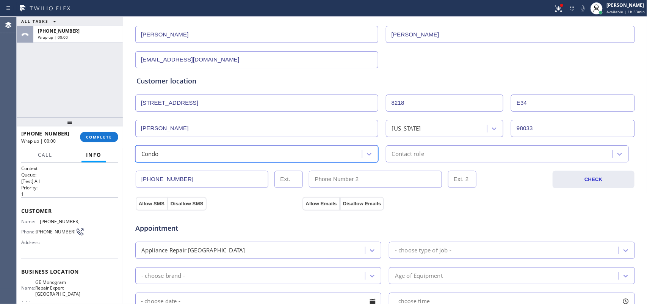
click at [413, 152] on div "Contact role" at bounding box center [408, 153] width 32 height 9
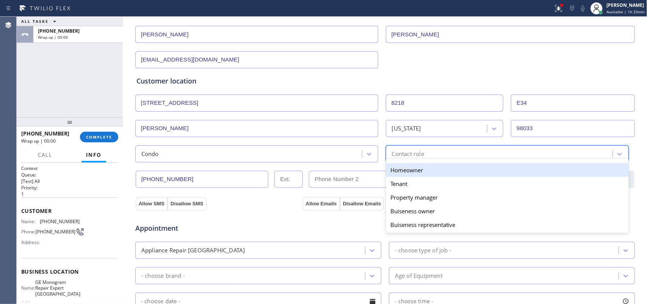
click at [416, 175] on div "Homeowner" at bounding box center [507, 170] width 243 height 14
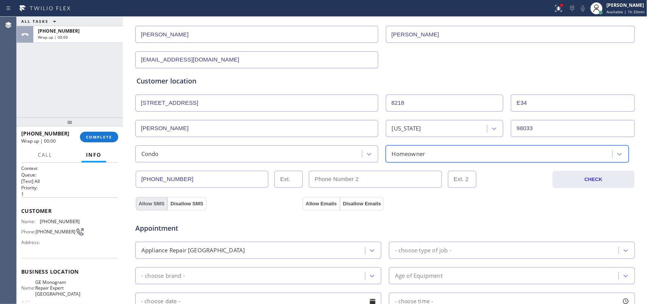
click at [148, 205] on button "Allow SMS" at bounding box center [152, 204] width 32 height 14
click at [316, 205] on button "Allow Emails" at bounding box center [320, 204] width 37 height 14
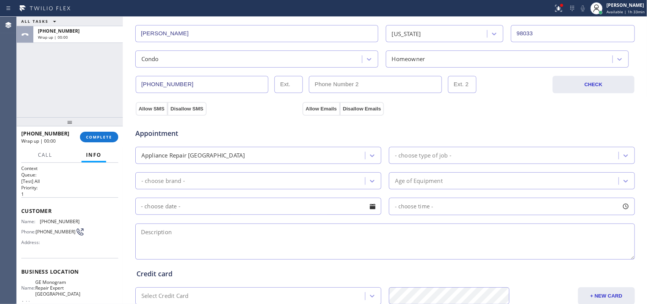
click at [331, 155] on div "Appliance Repair [GEOGRAPHIC_DATA]" at bounding box center [251, 155] width 227 height 13
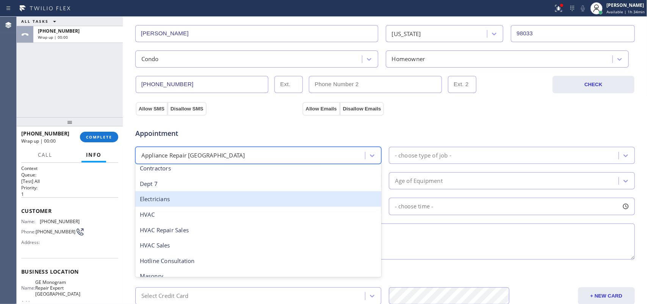
scroll to position [48, 0]
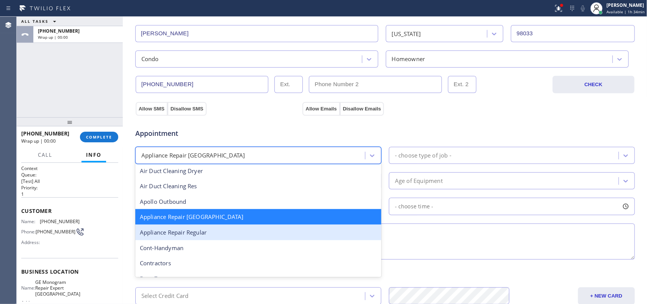
click at [231, 228] on div "Appliance Repair Regular" at bounding box center [258, 232] width 246 height 16
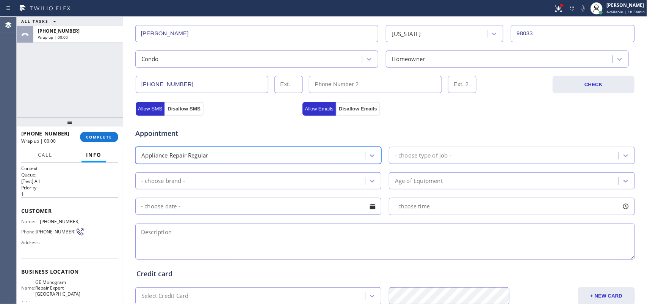
click at [446, 155] on div "- choose type of job -" at bounding box center [423, 155] width 56 height 9
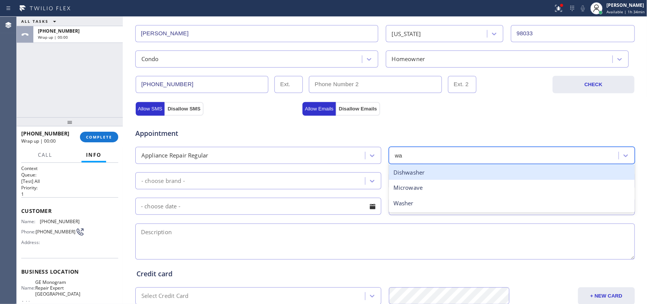
type input "was"
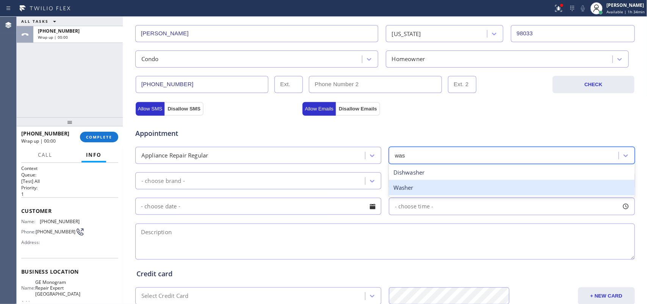
click at [436, 189] on div "Washer" at bounding box center [512, 188] width 246 height 16
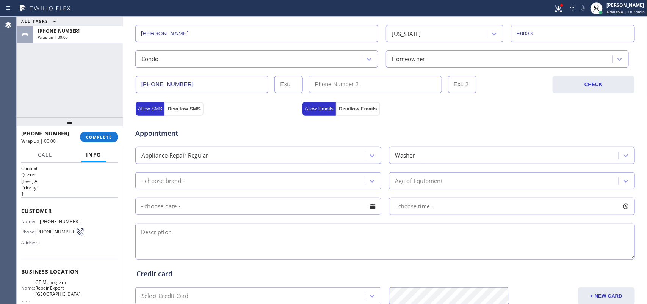
click at [148, 185] on div "- choose brand -" at bounding box center [163, 180] width 44 height 9
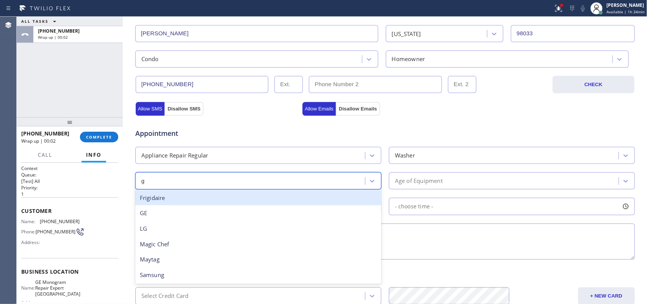
type input "ge"
click at [160, 199] on div "GE" at bounding box center [258, 198] width 246 height 16
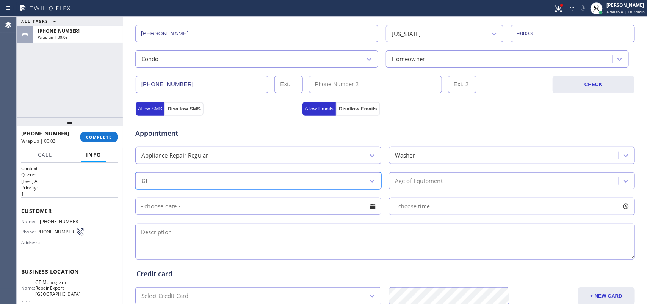
click at [414, 179] on div "Age of Equipment" at bounding box center [419, 180] width 48 height 9
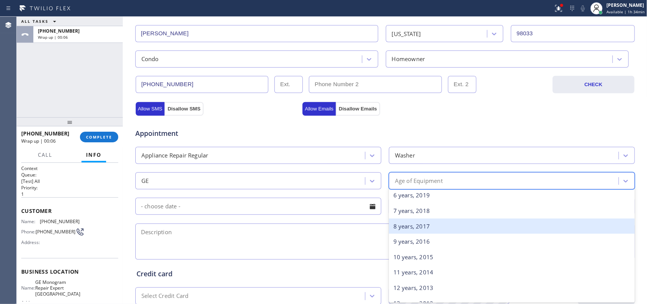
scroll to position [47, 0]
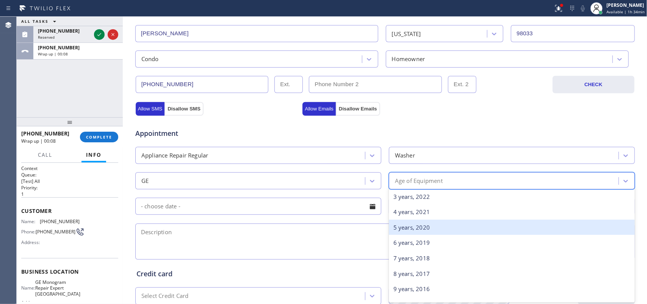
click at [432, 229] on div "5 years, 2020" at bounding box center [512, 227] width 246 height 16
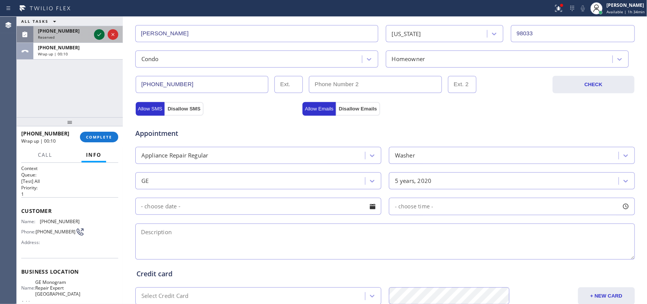
click at [97, 33] on icon at bounding box center [99, 34] width 9 height 9
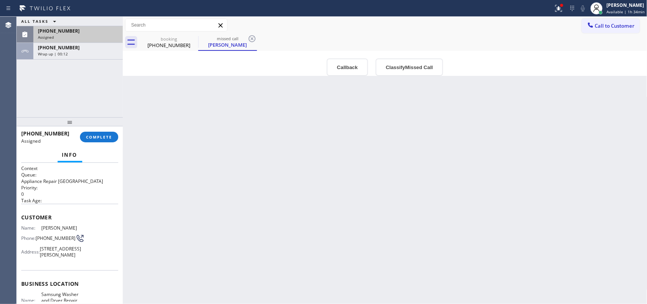
click at [369, 209] on div "Back to Dashboard Change Sender ID Customers Technicians Select a contact Outbo…" at bounding box center [385, 160] width 524 height 287
click at [164, 45] on div "[PHONE_NUMBER]" at bounding box center [168, 45] width 57 height 7
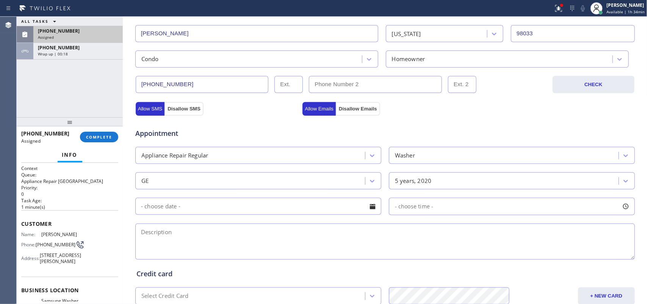
scroll to position [284, 0]
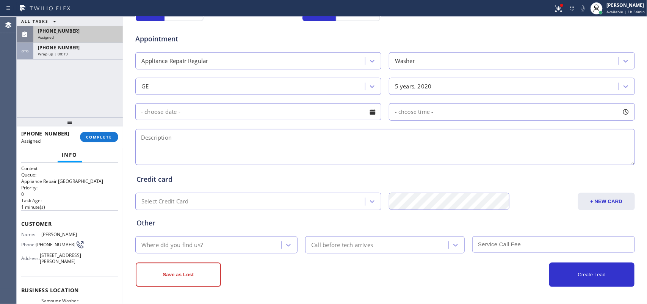
click at [370, 114] on div at bounding box center [372, 111] width 13 height 13
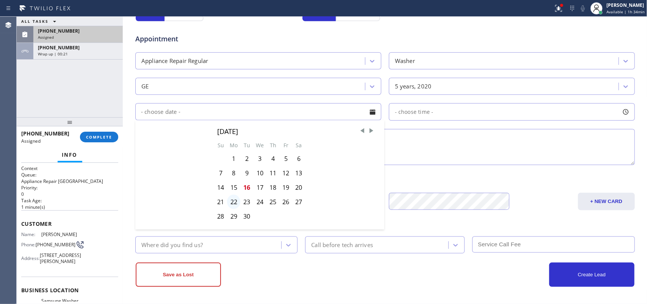
click at [232, 203] on div "22" at bounding box center [233, 201] width 13 height 14
type input "[DATE]"
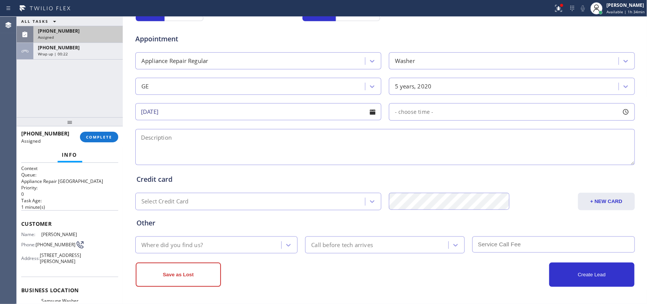
click at [623, 115] on div at bounding box center [625, 111] width 13 height 13
drag, startPoint x: 393, startPoint y: 159, endPoint x: 462, endPoint y: 158, distance: 69.0
click at [464, 158] on div at bounding box center [468, 158] width 9 height 16
drag, startPoint x: 395, startPoint y: 158, endPoint x: 414, endPoint y: 158, distance: 19.0
click at [414, 158] on div at bounding box center [414, 158] width 9 height 16
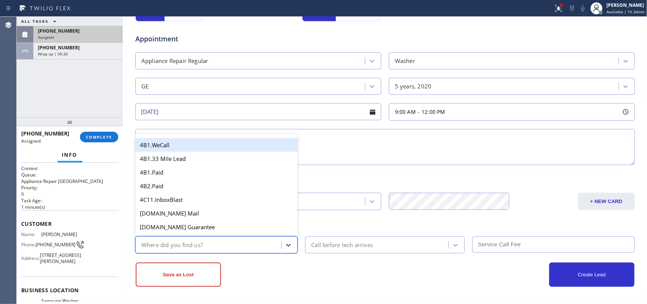
click at [285, 243] on icon at bounding box center [289, 245] width 8 height 8
type input "g"
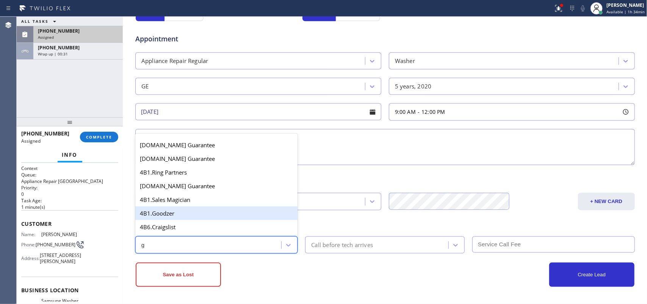
scroll to position [95, 0]
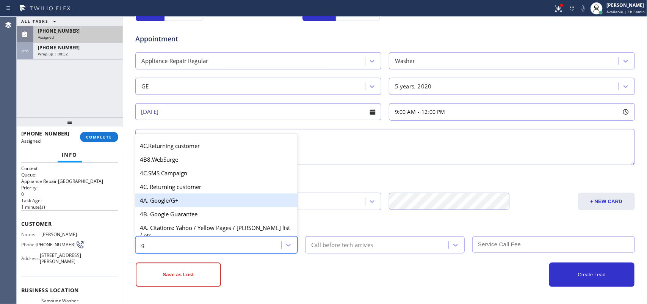
click at [177, 207] on div "4A. Google/G+" at bounding box center [216, 200] width 163 height 14
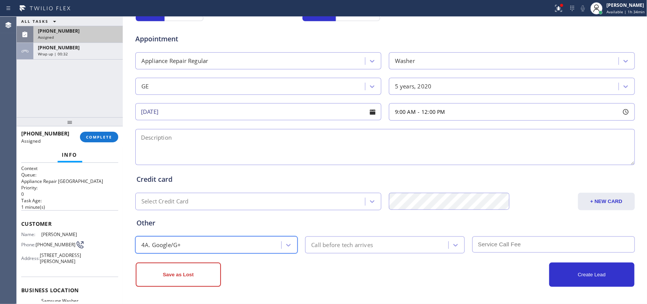
drag, startPoint x: 347, startPoint y: 245, endPoint x: 352, endPoint y: 237, distance: 9.9
click at [347, 245] on div "Call before tech arrives" at bounding box center [342, 244] width 62 height 9
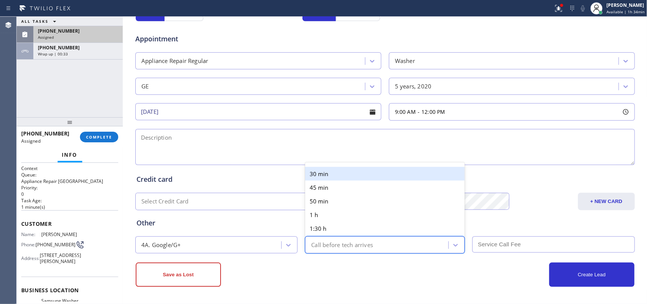
click at [355, 175] on div "30 min" at bounding box center [385, 174] width 160 height 14
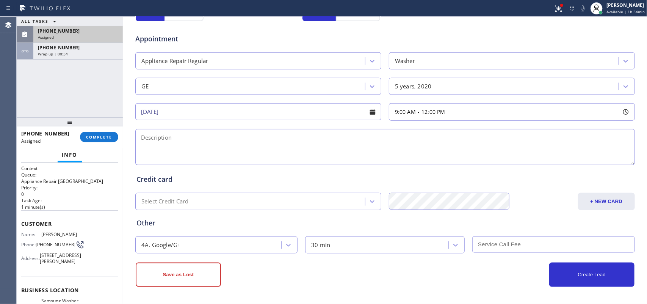
click at [525, 238] on input "text" at bounding box center [553, 244] width 163 height 16
type input "85"
click at [81, 57] on div "[PHONE_NUMBER] Wrap up | 01:29" at bounding box center [76, 51] width 86 height 17
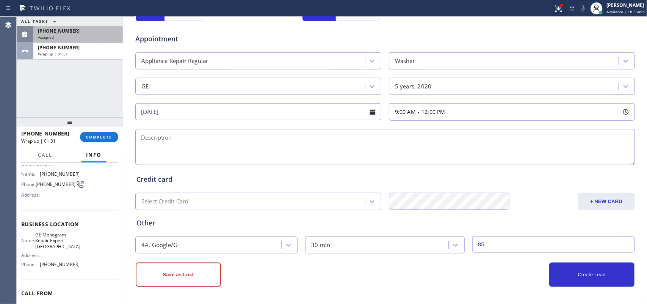
scroll to position [84, 0]
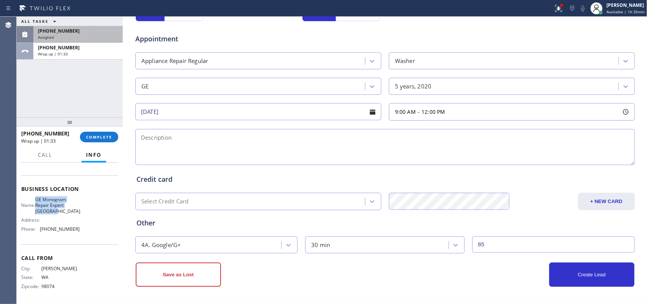
drag, startPoint x: 55, startPoint y: 211, endPoint x: 41, endPoint y: 199, distance: 18.6
click at [41, 199] on span "GE Monogram Repair Expert [GEOGRAPHIC_DATA]" at bounding box center [57, 204] width 45 height 17
copy span "GE Monogram Repair Expert [GEOGRAPHIC_DATA]"
click at [144, 145] on textarea at bounding box center [384, 147] width 499 height 36
paste textarea "9-12/ $85/ GE SBS topload washer/ Series 018/ [DEMOGRAPHIC_DATA]/when you start…"
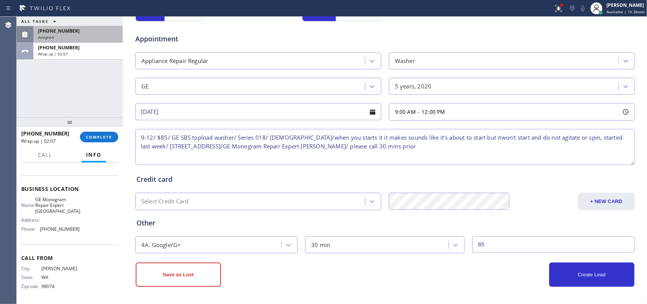
click at [465, 138] on textarea "9-12/ $85/ GE SBS topload washer/ Series 018/ [DEMOGRAPHIC_DATA]/when you start…" at bounding box center [384, 147] width 499 height 36
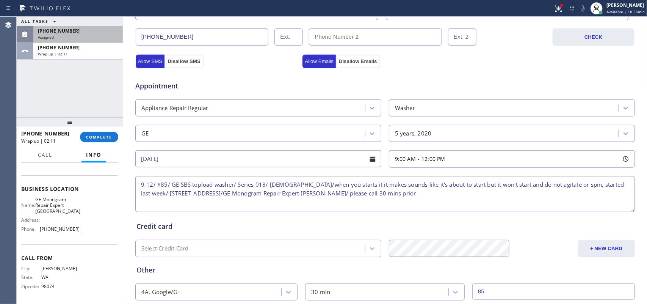
scroll to position [285, 0]
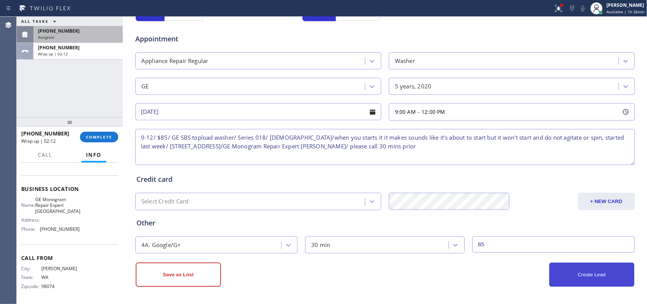
type textarea "9-12/ $85/ GE SBS topload washer/ Series 018/ [DEMOGRAPHIC_DATA]/when you start…"
click at [603, 275] on button "Create Lead" at bounding box center [591, 274] width 85 height 24
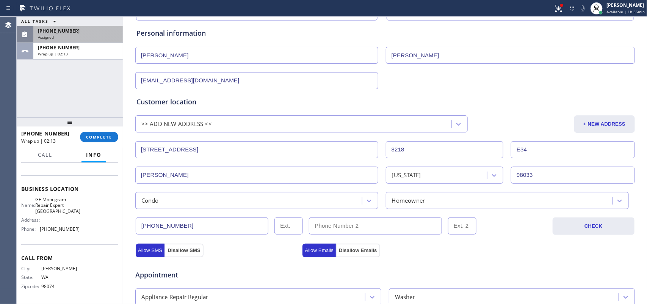
scroll to position [0, 0]
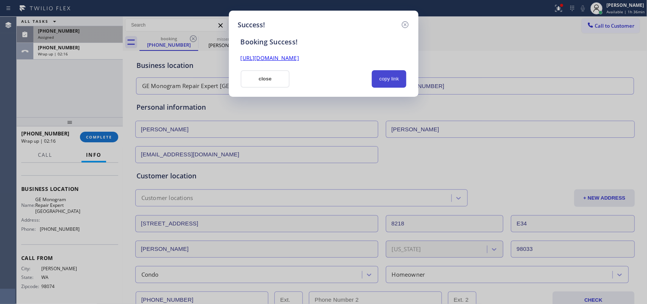
click at [394, 80] on button "copy link" at bounding box center [389, 78] width 35 height 17
click at [299, 60] on link "[URL][DOMAIN_NAME]" at bounding box center [270, 57] width 58 height 7
click at [264, 70] on button "close" at bounding box center [265, 78] width 49 height 17
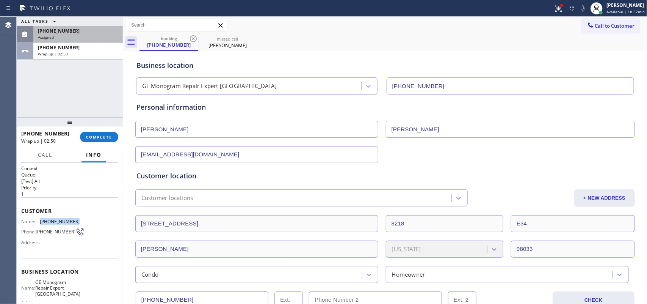
drag, startPoint x: 70, startPoint y: 220, endPoint x: 40, endPoint y: 217, distance: 30.5
click at [40, 218] on div "Name: [PHONE_NUMBER] Phone: [PHONE_NUMBER] Address:" at bounding box center [69, 233] width 97 height 30
copy span "[PHONE_NUMBER]"
click at [80, 37] on div "Assigned" at bounding box center [78, 36] width 80 height 5
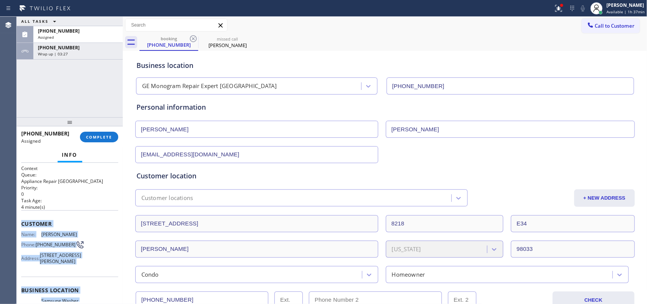
drag, startPoint x: 82, startPoint y: 235, endPoint x: 21, endPoint y: 220, distance: 63.3
click at [21, 220] on div "Context Queue: Appliance Repair High End Priority: 0 Task Age: [DEMOGRAPHIC_DAT…" at bounding box center [69, 284] width 97 height 238
click at [101, 138] on span "COMPLETE" at bounding box center [99, 136] width 26 height 5
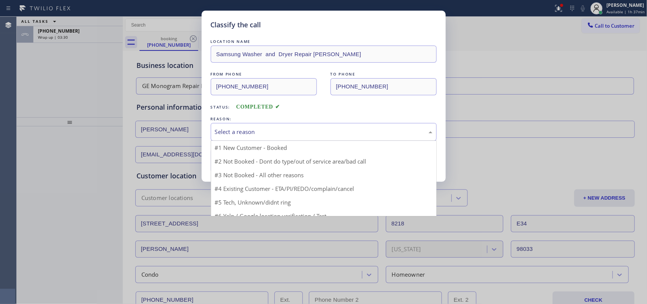
click at [302, 131] on div "Select a reason" at bounding box center [323, 131] width 217 height 9
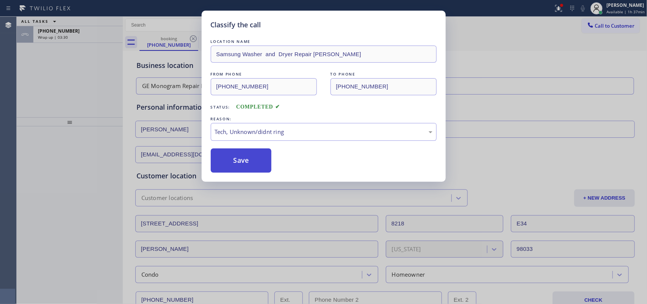
drag, startPoint x: 257, startPoint y: 186, endPoint x: 246, endPoint y: 168, distance: 21.1
drag, startPoint x: 244, startPoint y: 161, endPoint x: 241, endPoint y: 148, distance: 13.9
click at [244, 161] on button "Save" at bounding box center [241, 160] width 61 height 24
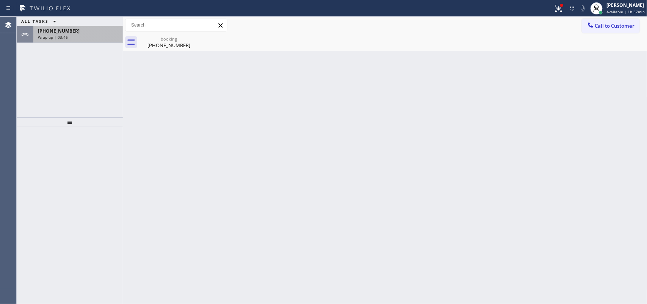
click at [80, 34] on div "Wrap up | 03:46" at bounding box center [78, 36] width 80 height 5
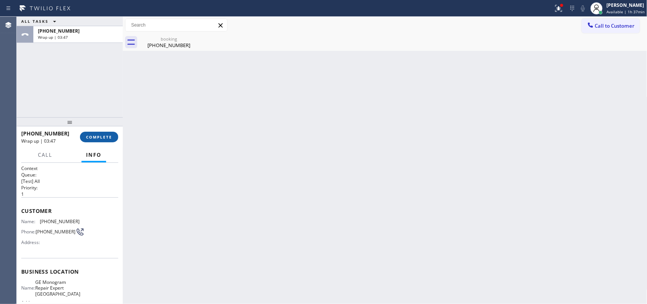
click at [100, 141] on button "COMPLETE" at bounding box center [99, 136] width 38 height 11
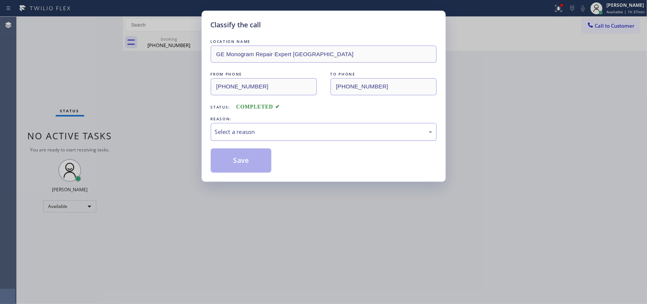
click at [248, 135] on div "Select a reason" at bounding box center [323, 131] width 217 height 9
click at [242, 158] on button "Save" at bounding box center [241, 160] width 61 height 24
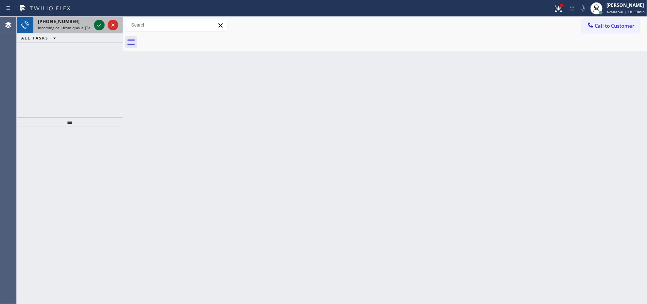
click at [98, 25] on icon at bounding box center [99, 24] width 4 height 3
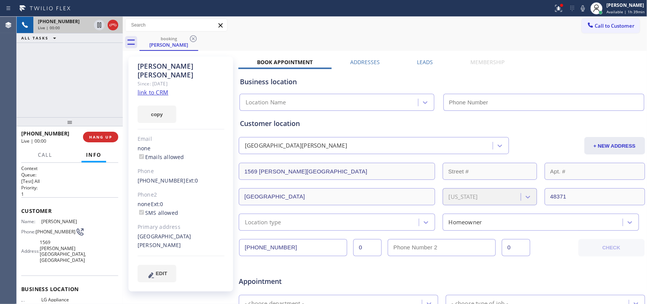
type input "[PHONE_NUMBER]"
click at [158, 88] on link "link to CRM" at bounding box center [153, 92] width 31 height 8
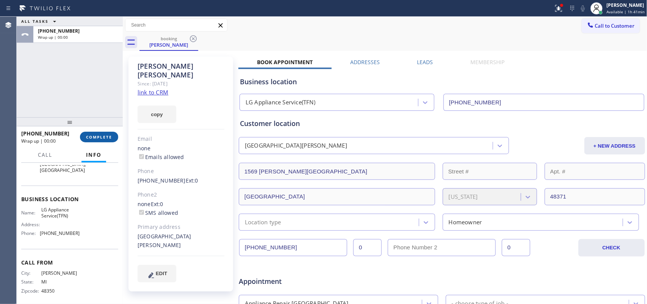
click at [111, 138] on span "COMPLETE" at bounding box center [99, 136] width 26 height 5
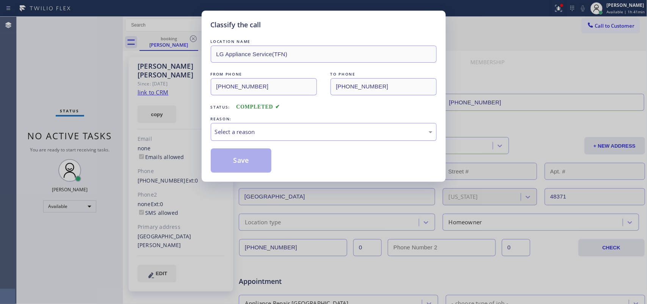
click at [31, 86] on div "Classify the call LOCATION NAME LG Appliance Service(TFN) FROM PHONE [PHONE_NUM…" at bounding box center [323, 152] width 647 height 304
click at [248, 130] on div "Select a reason" at bounding box center [323, 131] width 217 height 9
click at [258, 162] on button "Save" at bounding box center [241, 160] width 61 height 24
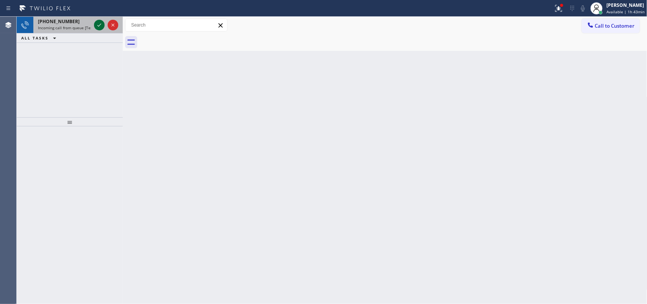
click at [98, 25] on icon at bounding box center [99, 24] width 9 height 9
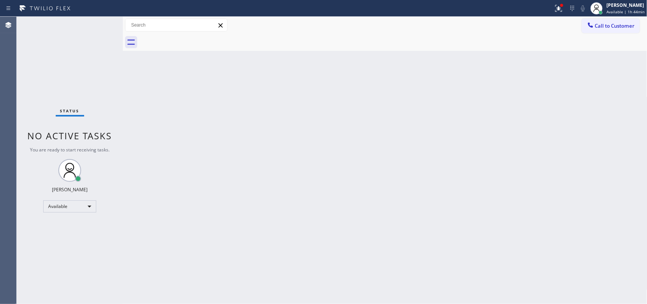
click at [100, 26] on div "Status No active tasks You are ready to start receiving tasks. [PERSON_NAME] Av…" at bounding box center [70, 160] width 106 height 287
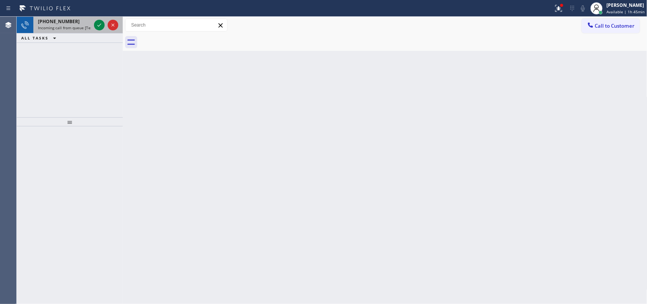
click at [48, 25] on span "Incoming call from queue [Test] All" at bounding box center [69, 27] width 63 height 5
click at [95, 25] on icon at bounding box center [99, 24] width 9 height 9
click at [80, 22] on div "[PHONE_NUMBER]" at bounding box center [64, 21] width 53 height 6
click at [70, 25] on span "Incoming call from queue [Test] All" at bounding box center [69, 27] width 63 height 5
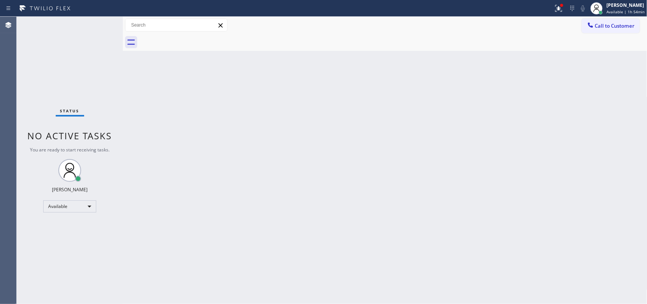
click at [95, 22] on div "Status No active tasks You are ready to start receiving tasks. [PERSON_NAME] Av…" at bounding box center [70, 160] width 106 height 287
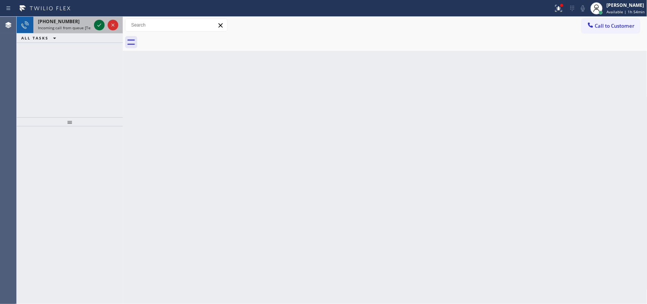
click at [99, 25] on icon at bounding box center [99, 24] width 9 height 9
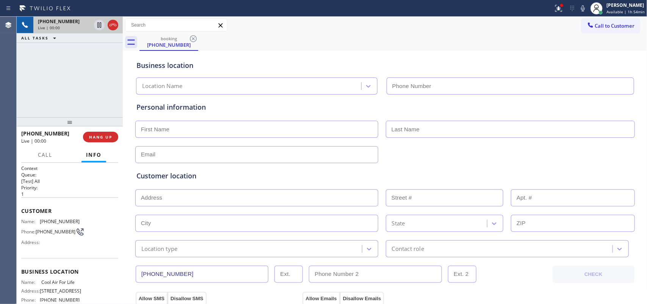
type input "[PHONE_NUMBER]"
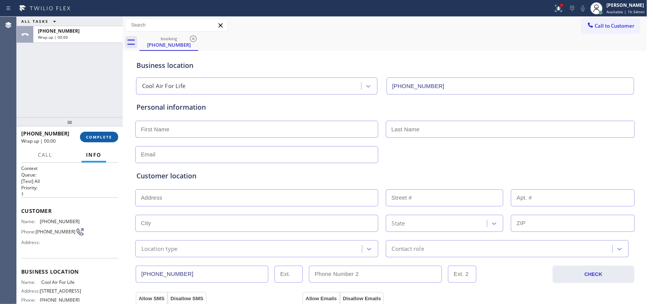
click at [110, 138] on span "COMPLETE" at bounding box center [99, 136] width 26 height 5
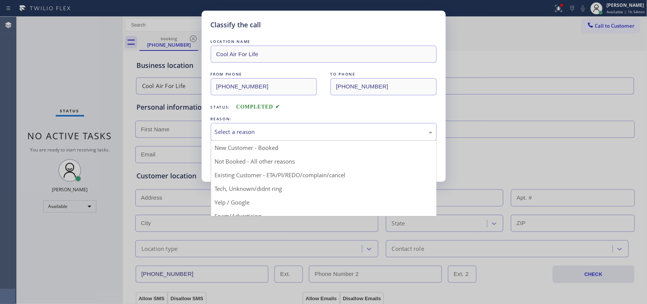
click at [229, 137] on div "Select a reason" at bounding box center [324, 132] width 226 height 18
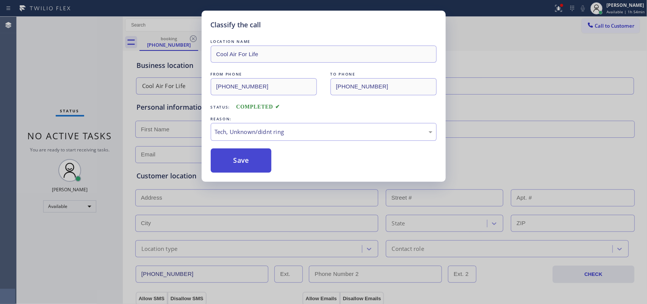
click at [249, 164] on button "Save" at bounding box center [241, 160] width 61 height 24
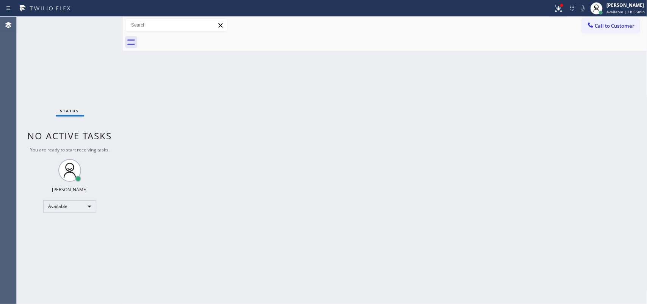
click at [98, 25] on div "Status No active tasks You are ready to start receiving tasks. [PERSON_NAME] Av…" at bounding box center [70, 160] width 106 height 287
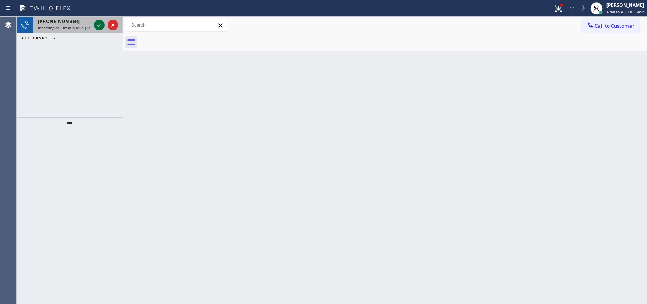
click at [98, 25] on icon at bounding box center [99, 24] width 9 height 9
click at [97, 24] on icon at bounding box center [99, 24] width 9 height 9
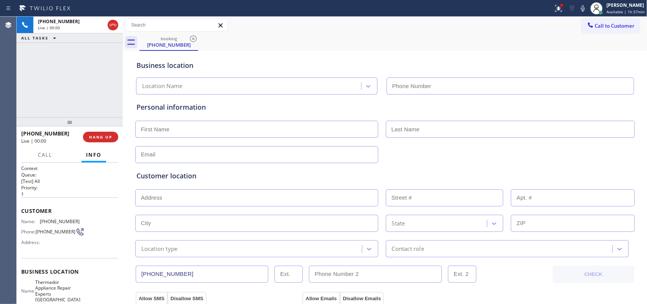
type input "[PHONE_NUMBER]"
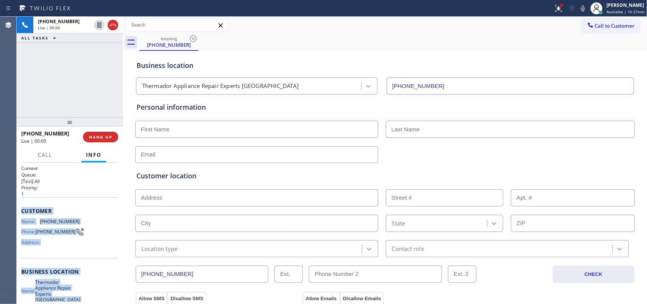
drag, startPoint x: 84, startPoint y: 230, endPoint x: 23, endPoint y: 207, distance: 65.4
click at [21, 207] on div "Context Queue: [Test] All Priority: 1 Customer Name: [PHONE_NUMBER] Phone: [PHO…" at bounding box center [69, 277] width 97 height 225
click at [100, 138] on span "HANG UP" at bounding box center [100, 136] width 23 height 5
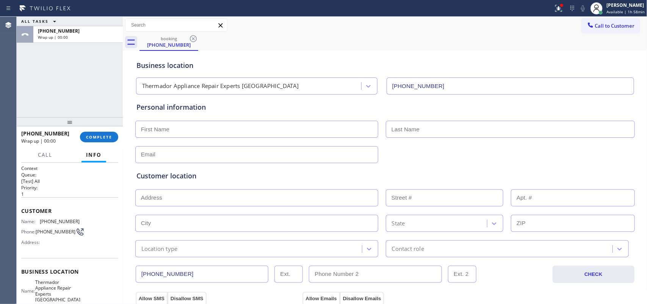
click at [83, 80] on div "ALL TASKS ALL TASKS ACTIVE TASKS TASKS IN WRAP UP [PHONE_NUMBER] Wrap up | 00:00" at bounding box center [70, 67] width 106 height 100
click at [88, 135] on span "COMPLETE" at bounding box center [99, 136] width 26 height 5
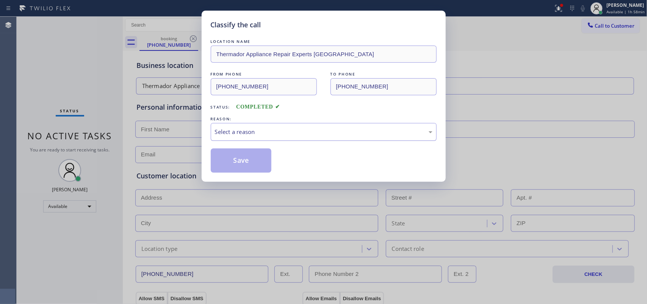
click at [274, 133] on div "Select a reason" at bounding box center [323, 131] width 217 height 9
click at [287, 131] on div "Tech, Unknown/didnt ring" at bounding box center [323, 131] width 217 height 9
click at [272, 133] on div "Tech, Unknown/didnt ring" at bounding box center [323, 131] width 217 height 9
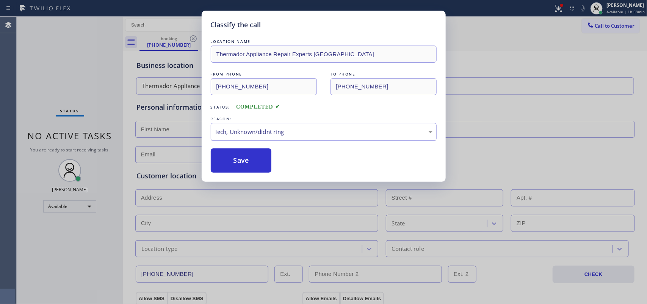
click at [272, 133] on div "Tech, Unknown/didnt ring" at bounding box center [323, 131] width 217 height 9
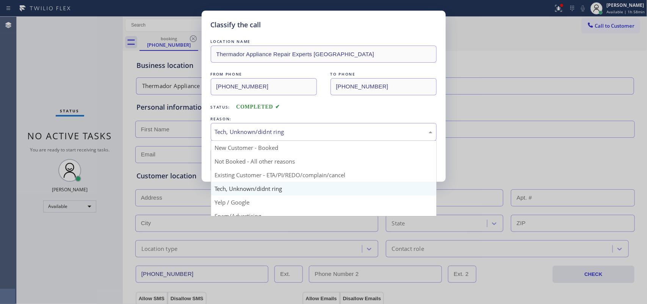
click at [275, 131] on div "Tech, Unknown/didnt ring" at bounding box center [323, 131] width 217 height 9
click at [279, 133] on div "Tech, Unknown/didnt ring" at bounding box center [323, 131] width 217 height 9
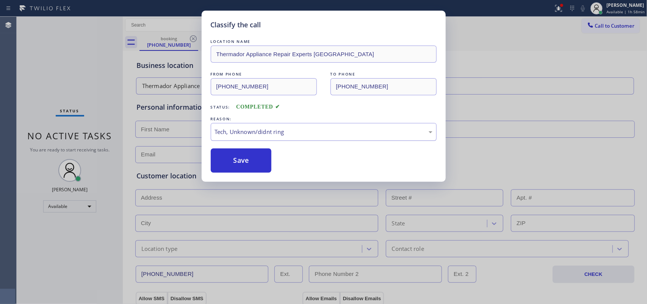
click at [279, 133] on div "Tech, Unknown/didnt ring" at bounding box center [323, 131] width 217 height 9
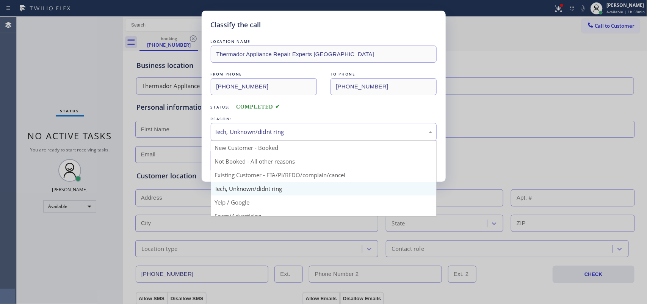
click at [279, 133] on div "Tech, Unknown/didnt ring" at bounding box center [323, 131] width 217 height 9
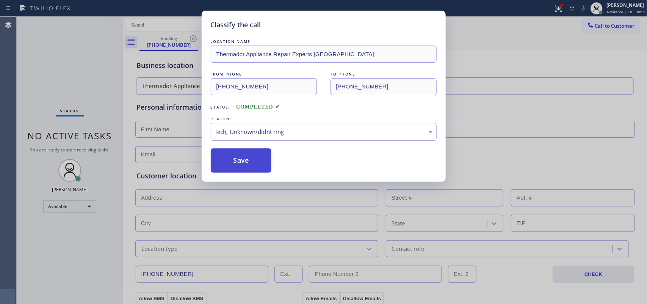
click at [253, 158] on button "Save" at bounding box center [241, 160] width 61 height 24
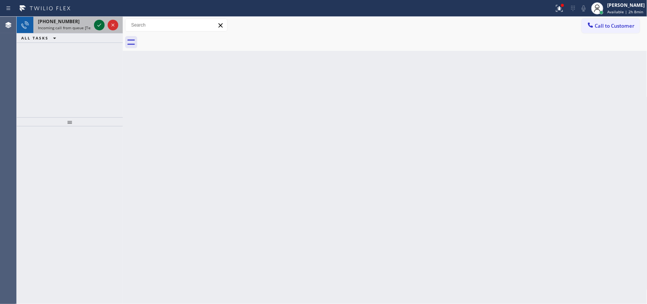
click at [100, 22] on icon at bounding box center [99, 24] width 9 height 9
click at [99, 25] on icon at bounding box center [99, 24] width 9 height 9
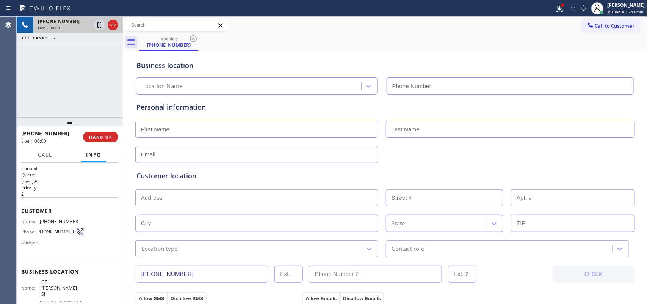
type input "[PHONE_NUMBER]"
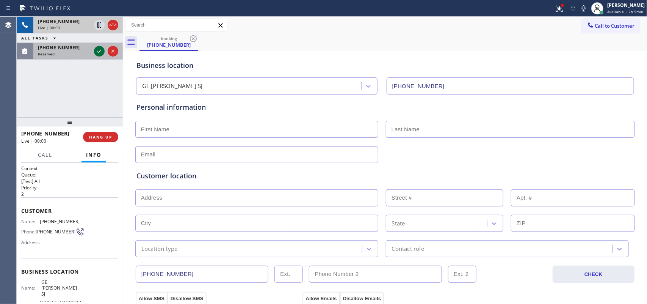
click at [97, 50] on icon at bounding box center [99, 51] width 9 height 9
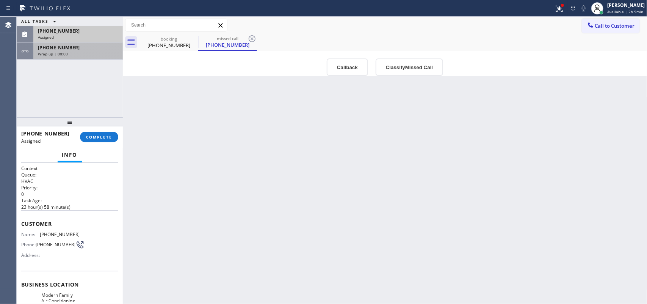
click at [76, 53] on div "Wrap up | 00:00" at bounding box center [78, 53] width 80 height 5
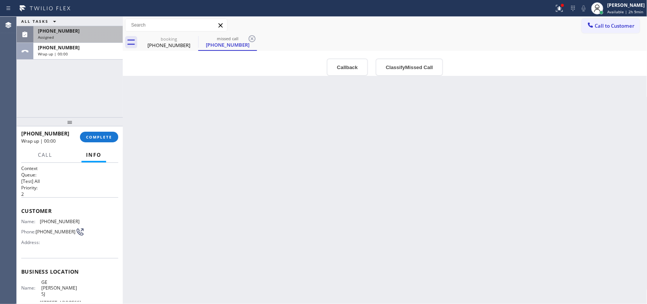
click at [41, 72] on div "ALL TASKS ALL TASKS ACTIVE TASKS TASKS IN WRAP UP [PHONE_NUMBER] Assigned [PHON…" at bounding box center [70, 67] width 106 height 100
click at [79, 52] on div "Wrap up | 00:00" at bounding box center [78, 53] width 80 height 5
click at [73, 34] on div "Assigned" at bounding box center [78, 36] width 80 height 5
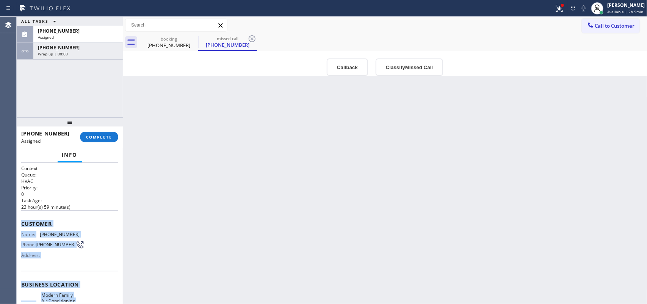
drag, startPoint x: 84, startPoint y: 230, endPoint x: 21, endPoint y: 222, distance: 63.4
click at [21, 222] on div "Context Queue: HVAC Priority: 0 Task Age: [DEMOGRAPHIC_DATA] hour(s) 59 minute(…" at bounding box center [69, 284] width 97 height 238
click at [421, 74] on button "Classify Missed Call" at bounding box center [408, 66] width 67 height 17
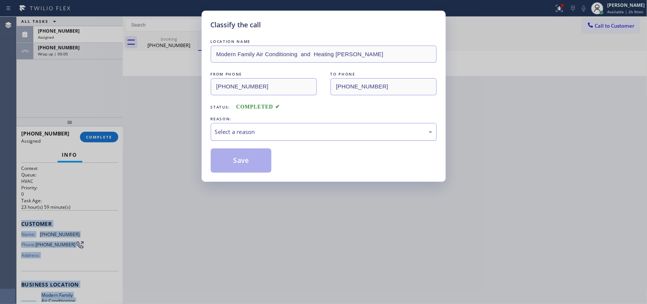
click at [364, 131] on div "Select a reason" at bounding box center [323, 131] width 217 height 9
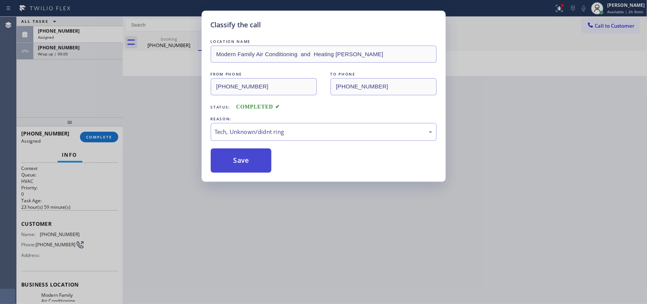
drag, startPoint x: 279, startPoint y: 188, endPoint x: 247, endPoint y: 172, distance: 35.1
click at [238, 161] on button "Save" at bounding box center [241, 160] width 61 height 24
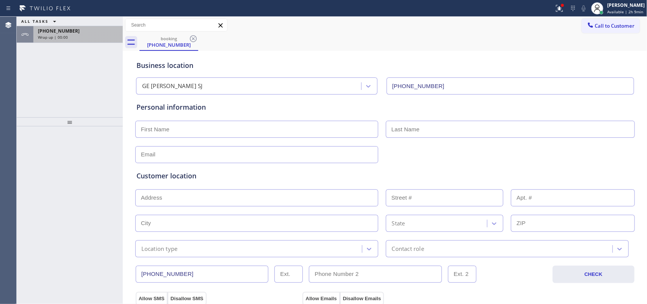
click at [70, 33] on div "[PHONE_NUMBER]" at bounding box center [78, 31] width 80 height 6
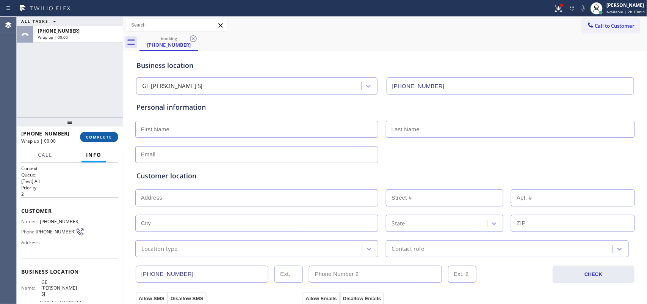
drag, startPoint x: 93, startPoint y: 139, endPoint x: 99, endPoint y: 139, distance: 6.1
click at [93, 139] on span "COMPLETE" at bounding box center [99, 136] width 26 height 5
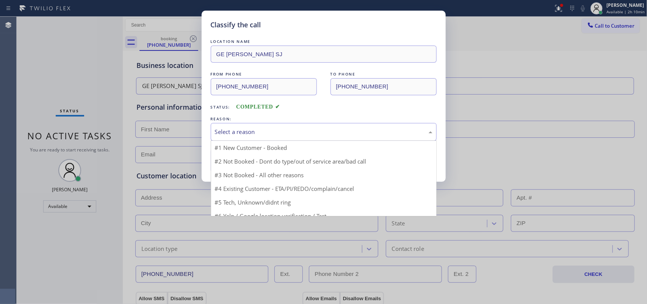
click at [303, 127] on div "Select a reason" at bounding box center [324, 132] width 226 height 18
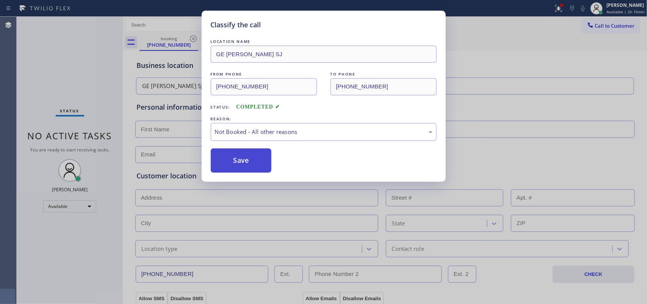
drag, startPoint x: 288, startPoint y: 158, endPoint x: 236, endPoint y: 162, distance: 52.8
click at [232, 163] on button "Save" at bounding box center [241, 160] width 61 height 24
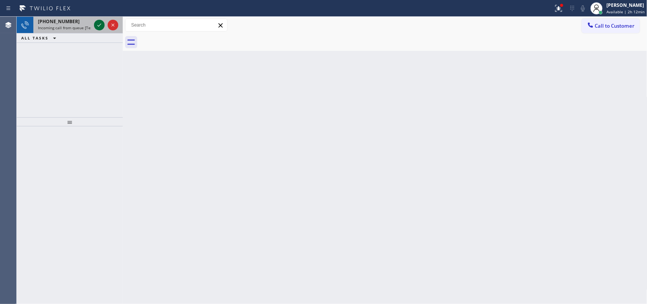
click at [97, 21] on icon at bounding box center [99, 24] width 9 height 9
click at [80, 20] on div "[PHONE_NUMBER]" at bounding box center [64, 21] width 53 height 6
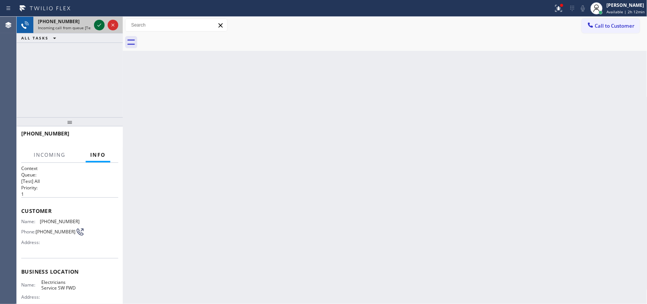
click at [97, 23] on icon at bounding box center [99, 24] width 9 height 9
click at [84, 22] on div "[PHONE_NUMBER]" at bounding box center [64, 21] width 53 height 6
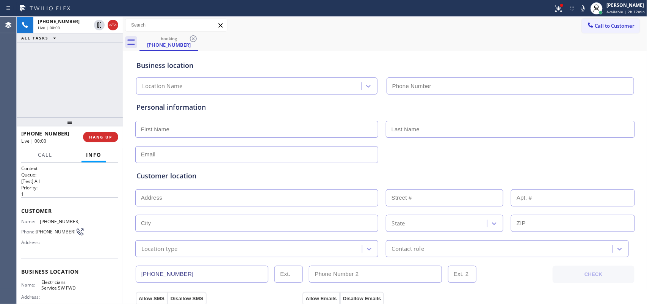
type input "[PHONE_NUMBER]"
click at [39, 154] on span "Call" at bounding box center [45, 154] width 14 height 7
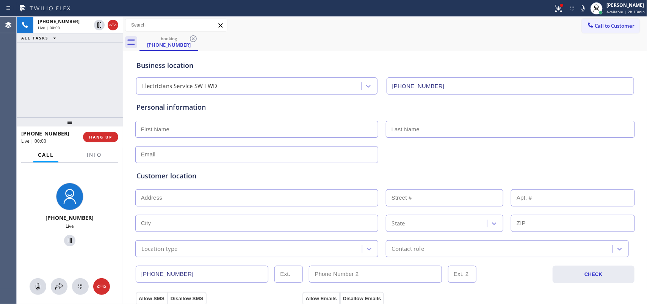
click at [38, 294] on div "[PHONE_NUMBER] Live" at bounding box center [70, 233] width 106 height 141
click at [39, 288] on icon at bounding box center [38, 286] width 5 height 8
click at [108, 138] on span "HANG UP" at bounding box center [100, 136] width 23 height 5
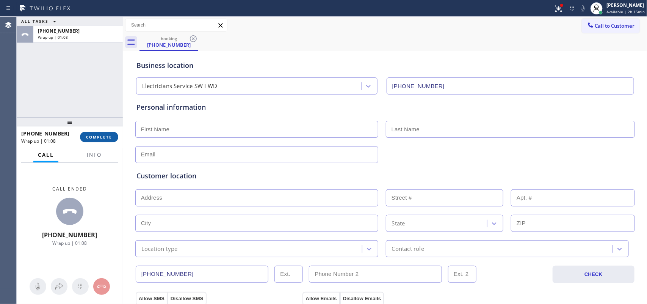
click at [100, 135] on span "COMPLETE" at bounding box center [99, 136] width 26 height 5
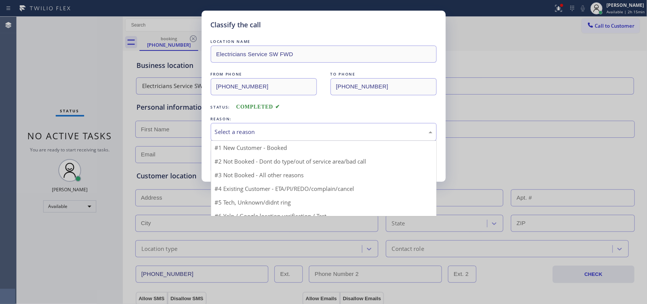
click at [291, 132] on div "Select a reason" at bounding box center [323, 131] width 217 height 9
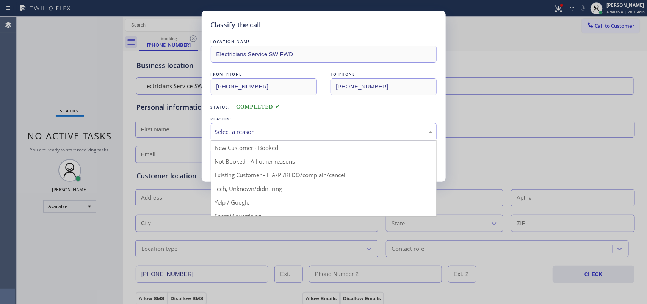
scroll to position [52, 0]
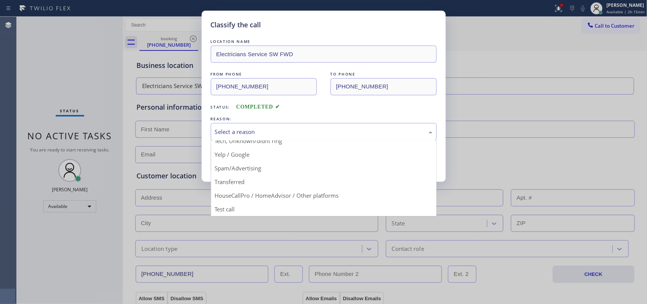
click at [275, 171] on div "Save" at bounding box center [324, 160] width 226 height 24
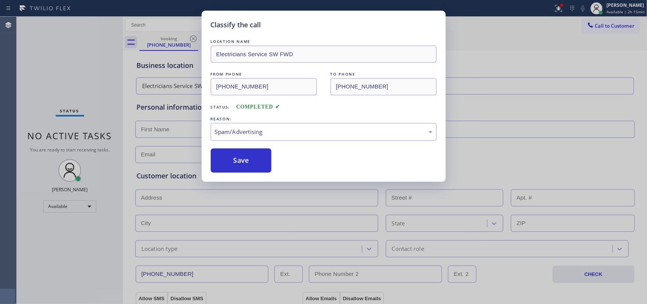
click at [275, 169] on div "Save" at bounding box center [324, 160] width 226 height 24
click at [262, 163] on button "Save" at bounding box center [241, 160] width 61 height 24
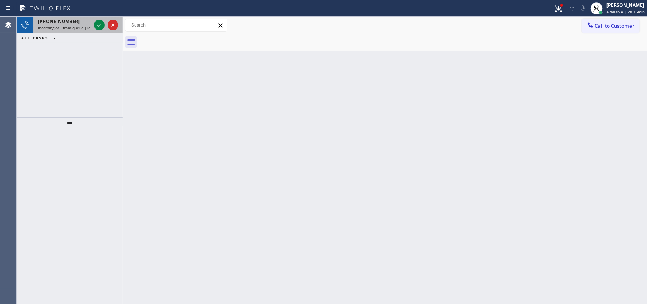
click at [67, 23] on span "[PHONE_NUMBER]" at bounding box center [59, 21] width 42 height 6
click at [76, 25] on span "Incoming call from queue [Test] All" at bounding box center [69, 27] width 63 height 5
click at [80, 19] on div "[PHONE_NUMBER]" at bounding box center [64, 21] width 53 height 6
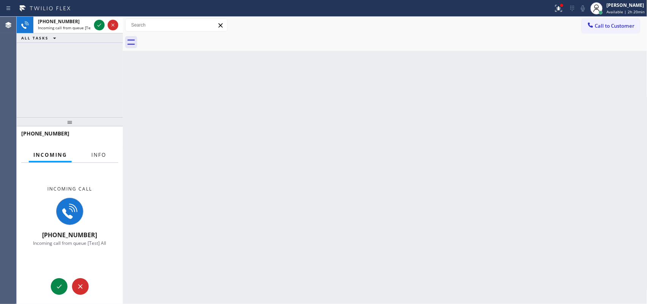
click at [99, 158] on button "Info" at bounding box center [99, 154] width 24 height 15
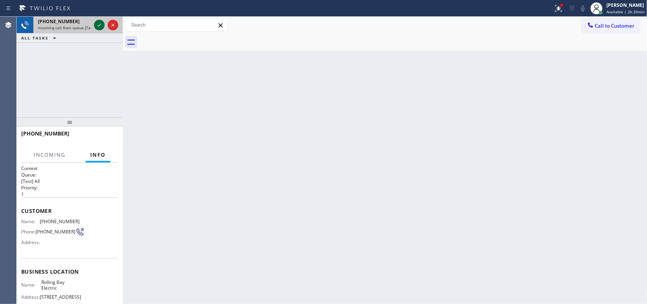
click at [100, 24] on icon at bounding box center [99, 24] width 9 height 9
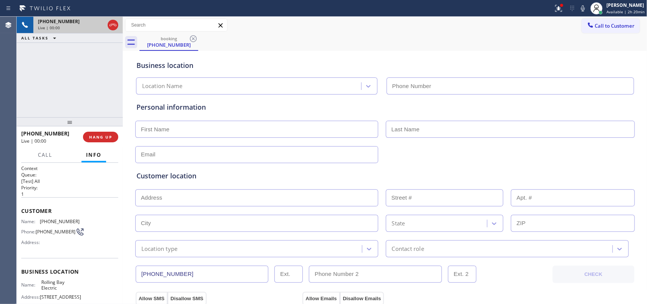
type input "[PHONE_NUMBER]"
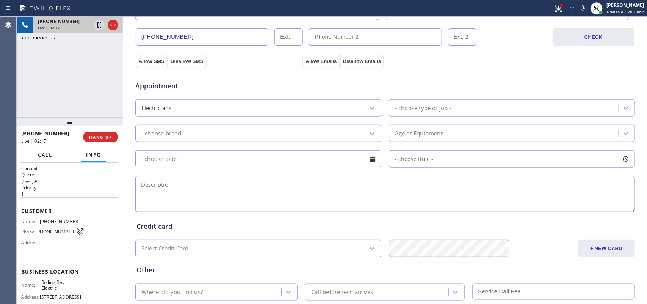
click at [42, 156] on span "Call" at bounding box center [45, 154] width 14 height 7
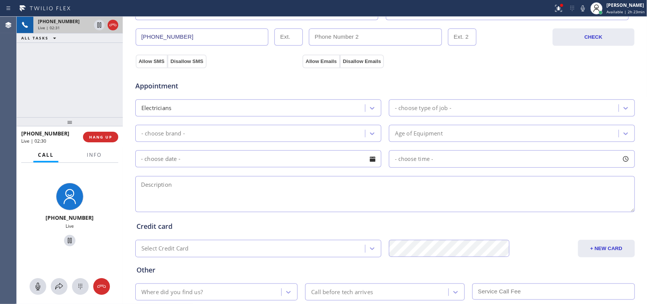
scroll to position [0, 0]
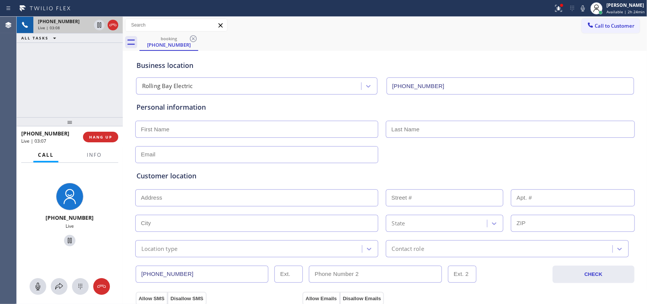
click at [273, 59] on div "Business location [GEOGRAPHIC_DATA] [PHONE_NUMBER]" at bounding box center [385, 74] width 500 height 42
click at [353, 56] on div "Business location [GEOGRAPHIC_DATA] [PHONE_NUMBER]" at bounding box center [385, 74] width 500 height 42
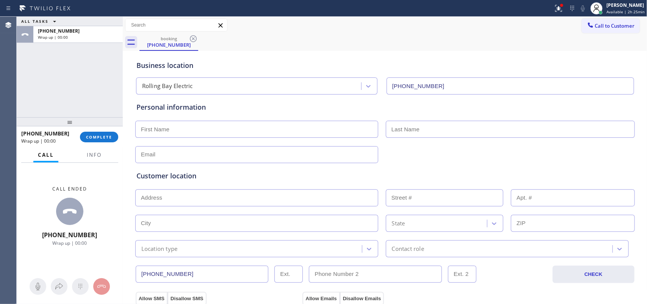
click at [49, 77] on div "ALL TASKS ALL TASKS ACTIVE TASKS TASKS IN WRAP UP [PHONE_NUMBER] Wrap up | 00:00" at bounding box center [70, 67] width 106 height 100
click at [237, 127] on input "text" at bounding box center [256, 128] width 243 height 17
type input "Mr."
type input "[PERSON_NAME]"
click at [233, 160] on div "Customer location >> ADD NEW ADDRESS << + NEW ADDRESS State Location type Conta…" at bounding box center [385, 208] width 500 height 97
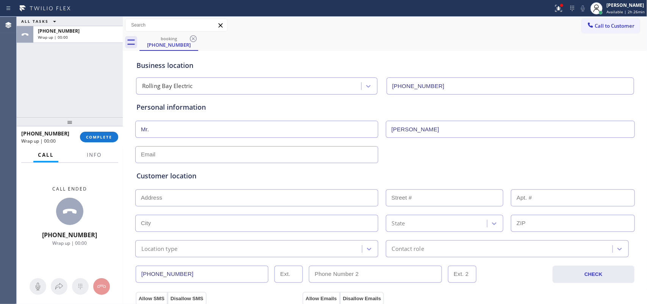
click at [264, 151] on input "text" at bounding box center [256, 154] width 243 height 17
type input "[EMAIL_ADDRESS][DOMAIN_NAME]"
click at [270, 198] on input "text" at bounding box center [256, 197] width 243 height 17
click at [167, 198] on input "text" at bounding box center [256, 197] width 243 height 17
paste input "[STREET_ADDRESS]"
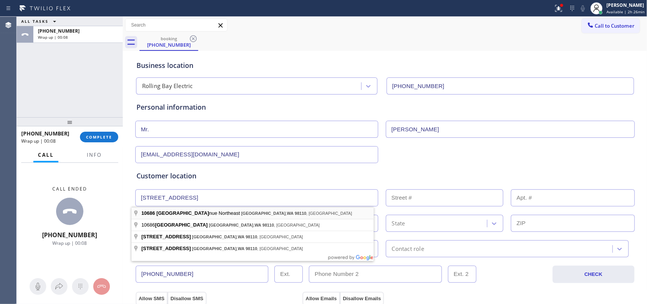
type input "[STREET_ADDRESS]"
type input "10686"
type input "[GEOGRAPHIC_DATA]"
type input "98110"
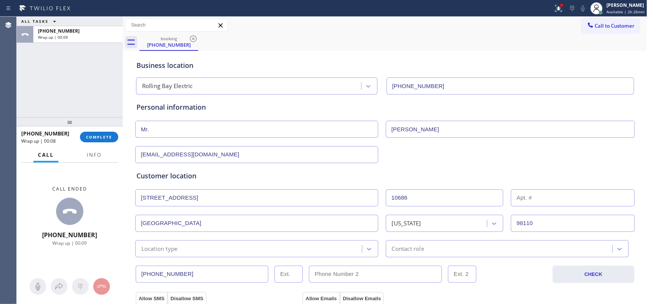
scroll to position [95, 0]
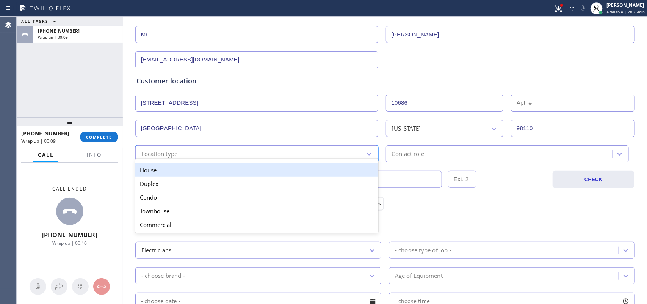
click at [283, 161] on div "option House focused, 1 of 5. 5 results available. Use Up and Down to choose op…" at bounding box center [256, 153] width 243 height 17
click at [270, 173] on div "House" at bounding box center [256, 170] width 243 height 14
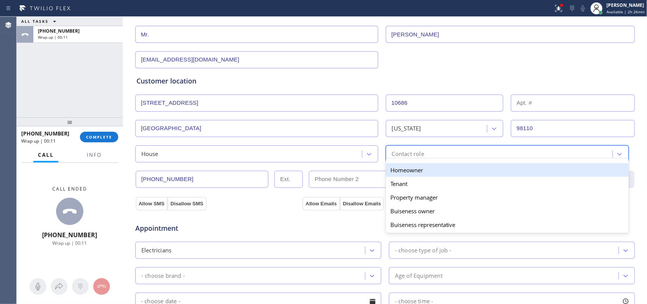
click at [435, 153] on div "Contact role" at bounding box center [500, 153] width 224 height 13
click at [408, 167] on div "Homeowner" at bounding box center [507, 170] width 243 height 14
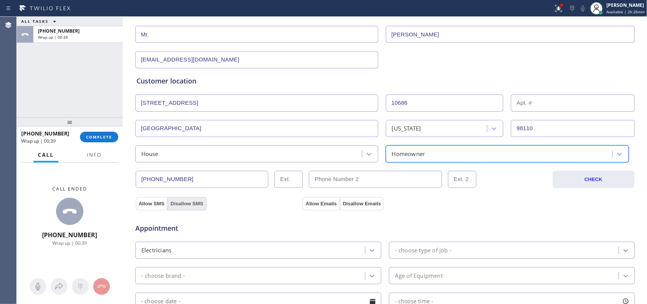
click at [191, 204] on button "Disallow SMS" at bounding box center [186, 204] width 39 height 14
click at [353, 208] on div "Appointment Electricians - choose type of job - - choose brand - Age of Equipme…" at bounding box center [385, 281] width 500 height 149
drag, startPoint x: 151, startPoint y: 204, endPoint x: 185, endPoint y: 204, distance: 34.1
click at [167, 204] on div "Allow SMS Disallow SMS" at bounding box center [171, 203] width 72 height 14
click at [178, 204] on button "Disallow SMS" at bounding box center [186, 204] width 39 height 14
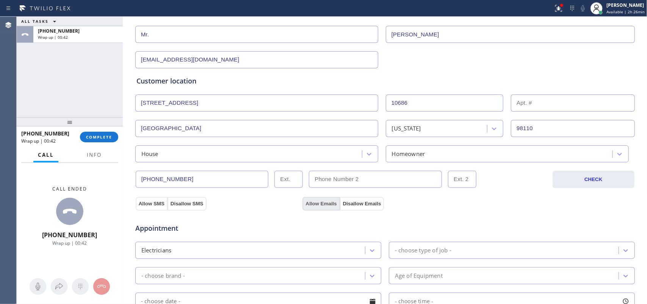
click at [330, 205] on button "Allow Emails" at bounding box center [320, 204] width 37 height 14
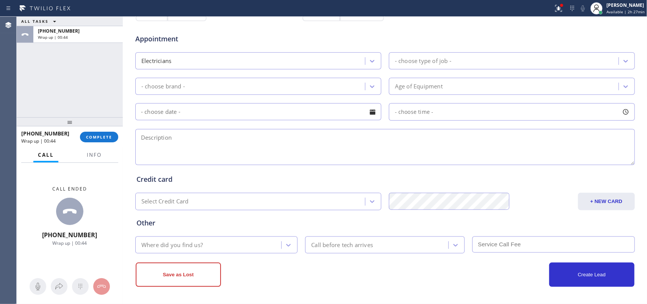
click at [411, 57] on div "- choose type of job -" at bounding box center [423, 60] width 56 height 9
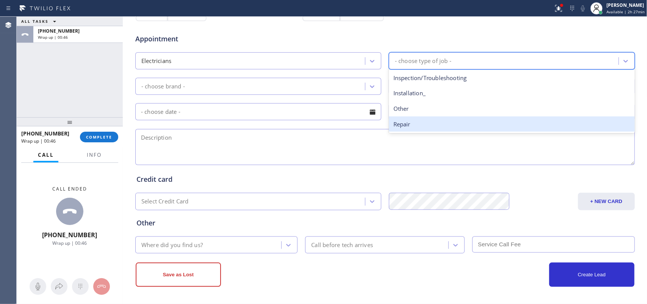
click at [414, 124] on div "Repair" at bounding box center [512, 124] width 246 height 16
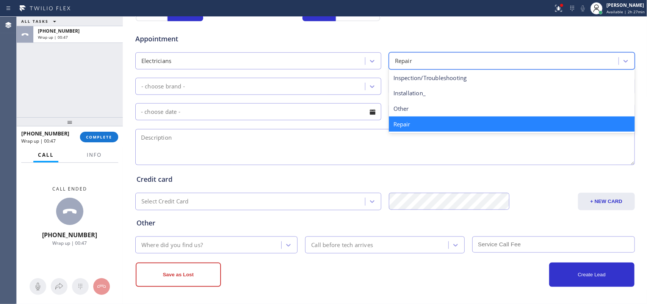
click at [411, 61] on div "Repair" at bounding box center [504, 60] width 227 height 13
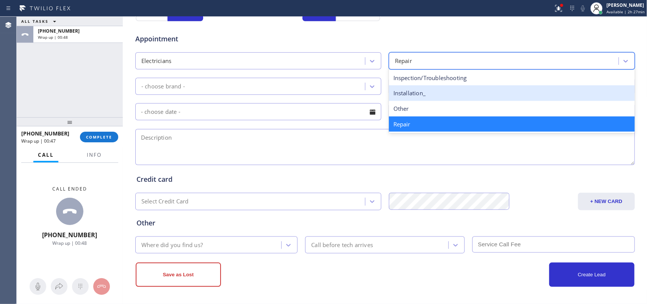
click at [412, 94] on div "Installation_" at bounding box center [512, 93] width 246 height 16
click at [412, 94] on div "Age of Equipment" at bounding box center [512, 86] width 246 height 17
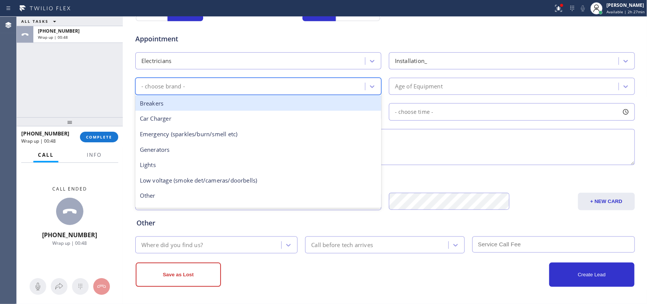
click at [361, 86] on div "- choose brand -" at bounding box center [251, 86] width 227 height 13
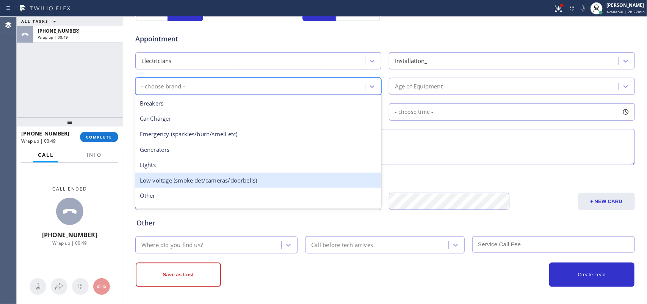
scroll to position [58, 0]
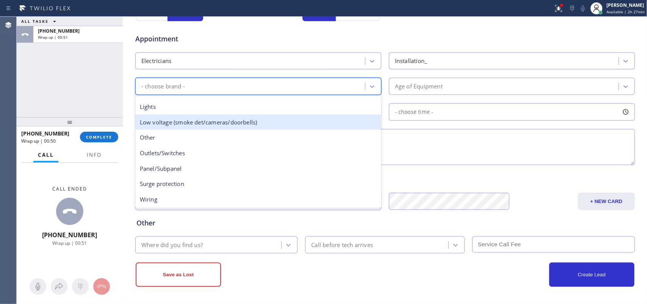
click at [244, 121] on div "Low voltage (smoke det/cameras/doorbells)" at bounding box center [258, 122] width 246 height 16
click at [244, 120] on div at bounding box center [260, 111] width 250 height 17
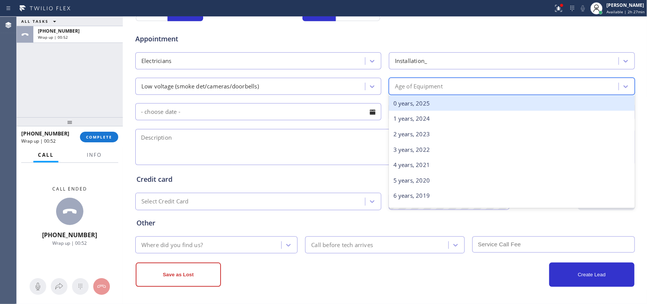
click at [436, 86] on div "Age of Equipment" at bounding box center [419, 86] width 48 height 9
click at [429, 99] on div "0 years, 2025" at bounding box center [512, 103] width 246 height 16
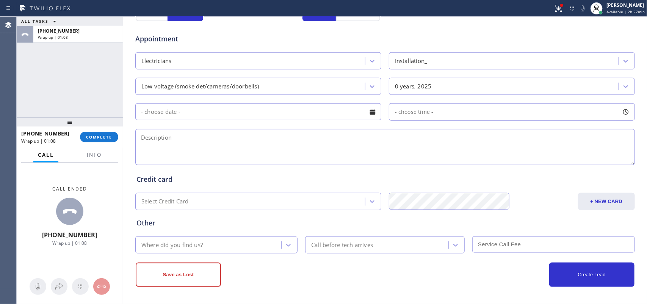
click at [141, 151] on textarea at bounding box center [384, 147] width 499 height 36
paste textarea "house-ho/ replace a chirping carbon monoxide sensor, [DEMOGRAPHIC_DATA] / [STRE…"
type textarea "house-ho/ replace a chirping carbon monoxide sensor, [DEMOGRAPHIC_DATA] / [STRE…"
click at [193, 244] on div "Where did you find us?" at bounding box center [171, 244] width 61 height 9
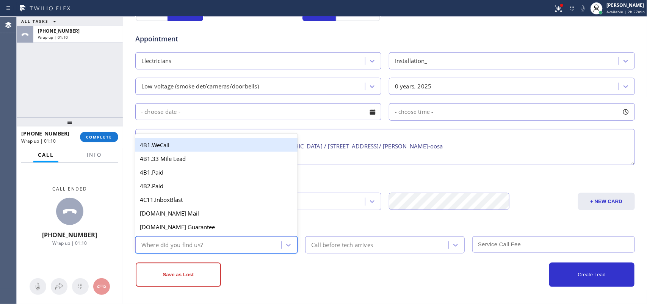
type input "g"
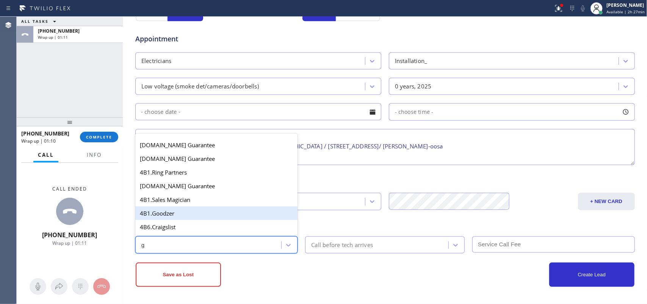
scroll to position [95, 0]
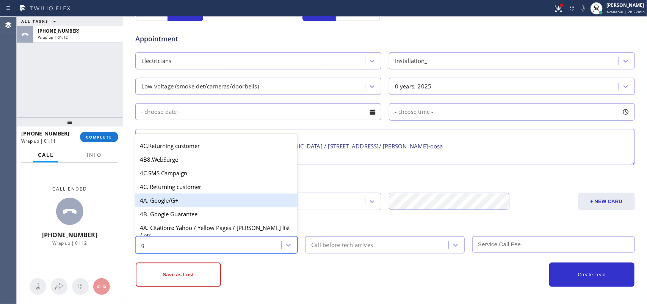
click at [173, 207] on div "4A. Google/G+" at bounding box center [216, 200] width 163 height 14
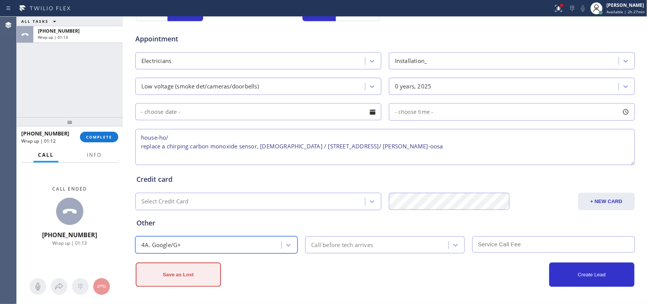
click at [207, 269] on button "Save as Lost" at bounding box center [178, 274] width 85 height 24
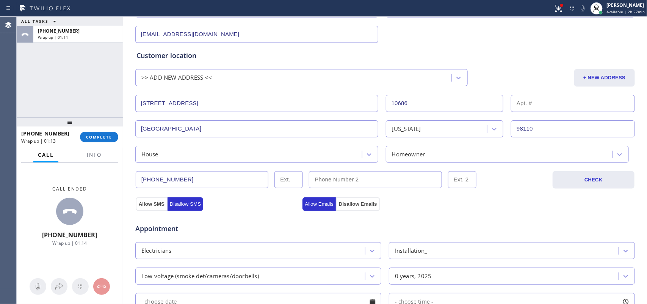
scroll to position [0, 0]
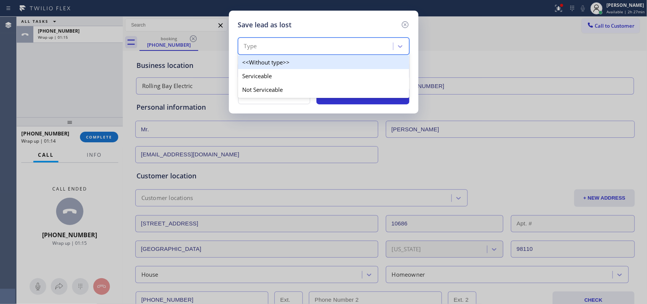
click at [333, 53] on div "Type" at bounding box center [323, 46] width 171 height 17
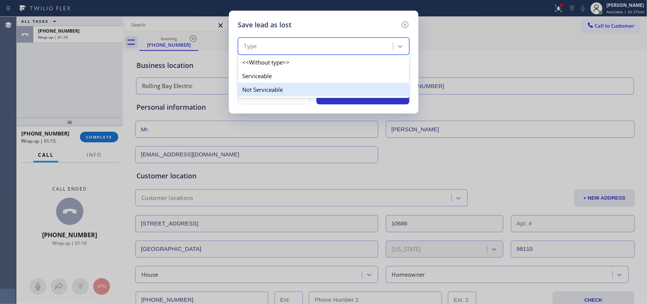
click at [321, 89] on div "Not Serviceable" at bounding box center [323, 90] width 171 height 14
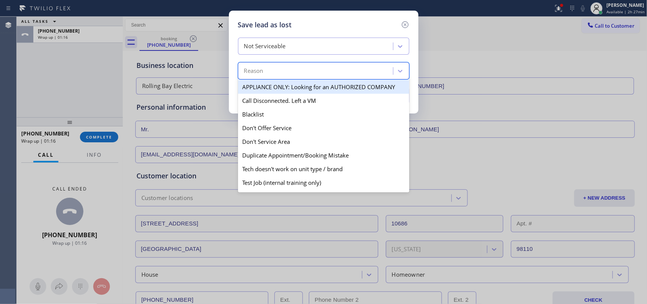
click at [321, 76] on div "Reason" at bounding box center [316, 70] width 153 height 13
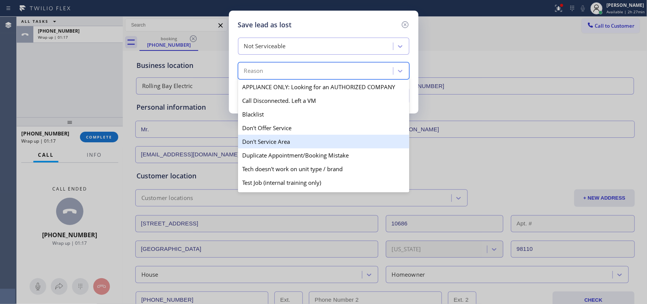
click at [293, 144] on div "Don't Service Area" at bounding box center [323, 142] width 171 height 14
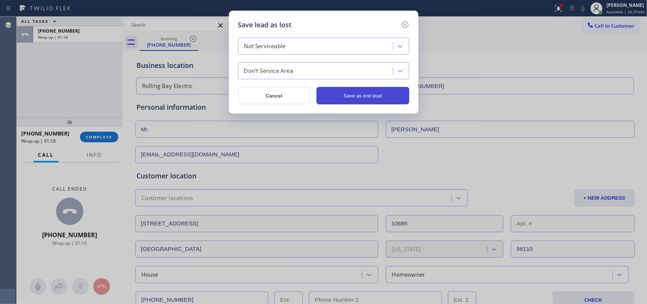
click at [345, 101] on button "Save as lost lead" at bounding box center [362, 95] width 93 height 17
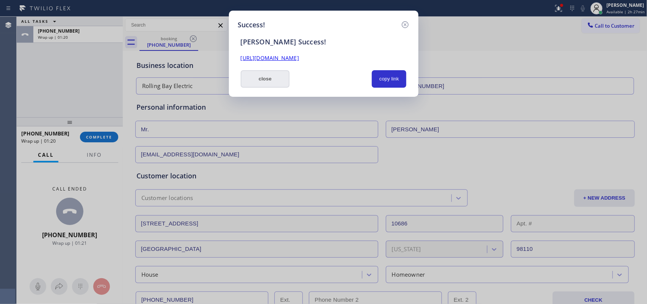
click at [272, 84] on button "close" at bounding box center [265, 78] width 49 height 17
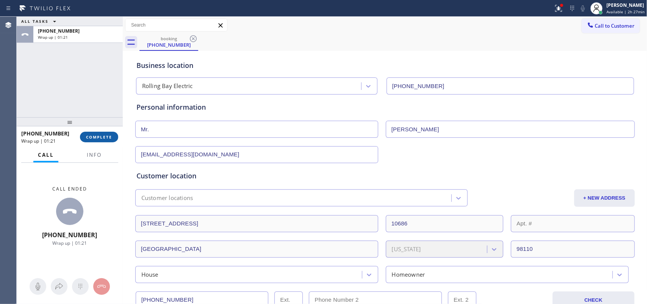
click at [102, 137] on span "COMPLETE" at bounding box center [99, 136] width 26 height 5
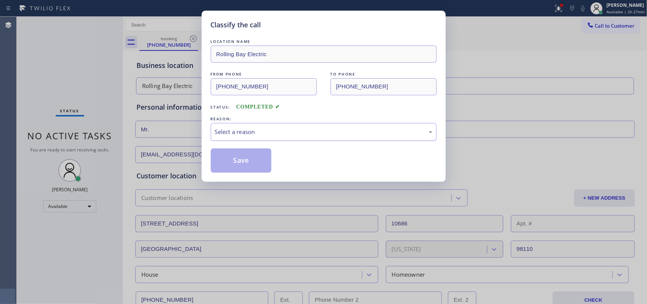
click at [289, 124] on div "Select a reason" at bounding box center [324, 132] width 226 height 18
click at [243, 163] on button "Save" at bounding box center [241, 160] width 61 height 24
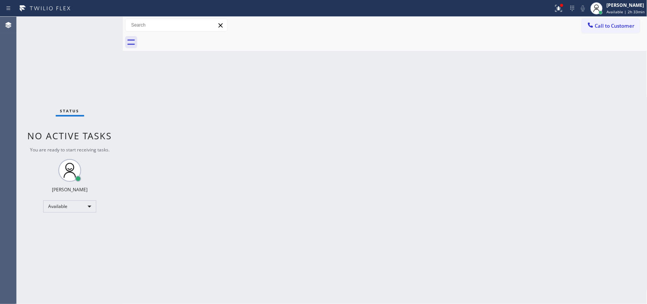
click at [99, 27] on div "Status No active tasks You are ready to start receiving tasks. [PERSON_NAME] Av…" at bounding box center [70, 160] width 106 height 287
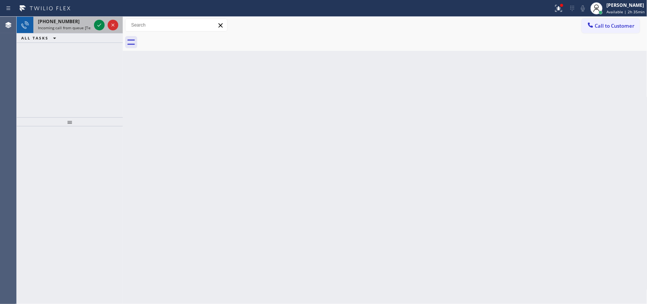
click at [69, 19] on div "[PHONE_NUMBER]" at bounding box center [64, 21] width 53 height 6
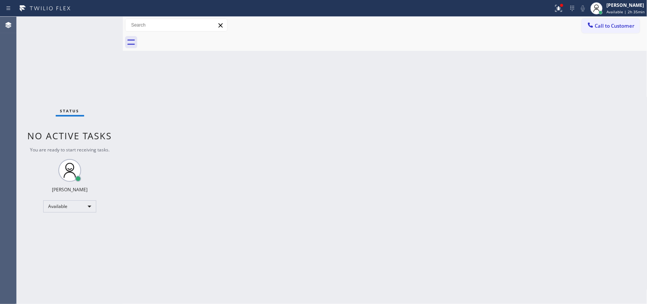
click at [84, 28] on div "Status No active tasks You are ready to start receiving tasks. [PERSON_NAME] Av…" at bounding box center [70, 160] width 106 height 287
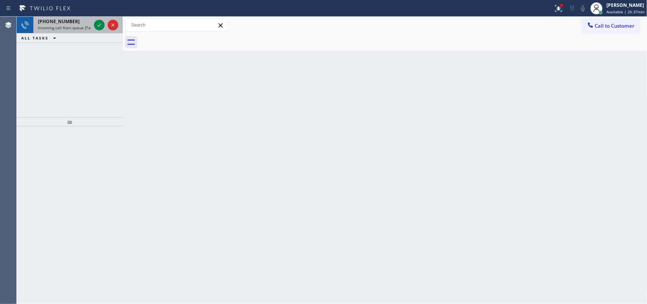
click at [73, 23] on div "[PHONE_NUMBER]" at bounding box center [64, 21] width 53 height 6
click at [71, 28] on span "Incoming call from queue [Test] All" at bounding box center [69, 27] width 63 height 5
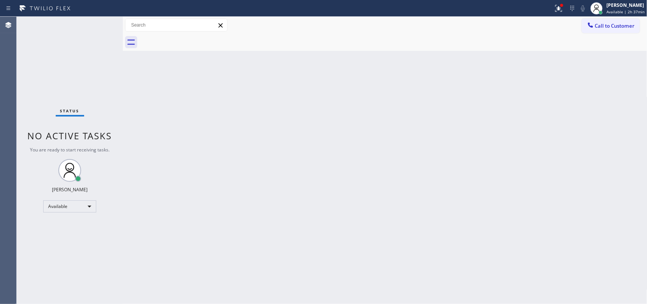
click at [100, 21] on div "Status No active tasks You are ready to start receiving tasks. [PERSON_NAME] Av…" at bounding box center [70, 160] width 106 height 287
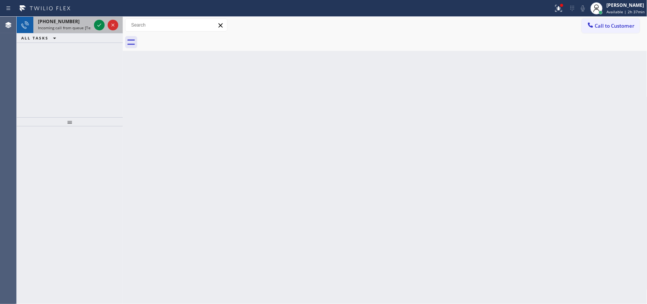
click at [89, 20] on div "[PHONE_NUMBER]" at bounding box center [64, 21] width 53 height 6
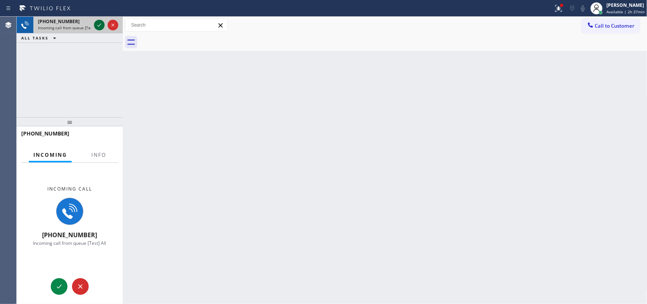
click at [97, 23] on icon at bounding box center [99, 24] width 9 height 9
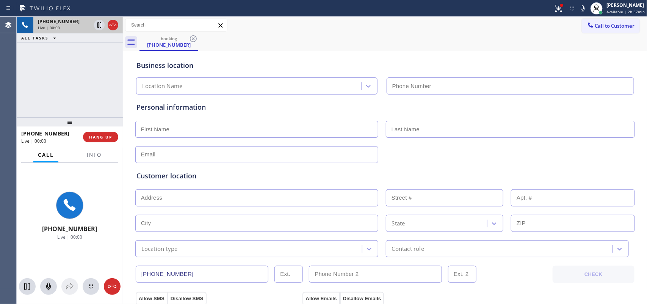
type input "[PHONE_NUMBER]"
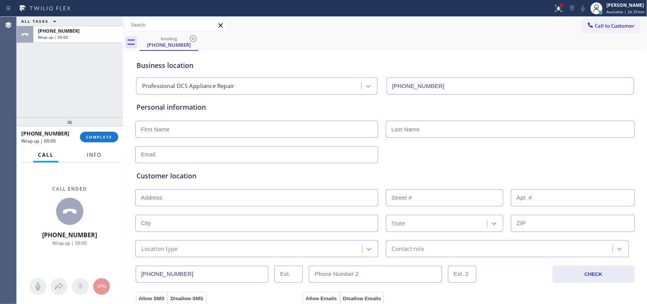
click at [96, 155] on span "Info" at bounding box center [94, 154] width 15 height 7
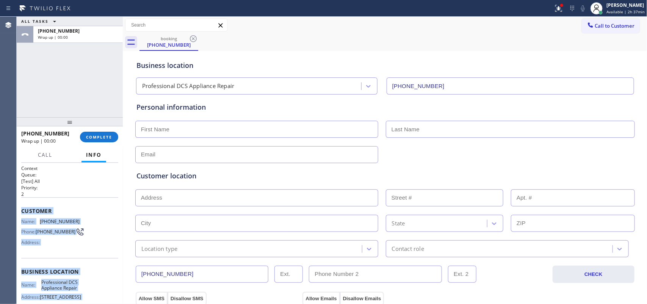
drag, startPoint x: 78, startPoint y: 229, endPoint x: 21, endPoint y: 206, distance: 62.2
click at [21, 206] on div "Context Queue: [Test] All Priority: 2 Customer Name: [PHONE_NUMBER] Phone: [PHO…" at bounding box center [69, 271] width 97 height 213
click at [97, 138] on span "COMPLETE" at bounding box center [99, 136] width 26 height 5
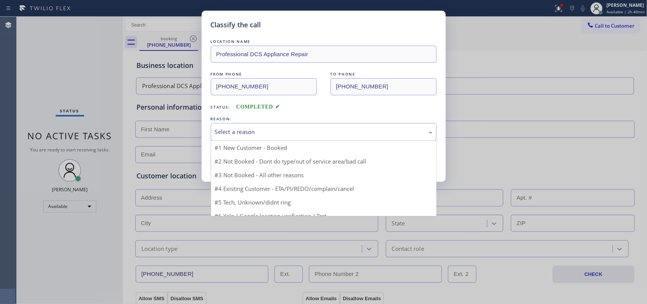
click at [293, 134] on div "Select a reason" at bounding box center [323, 131] width 217 height 9
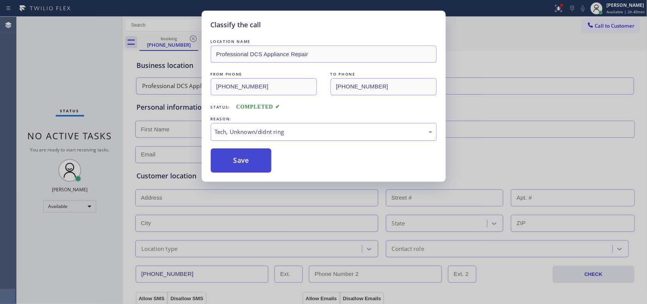
click at [252, 163] on button "Save" at bounding box center [241, 160] width 61 height 24
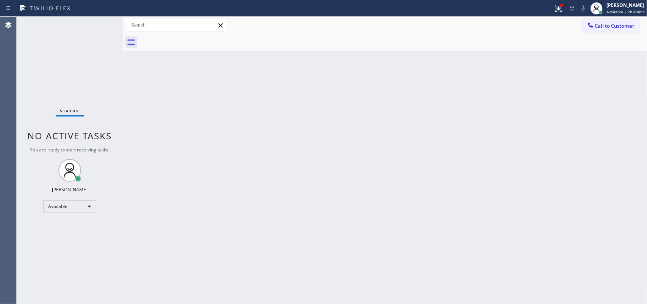
click at [225, 156] on div "Back to Dashboard Change Sender ID Customers Technicians Select a contact Outbo…" at bounding box center [385, 160] width 524 height 287
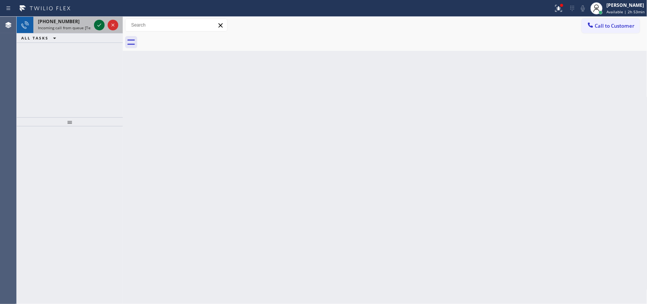
click at [97, 27] on icon at bounding box center [99, 24] width 9 height 9
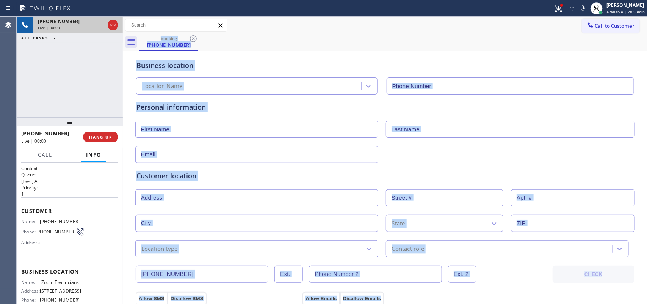
type input "[PHONE_NUMBER]"
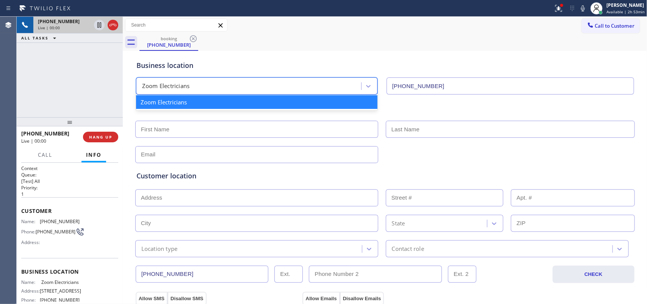
click at [251, 80] on div "Zoom Electricians" at bounding box center [249, 86] width 223 height 13
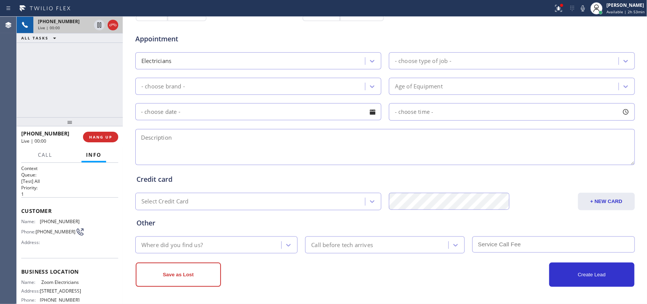
scroll to position [285, 0]
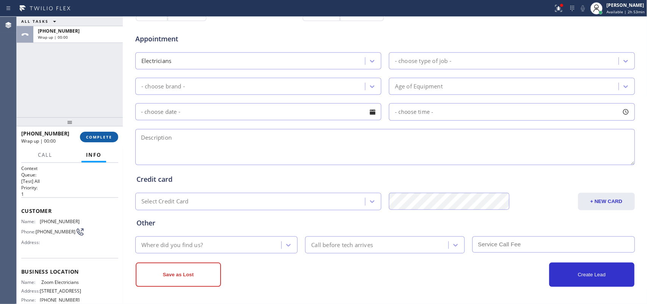
click at [105, 138] on span "COMPLETE" at bounding box center [99, 136] width 26 height 5
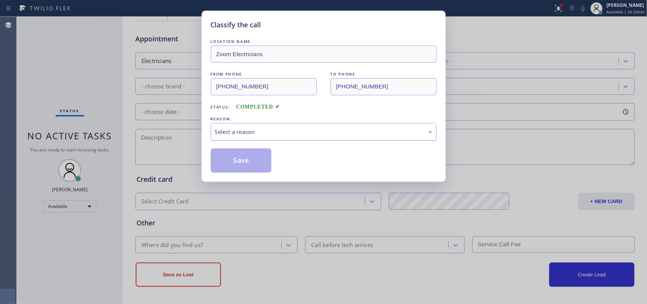
click at [239, 125] on div "Select a reason" at bounding box center [324, 132] width 226 height 18
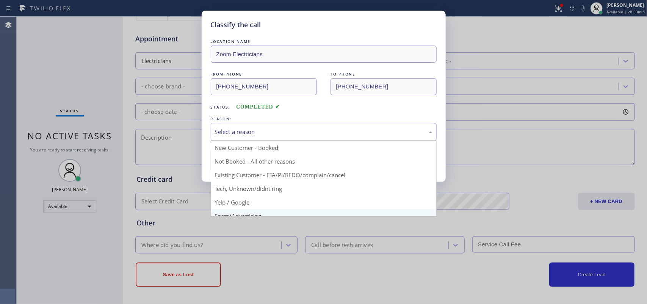
scroll to position [52, 0]
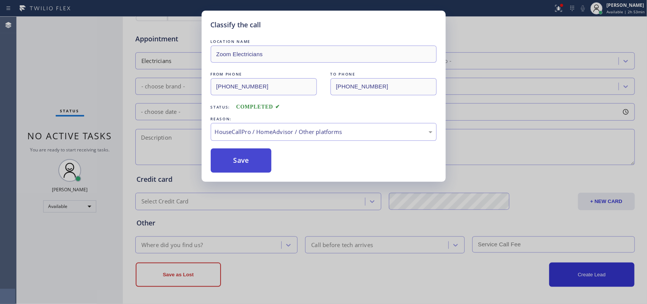
click at [249, 163] on button "Save" at bounding box center [241, 160] width 61 height 24
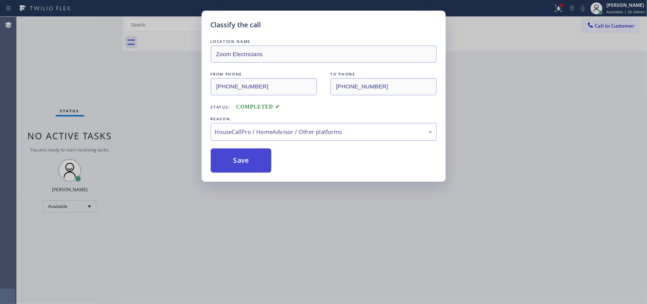
scroll to position [0, 0]
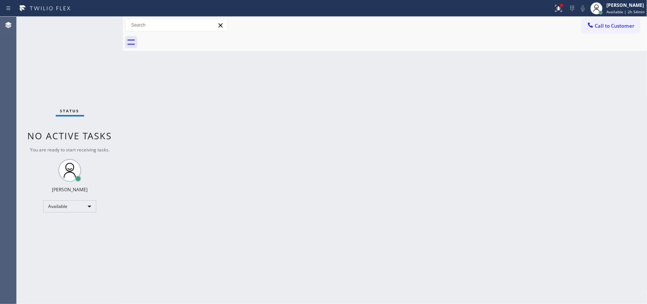
click at [42, 67] on div "Status No active tasks You are ready to start receiving tasks. [PERSON_NAME] Av…" at bounding box center [70, 160] width 106 height 287
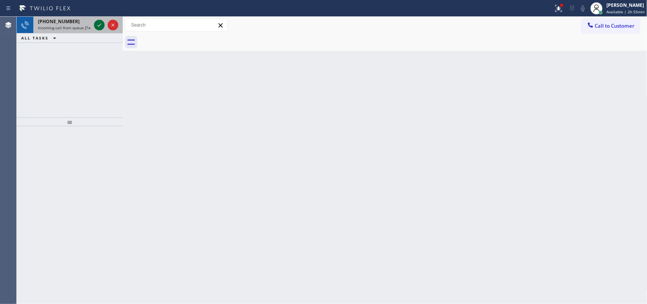
click at [98, 25] on icon at bounding box center [99, 24] width 9 height 9
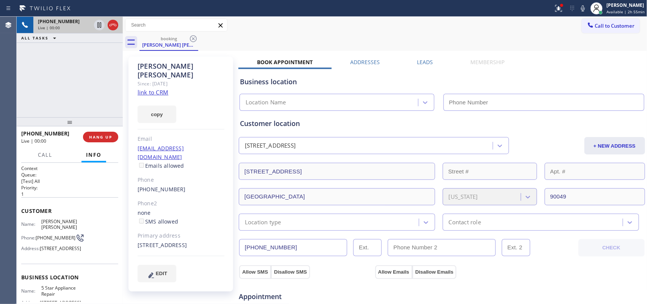
type input "[PHONE_NUMBER]"
click at [164, 88] on link "link to CRM" at bounding box center [153, 92] width 31 height 8
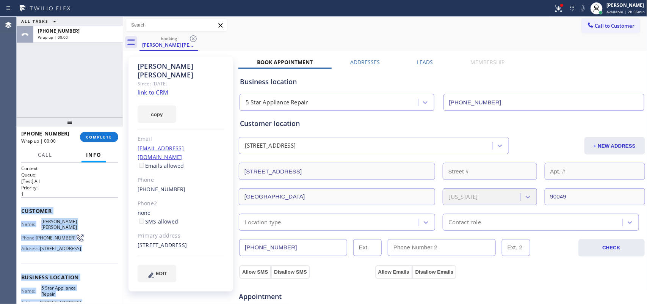
drag, startPoint x: 83, startPoint y: 236, endPoint x: 17, endPoint y: 205, distance: 72.4
click at [17, 205] on div "Context Queue: [Test] All Priority: 1 Customer Name: [PERSON_NAME] [PERSON_NAME…" at bounding box center [70, 233] width 106 height 141
click at [102, 131] on button "COMPLETE" at bounding box center [99, 136] width 38 height 11
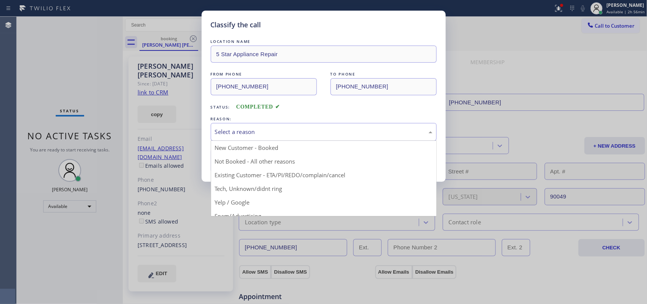
click at [267, 124] on div "Select a reason" at bounding box center [324, 132] width 226 height 18
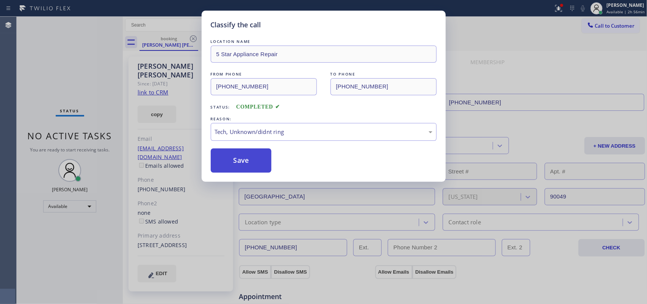
click at [259, 172] on button "Save" at bounding box center [241, 160] width 61 height 24
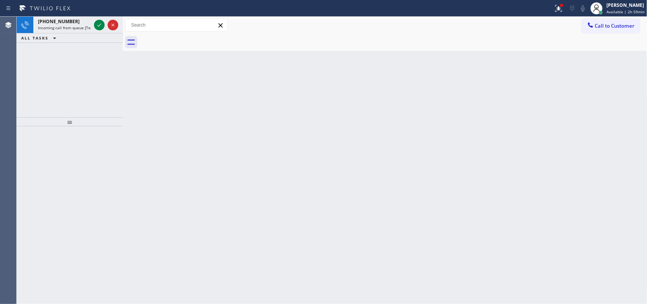
click at [97, 28] on icon at bounding box center [99, 24] width 9 height 9
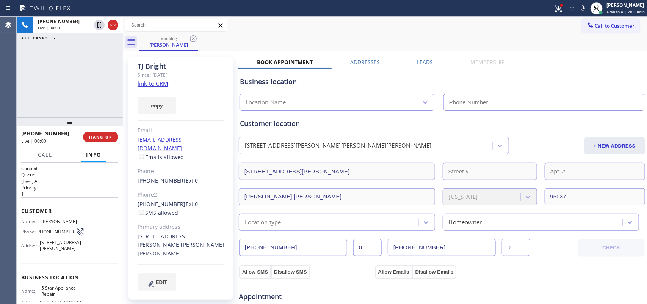
type input "[PHONE_NUMBER]"
click at [152, 80] on link "link to CRM" at bounding box center [153, 84] width 31 height 8
click at [45, 156] on span "Call" at bounding box center [45, 154] width 14 height 7
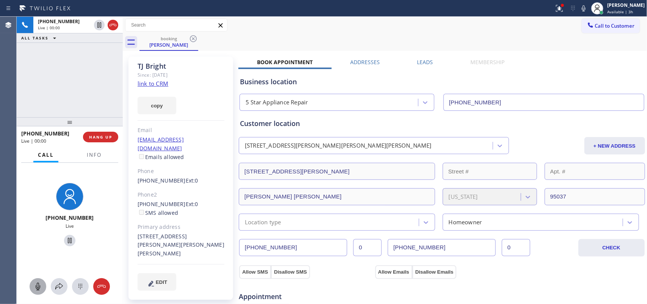
click at [39, 285] on icon at bounding box center [38, 286] width 5 height 8
click at [67, 240] on icon at bounding box center [69, 240] width 9 height 9
click at [36, 283] on icon at bounding box center [37, 286] width 9 height 9
click at [67, 238] on icon at bounding box center [69, 240] width 9 height 9
click at [35, 287] on icon at bounding box center [37, 286] width 9 height 9
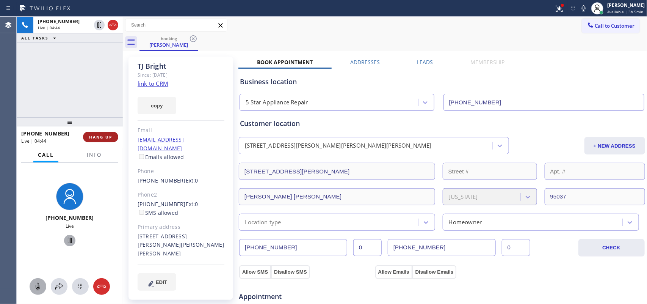
click at [108, 137] on span "HANG UP" at bounding box center [100, 136] width 23 height 5
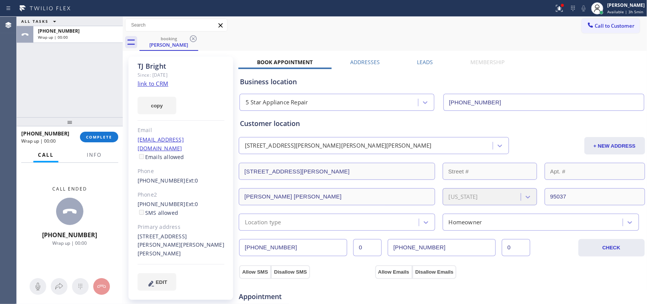
click at [48, 69] on div "ALL TASKS ALL TASKS ACTIVE TASKS TASKS IN WRAP UP [PHONE_NUMBER] Wrap up | 00:00" at bounding box center [70, 67] width 106 height 100
click at [106, 137] on span "COMPLETE" at bounding box center [99, 136] width 26 height 5
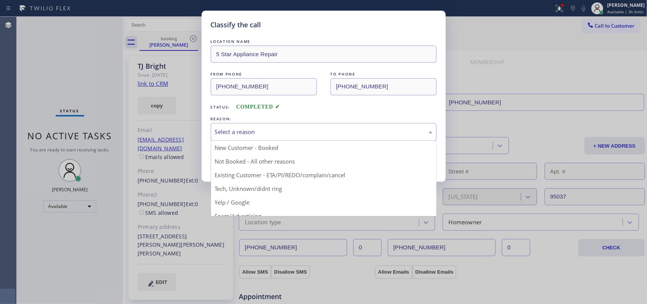
click at [258, 133] on div "Select a reason" at bounding box center [323, 131] width 217 height 9
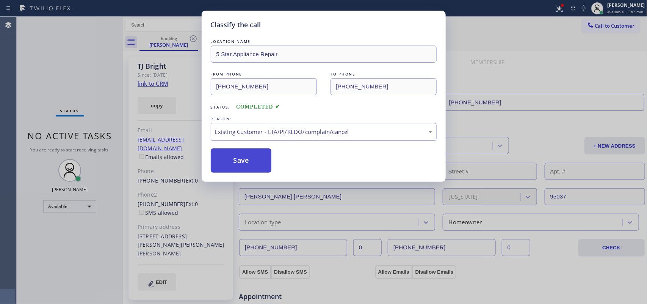
click at [244, 154] on button "Save" at bounding box center [241, 160] width 61 height 24
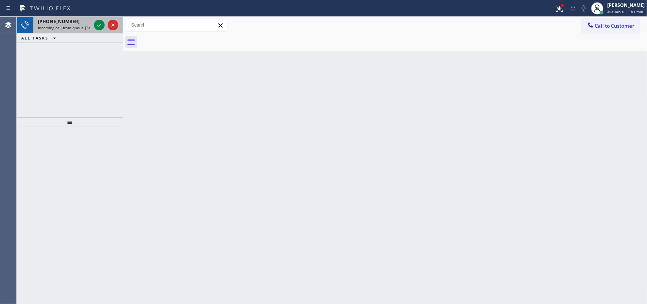
click at [77, 23] on div "[PHONE_NUMBER]" at bounding box center [64, 21] width 53 height 6
click at [98, 25] on icon at bounding box center [99, 24] width 9 height 9
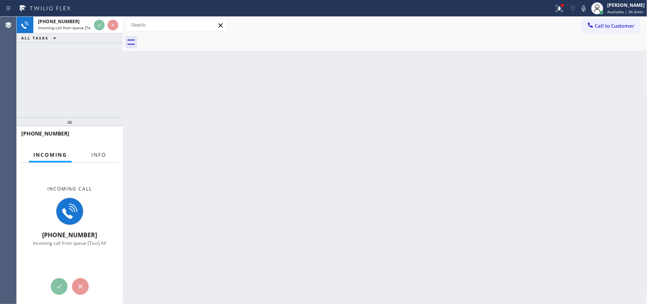
click at [96, 156] on span "Info" at bounding box center [98, 154] width 15 height 7
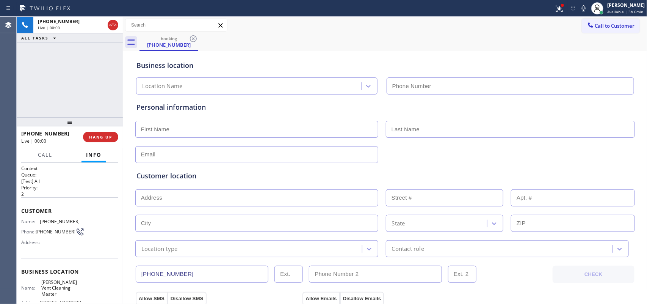
type input "[PHONE_NUMBER]"
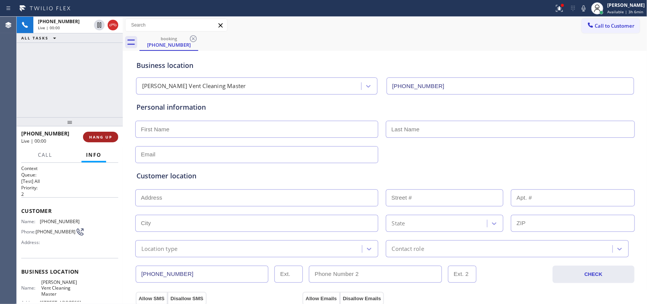
click at [109, 135] on span "HANG UP" at bounding box center [100, 136] width 23 height 5
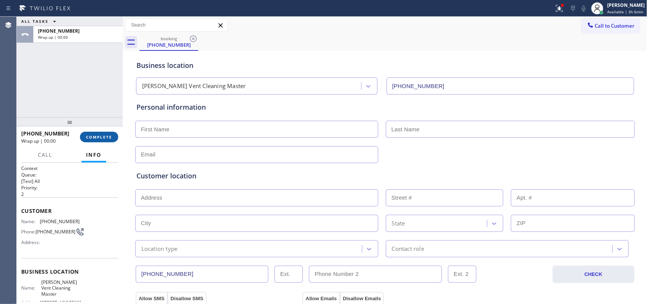
click at [109, 135] on span "COMPLETE" at bounding box center [99, 136] width 26 height 5
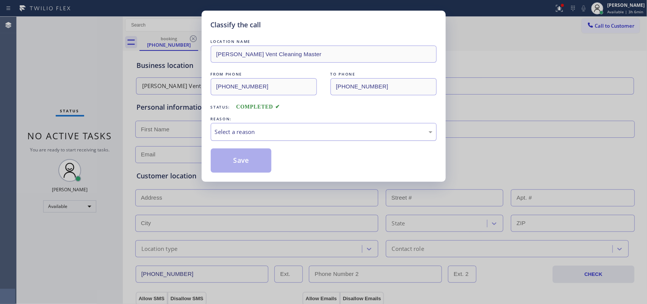
click at [257, 131] on div "Select a reason" at bounding box center [323, 131] width 217 height 9
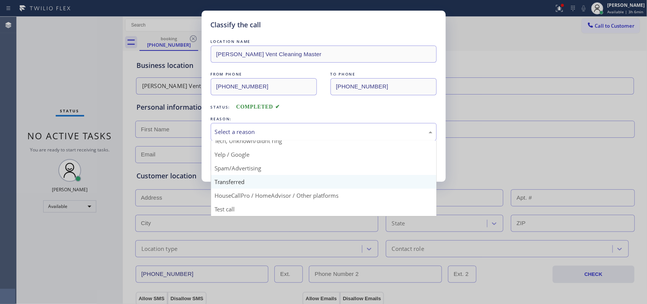
scroll to position [5, 0]
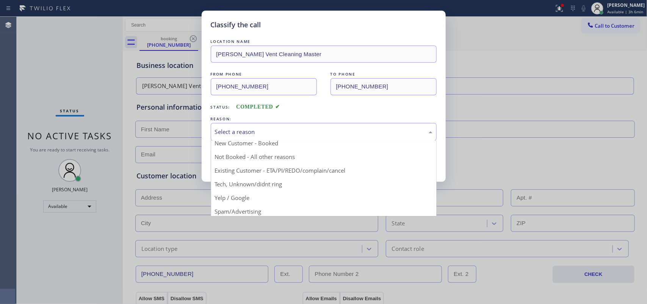
click at [42, 74] on div "Classify the call LOCATION NAME [PERSON_NAME] Vent Cleaning Master FROM PHONE […" at bounding box center [323, 152] width 647 height 304
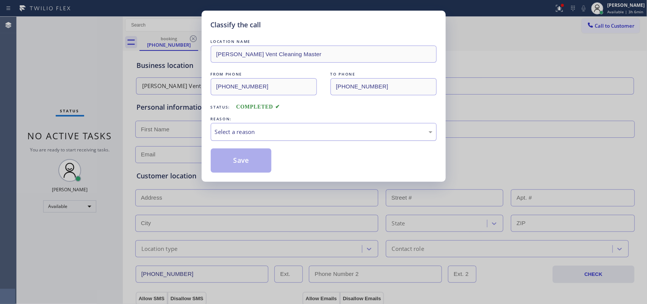
click at [257, 129] on div "Select a reason" at bounding box center [323, 131] width 217 height 9
drag, startPoint x: 232, startPoint y: 156, endPoint x: 215, endPoint y: 59, distance: 98.9
click at [232, 156] on button "Save" at bounding box center [241, 160] width 61 height 24
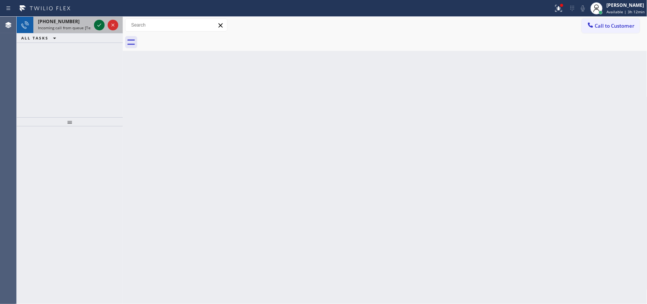
click at [95, 25] on icon at bounding box center [99, 24] width 9 height 9
click at [77, 22] on div "[PHONE_NUMBER]" at bounding box center [64, 21] width 53 height 6
click at [99, 23] on icon at bounding box center [99, 24] width 9 height 9
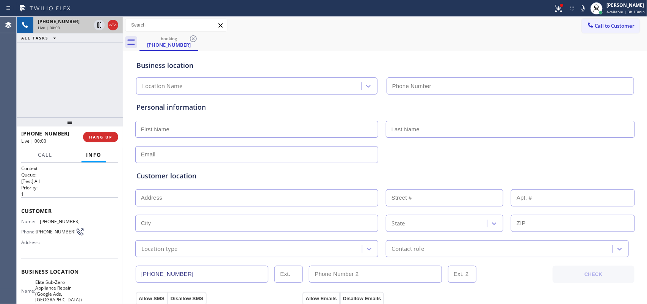
type input "[PHONE_NUMBER]"
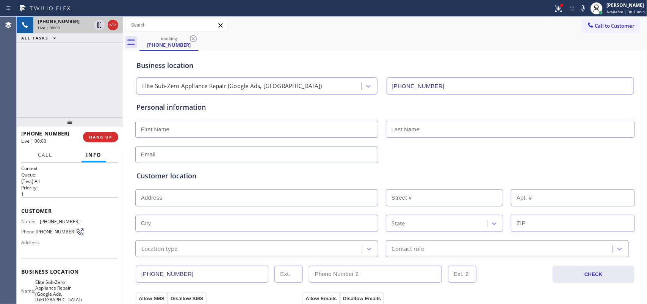
scroll to position [285, 0]
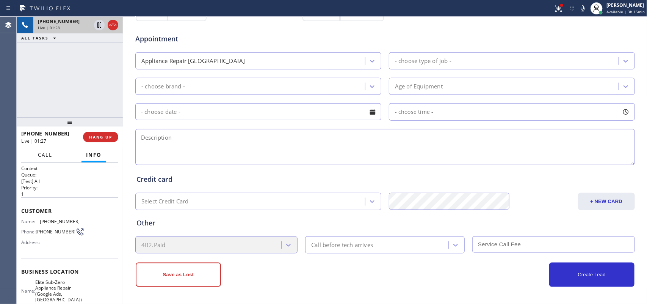
click at [47, 156] on span "Call" at bounding box center [45, 154] width 14 height 7
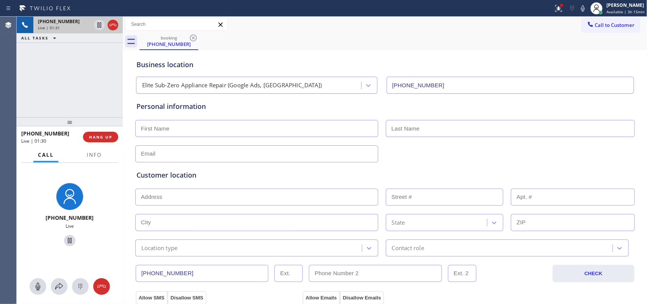
scroll to position [0, 0]
drag, startPoint x: 40, startPoint y: 283, endPoint x: 53, endPoint y: 273, distance: 16.2
click at [42, 283] on icon at bounding box center [37, 286] width 9 height 9
click at [67, 239] on icon at bounding box center [69, 240] width 9 height 9
drag, startPoint x: 39, startPoint y: 289, endPoint x: 44, endPoint y: 277, distance: 12.9
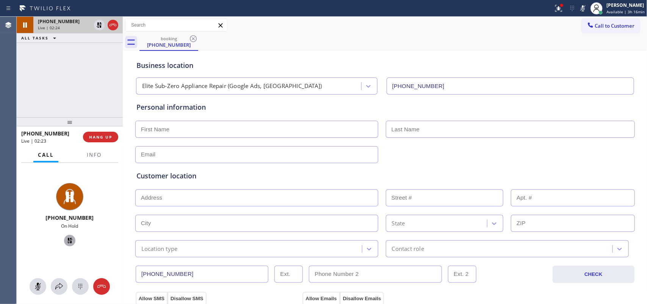
click at [39, 288] on icon at bounding box center [37, 286] width 9 height 9
click at [65, 241] on icon at bounding box center [69, 240] width 9 height 9
click at [114, 139] on button "HANG UP" at bounding box center [100, 136] width 35 height 11
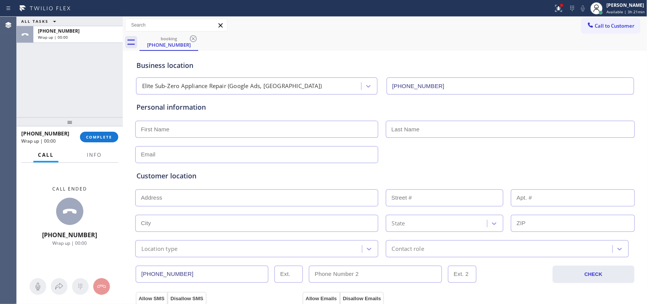
click at [52, 80] on div "ALL TASKS ALL TASKS ACTIVE TASKS TASKS IN WRAP UP [PHONE_NUMBER] Wrap up | 00:00" at bounding box center [70, 67] width 106 height 100
click at [199, 129] on input "text" at bounding box center [256, 128] width 243 height 17
click at [163, 130] on input "Jaso" at bounding box center [256, 128] width 243 height 17
type input "[PERSON_NAME]"
type input "Felt"
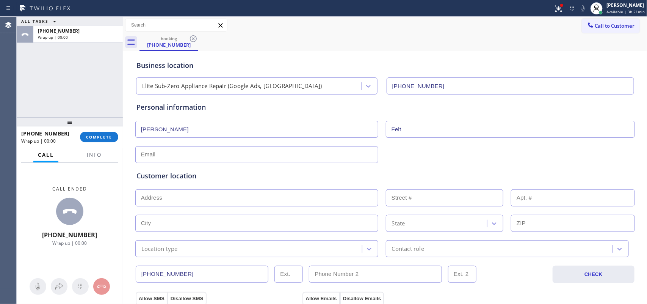
click at [145, 157] on input "text" at bounding box center [256, 154] width 243 height 17
paste input "[PERSON_NAME][EMAIL_ADDRESS][DOMAIN_NAME]"
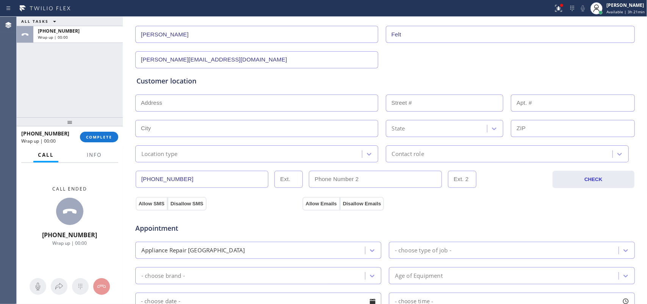
scroll to position [142, 0]
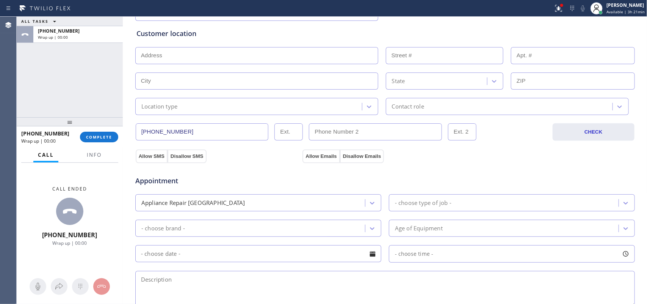
type input "[PERSON_NAME][EMAIL_ADDRESS][DOMAIN_NAME]"
click at [93, 155] on span "Info" at bounding box center [94, 154] width 15 height 7
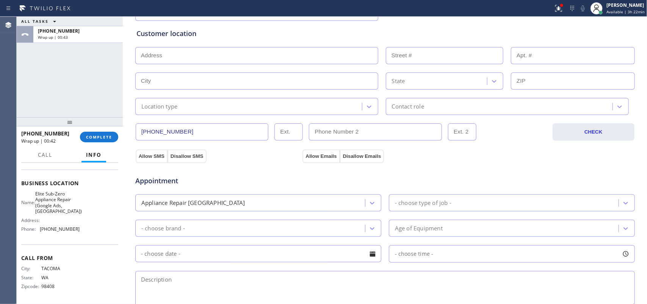
scroll to position [0, 0]
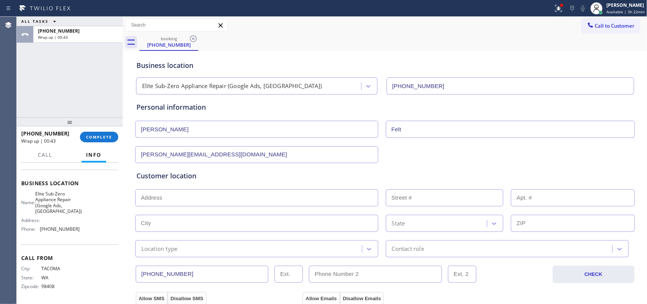
click at [286, 199] on input "text" at bounding box center [256, 197] width 243 height 17
paste input "[STREET_ADDRESS]"
type input "[STREET_ADDRESS]"
type input "3719"
type input "Tacoma"
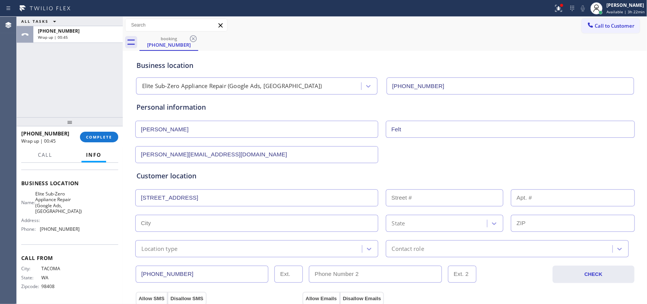
type input "98407"
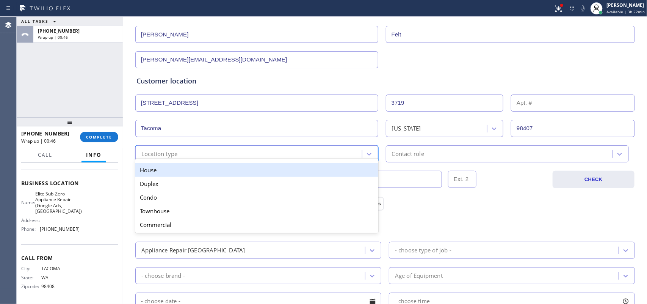
click at [308, 153] on div "Location type" at bounding box center [250, 153] width 224 height 13
drag, startPoint x: 308, startPoint y: 153, endPoint x: 300, endPoint y: 160, distance: 10.5
click at [308, 153] on div "Location type" at bounding box center [250, 153] width 224 height 13
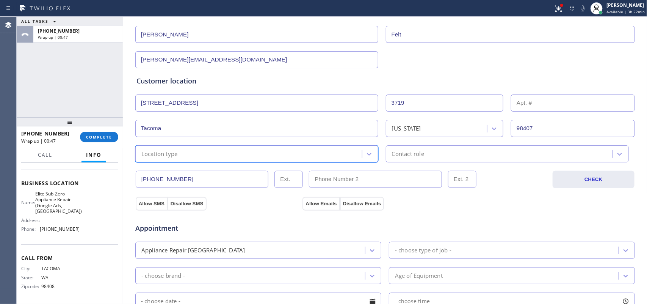
click at [286, 156] on div "Location type" at bounding box center [250, 153] width 224 height 13
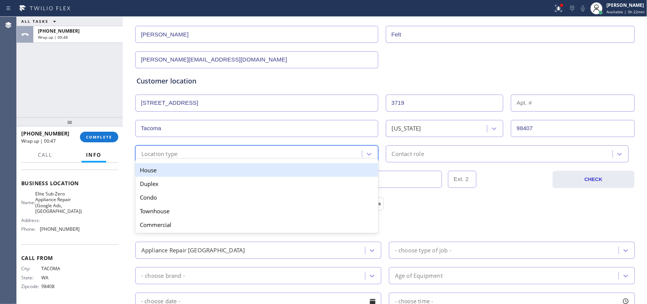
click at [273, 173] on div "House" at bounding box center [256, 170] width 243 height 14
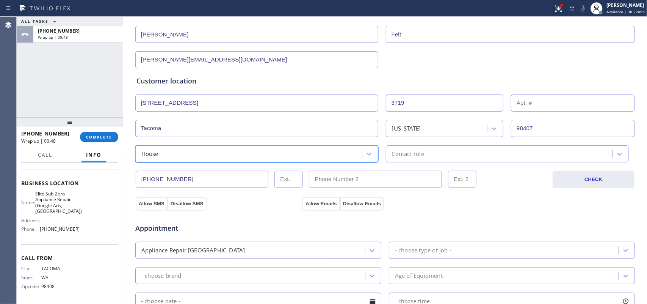
click at [406, 152] on div "Contact role" at bounding box center [408, 153] width 32 height 9
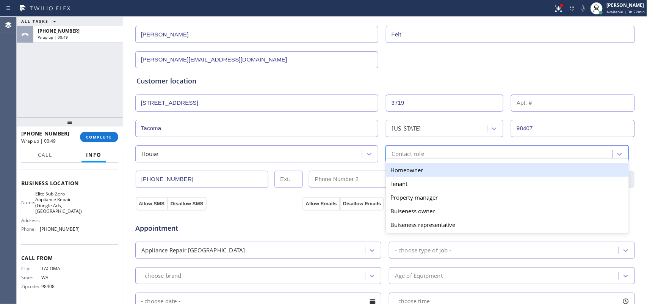
click at [420, 169] on div "Homeowner" at bounding box center [507, 170] width 243 height 14
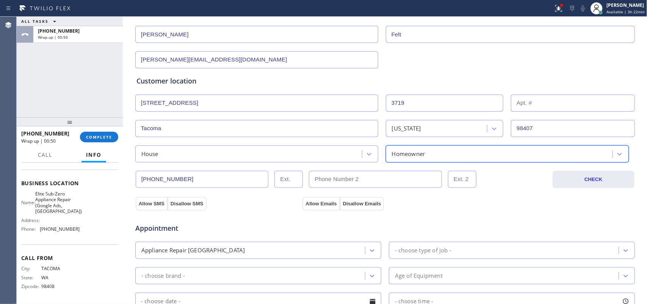
click at [347, 150] on div "House" at bounding box center [250, 153] width 224 height 13
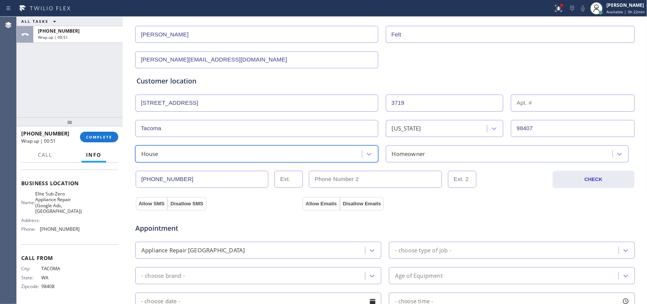
click at [224, 150] on div "House" at bounding box center [250, 153] width 224 height 13
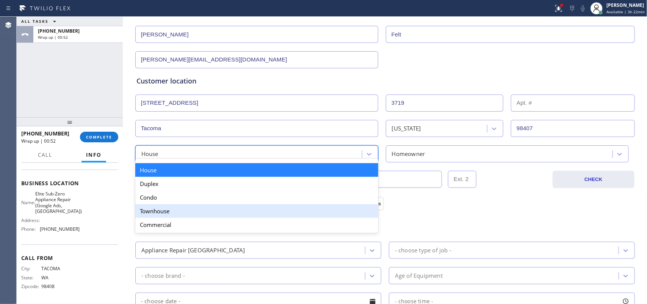
click at [220, 214] on div "Townhouse" at bounding box center [256, 211] width 243 height 14
drag, startPoint x: 220, startPoint y: 214, endPoint x: 233, endPoint y: 207, distance: 15.5
click at [220, 214] on div "Appointment" at bounding box center [385, 223] width 501 height 19
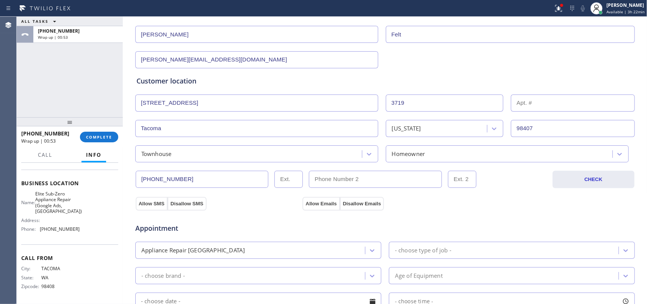
click at [413, 150] on div "Homeowner" at bounding box center [408, 153] width 33 height 9
click at [442, 156] on div "Homeowner" at bounding box center [500, 153] width 224 height 13
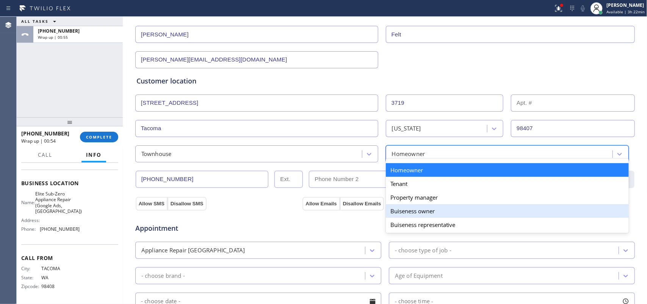
click at [431, 213] on div "Buiseness owner" at bounding box center [507, 211] width 243 height 14
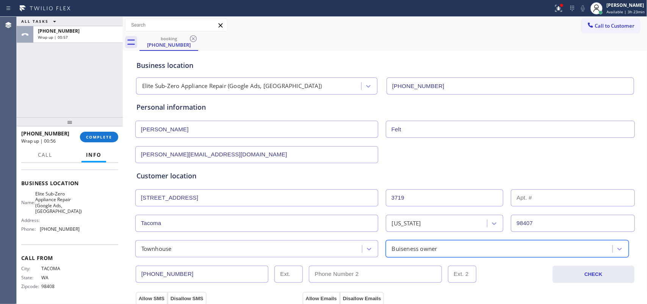
scroll to position [189, 0]
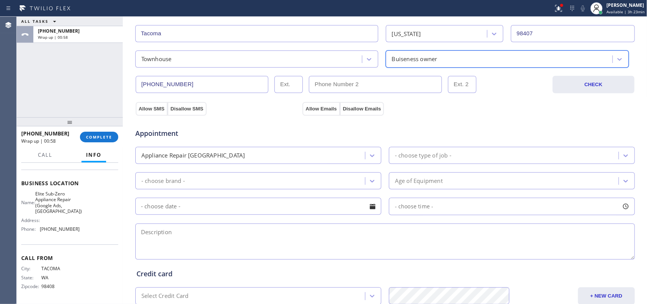
click at [418, 155] on div "- choose type of job -" at bounding box center [423, 155] width 56 height 9
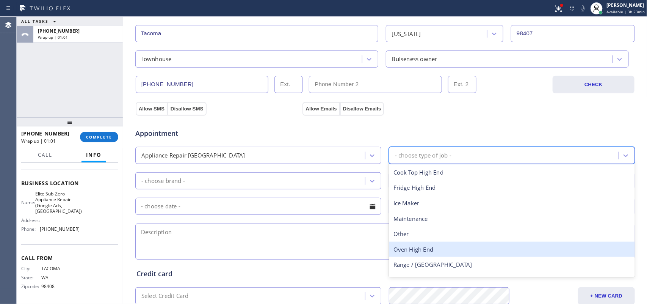
click at [431, 252] on div "Oven High End" at bounding box center [512, 249] width 246 height 16
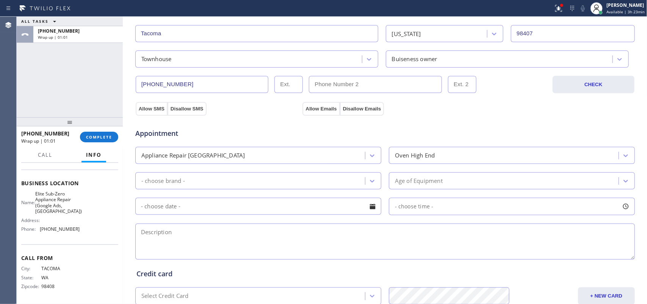
click at [431, 252] on textarea at bounding box center [384, 241] width 499 height 36
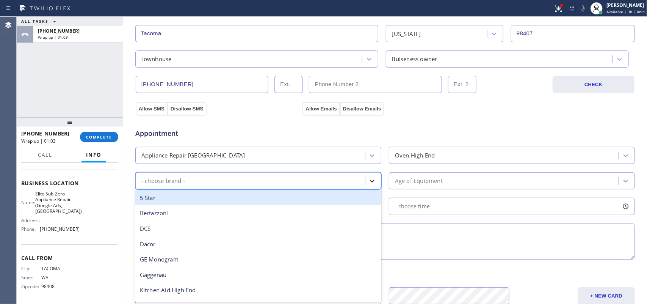
click at [370, 182] on icon at bounding box center [372, 181] width 5 height 3
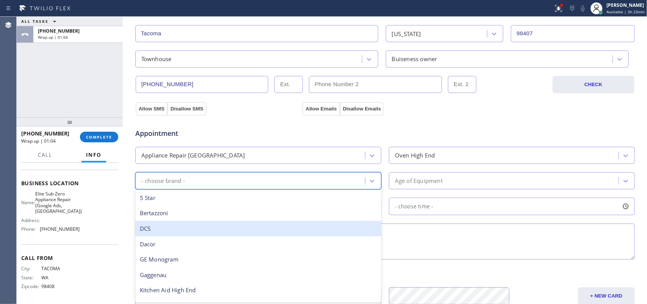
scroll to position [105, 0]
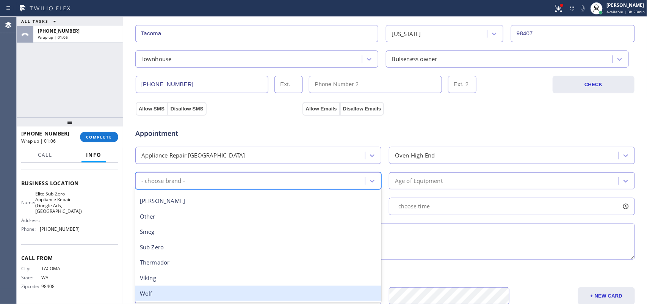
click at [275, 289] on div "Wolf" at bounding box center [258, 293] width 246 height 16
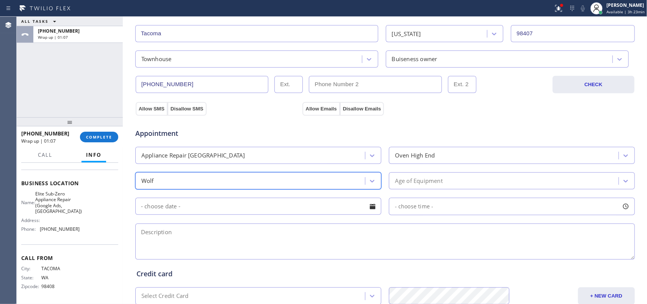
click at [417, 181] on div "Age of Equipment" at bounding box center [419, 180] width 48 height 9
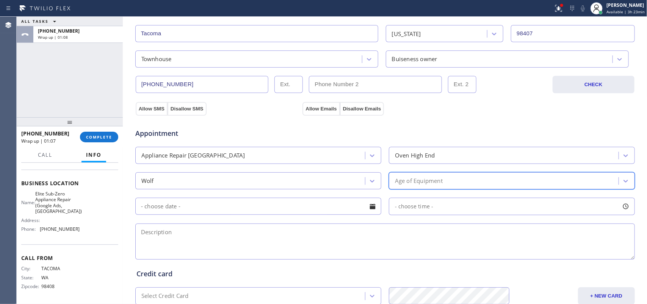
scroll to position [285, 0]
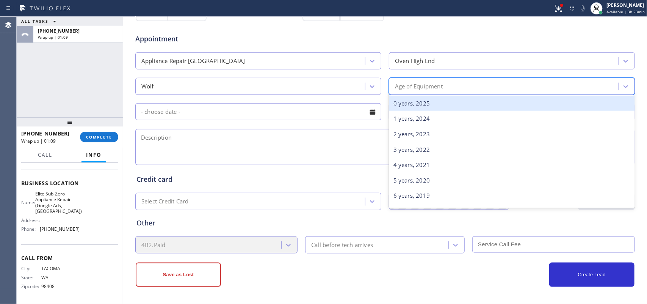
click at [459, 84] on div "Age of Equipment" at bounding box center [504, 86] width 227 height 13
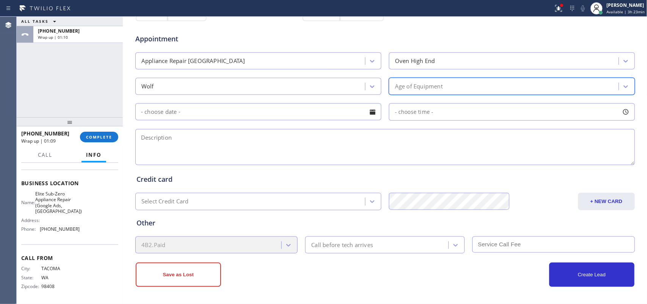
click at [472, 84] on div "Age of Equipment" at bounding box center [504, 86] width 227 height 13
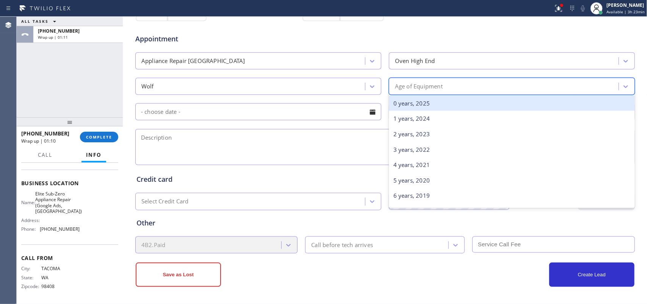
click at [463, 80] on div "Age of Equipment" at bounding box center [504, 86] width 227 height 13
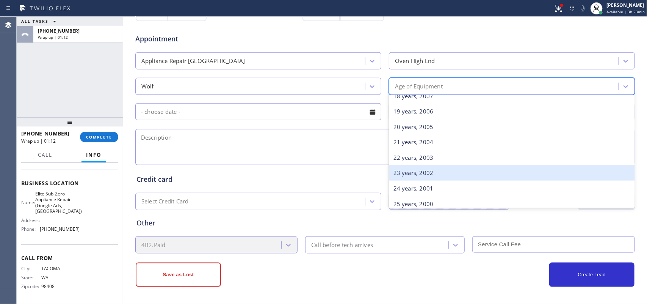
scroll to position [366, 0]
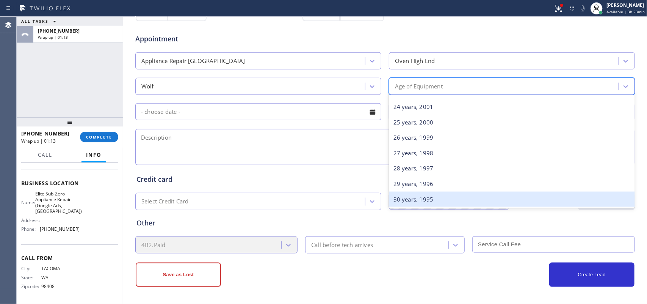
click at [463, 196] on div "30 years, 1995" at bounding box center [512, 199] width 246 height 16
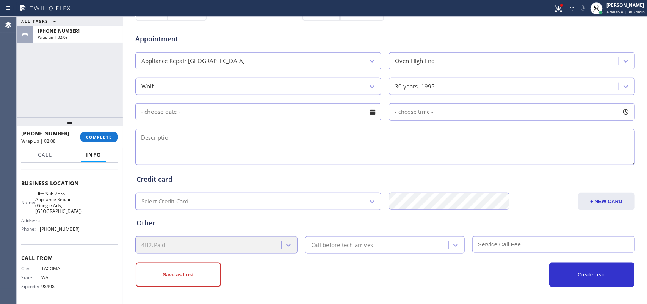
click at [53, 63] on div "ALL TASKS ALL TASKS ACTIVE TASKS TASKS IN WRAP UP [PHONE_NUMBER] Wrap up | 02:08" at bounding box center [70, 67] width 106 height 100
click at [73, 213] on span "Elite Sub-Zero Appliance Repair (Google Ads, [GEOGRAPHIC_DATA])" at bounding box center [58, 202] width 47 height 23
drag, startPoint x: 70, startPoint y: 209, endPoint x: 59, endPoint y: 203, distance: 12.9
click at [62, 205] on span "Elite Sub-Zero Appliance Repair (Google Ads, [GEOGRAPHIC_DATA])" at bounding box center [58, 202] width 47 height 23
drag, startPoint x: 50, startPoint y: 199, endPoint x: 44, endPoint y: 196, distance: 6.3
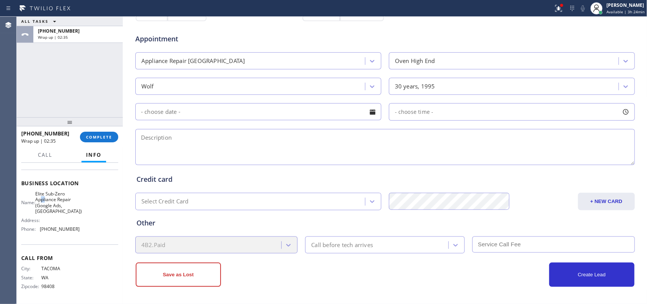
click at [44, 196] on span "Elite Sub-Zero Appliance Repair (Google Ads, [GEOGRAPHIC_DATA])" at bounding box center [58, 202] width 47 height 23
click at [86, 205] on div "Name: Elite Sub-Zero Appliance Repair (Google Ads, [GEOGRAPHIC_DATA]) Address: …" at bounding box center [69, 213] width 97 height 44
drag, startPoint x: 70, startPoint y: 214, endPoint x: 40, endPoint y: 192, distance: 37.4
click at [40, 192] on div "Name: Elite Sub-Zero Appliance Repair (Google Ads, [GEOGRAPHIC_DATA]) Address: …" at bounding box center [50, 213] width 58 height 44
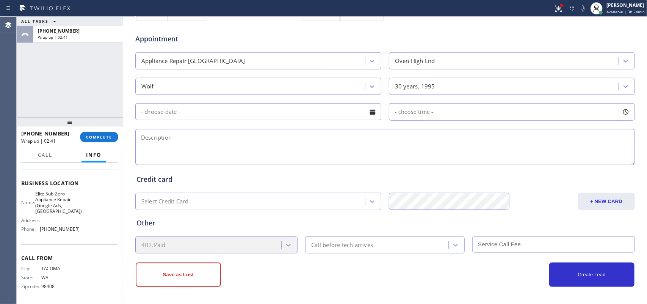
click at [45, 97] on div "ALL TASKS ALL TASKS ACTIVE TASKS TASKS IN WRAP UP [PHONE_NUMBER] Wrap up | 02:41" at bounding box center [70, 67] width 106 height 100
click at [142, 144] on textarea at bounding box center [384, 147] width 499 height 36
paste textarea "12-3/ $43/ Wolf FS 40 inches Double oven/ [DEMOGRAPHIC_DATA]/I'm wondering if i…"
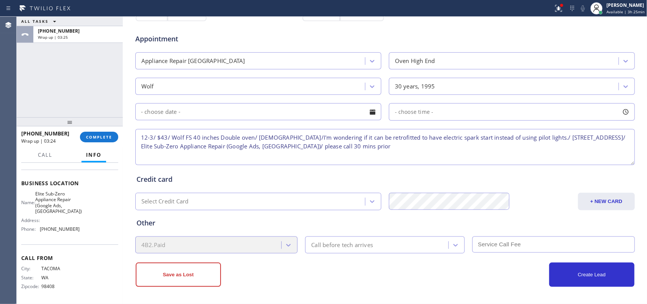
type textarea "12-3/ $43/ Wolf FS 40 inches Double oven/ [DEMOGRAPHIC_DATA]/I'm wondering if i…"
click at [366, 113] on div at bounding box center [372, 111] width 13 height 13
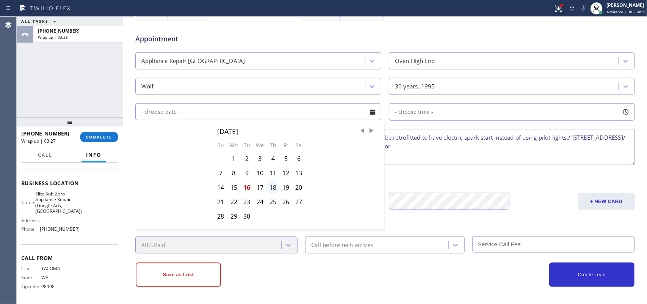
click at [273, 189] on div "18" at bounding box center [272, 187] width 13 height 14
type input "[DATE]"
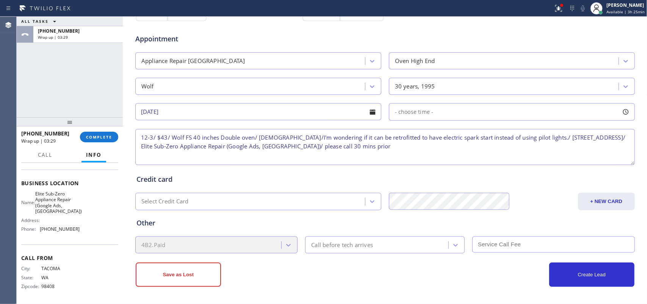
click at [623, 108] on div at bounding box center [625, 111] width 13 height 13
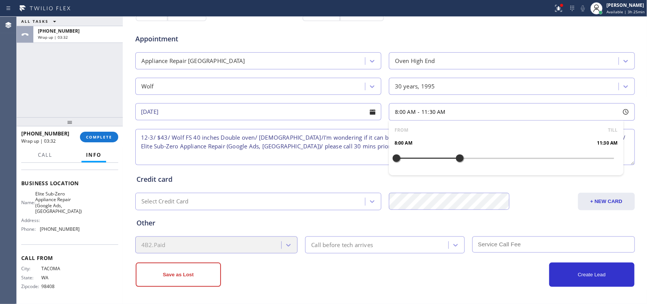
drag, startPoint x: 393, startPoint y: 158, endPoint x: 459, endPoint y: 160, distance: 66.3
click at [459, 160] on div at bounding box center [459, 158] width 9 height 16
click at [461, 160] on div at bounding box center [459, 158] width 9 height 16
click at [464, 160] on div at bounding box center [468, 158] width 9 height 16
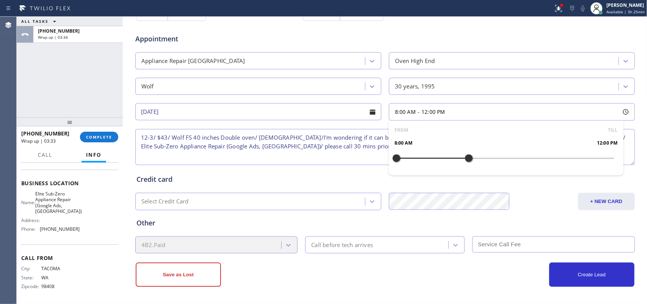
click at [464, 160] on div at bounding box center [468, 158] width 9 height 16
drag, startPoint x: 462, startPoint y: 160, endPoint x: 516, endPoint y: 158, distance: 53.8
click at [519, 158] on div at bounding box center [523, 158] width 9 height 16
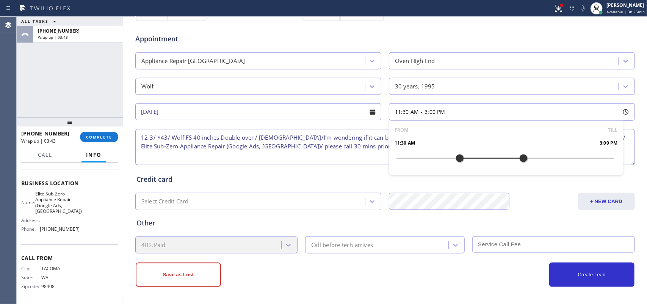
drag, startPoint x: 394, startPoint y: 160, endPoint x: 459, endPoint y: 160, distance: 65.2
click at [459, 160] on div at bounding box center [459, 158] width 9 height 16
click at [466, 160] on div at bounding box center [468, 158] width 9 height 16
click at [355, 247] on div "Call before tech arrives" at bounding box center [342, 244] width 62 height 9
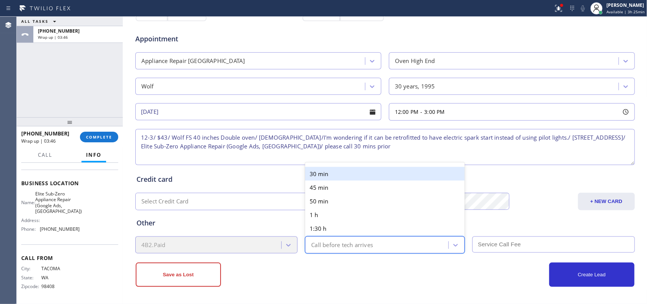
click at [338, 171] on div "30 min" at bounding box center [385, 174] width 160 height 14
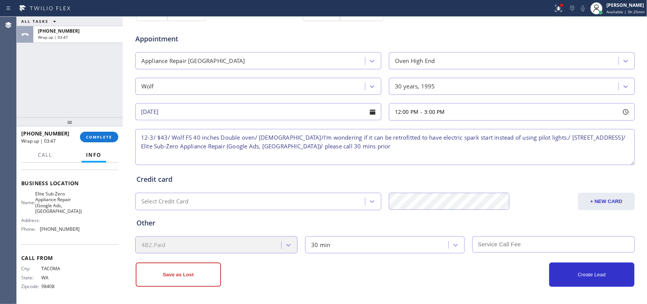
click at [507, 243] on input "text" at bounding box center [553, 244] width 163 height 16
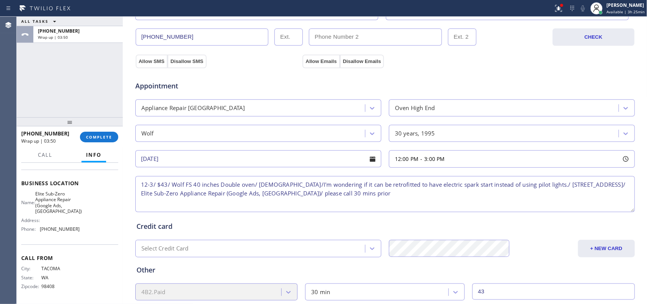
scroll to position [284, 0]
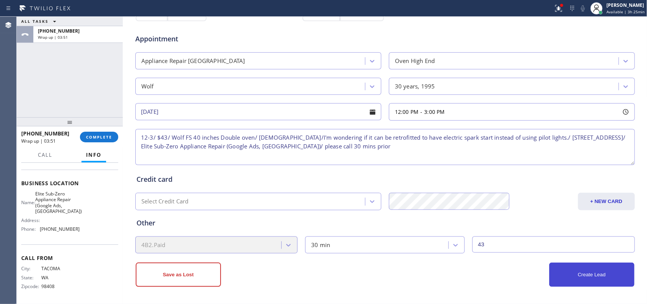
type input "43"
click at [595, 285] on button "Create Lead" at bounding box center [591, 274] width 85 height 24
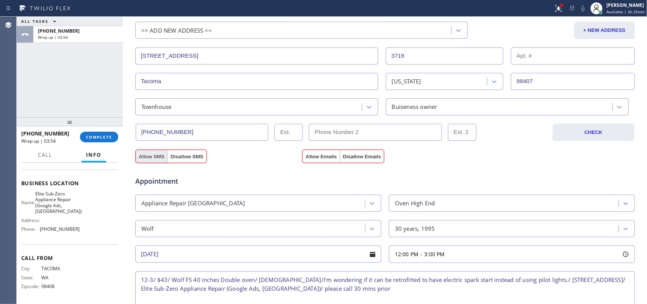
click at [148, 158] on button "Allow SMS" at bounding box center [152, 157] width 32 height 14
click at [322, 158] on button "Allow Emails" at bounding box center [320, 157] width 37 height 14
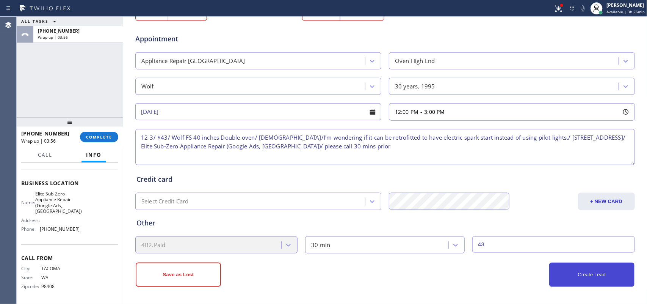
click at [609, 280] on button "Create Lead" at bounding box center [591, 274] width 85 height 24
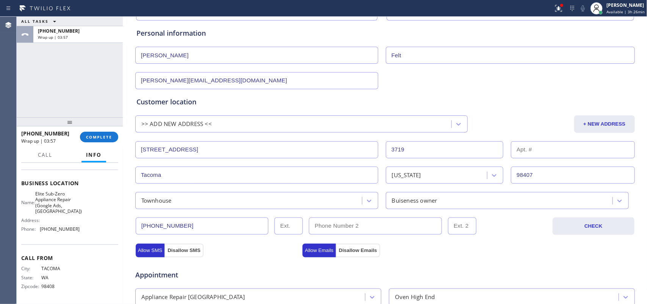
scroll to position [0, 0]
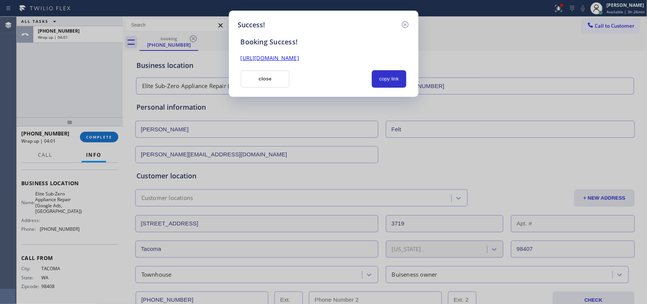
click at [299, 61] on link "[URL][DOMAIN_NAME]" at bounding box center [270, 57] width 58 height 7
drag, startPoint x: 400, startPoint y: 75, endPoint x: 390, endPoint y: 82, distance: 13.0
click at [400, 74] on button "copy link" at bounding box center [389, 78] width 35 height 17
click at [262, 84] on button "close" at bounding box center [265, 78] width 49 height 17
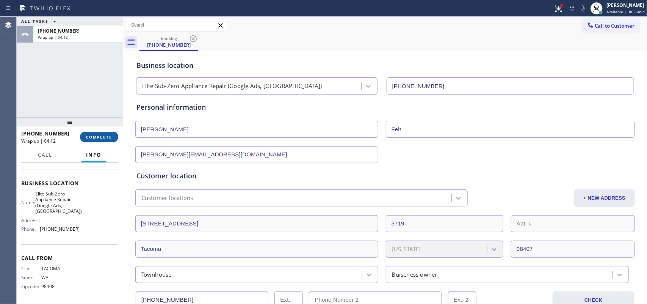
click at [107, 138] on span "COMPLETE" at bounding box center [99, 136] width 26 height 5
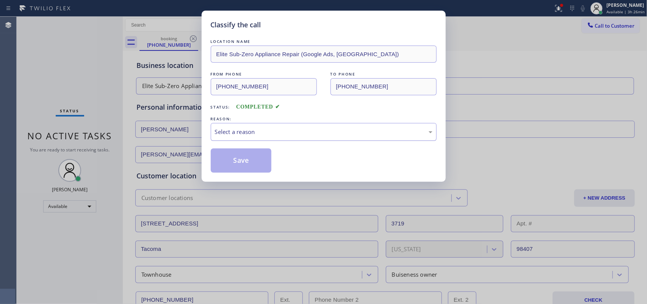
click at [270, 124] on div "Select a reason" at bounding box center [324, 132] width 226 height 18
click at [241, 162] on button "Save" at bounding box center [241, 160] width 61 height 24
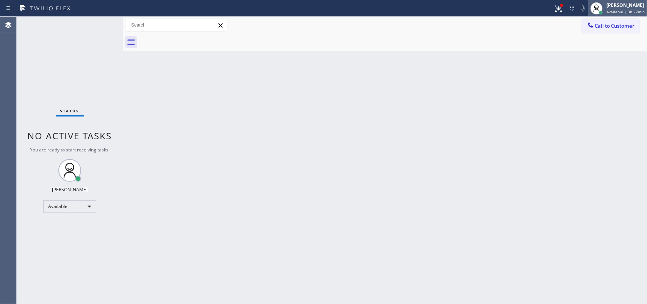
click at [626, 13] on span "Available | 3h 27min" at bounding box center [625, 11] width 38 height 5
click at [626, 12] on span "Available | 3h 36min" at bounding box center [625, 11] width 38 height 5
click at [623, 8] on div "[PERSON_NAME]" at bounding box center [625, 5] width 38 height 6
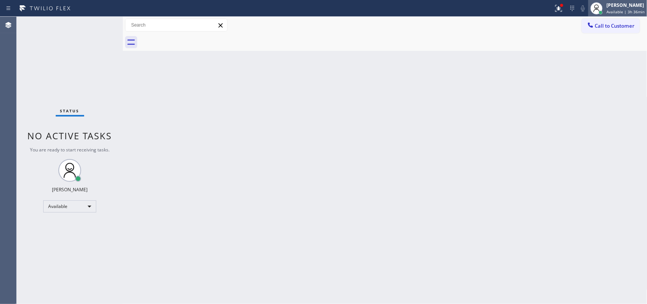
click at [623, 8] on div "[PERSON_NAME]" at bounding box center [625, 5] width 38 height 6
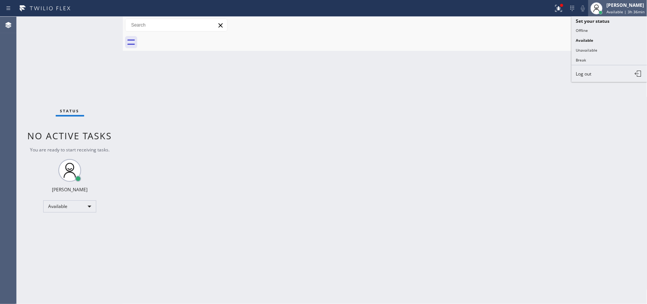
click at [623, 8] on div "[PERSON_NAME]" at bounding box center [625, 5] width 38 height 6
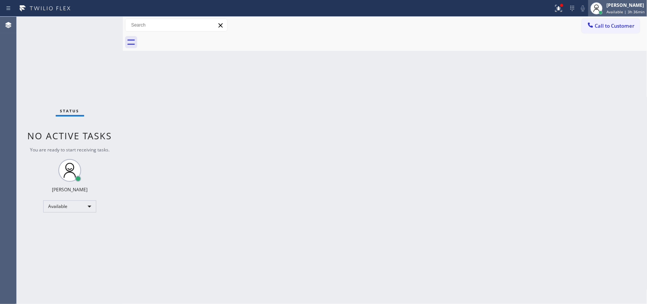
click at [627, 12] on span "Available | 3h 36min" at bounding box center [625, 11] width 38 height 5
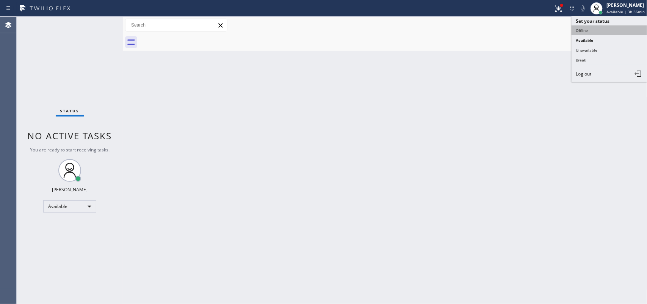
click at [613, 31] on button "Offline" at bounding box center [609, 30] width 76 height 10
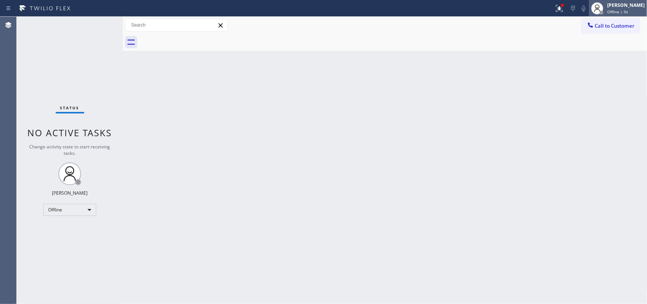
click at [627, 10] on span "Offline | 0s" at bounding box center [617, 11] width 21 height 5
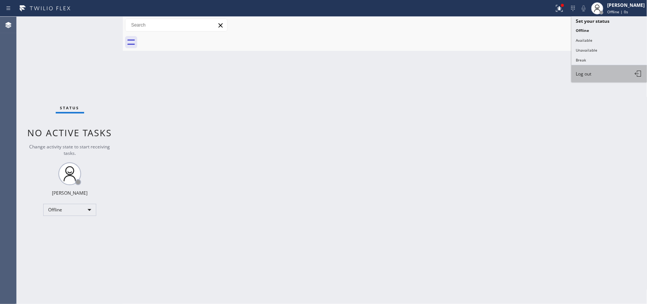
click at [612, 70] on button "Log out" at bounding box center [609, 73] width 76 height 17
